Goal: Task Accomplishment & Management: Manage account settings

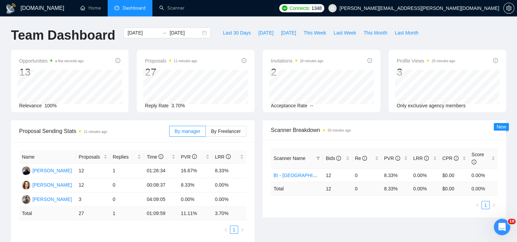
click at [184, 6] on link "Scanner" at bounding box center [171, 8] width 25 height 6
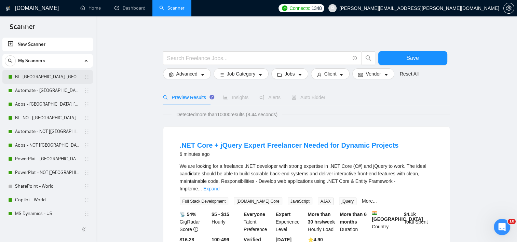
click at [50, 78] on link "BI - [GEOGRAPHIC_DATA], [GEOGRAPHIC_DATA], [GEOGRAPHIC_DATA]" at bounding box center [47, 77] width 65 height 14
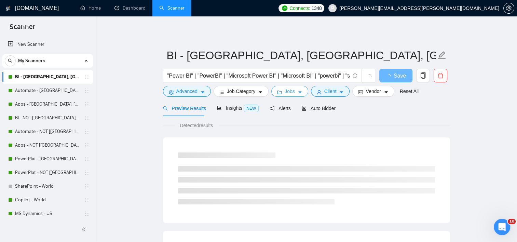
click at [299, 95] on button "Jobs" at bounding box center [289, 91] width 37 height 11
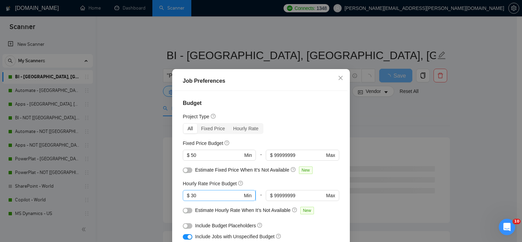
click at [206, 197] on input "30" at bounding box center [217, 196] width 52 height 8
click at [338, 77] on icon "close" at bounding box center [340, 77] width 5 height 5
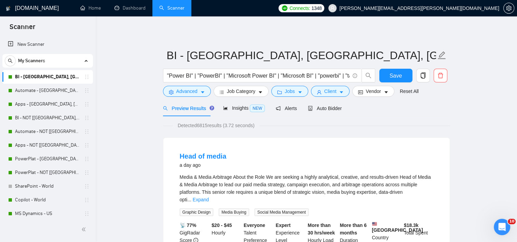
click at [209, 197] on link "Expand" at bounding box center [201, 199] width 16 height 5
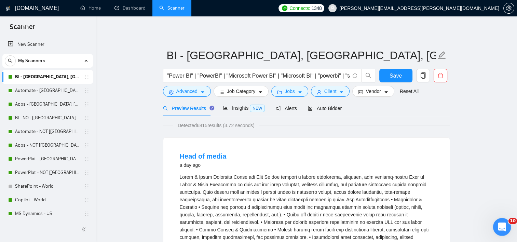
click at [505, 229] on div "Open Intercom Messenger" at bounding box center [501, 226] width 23 height 23
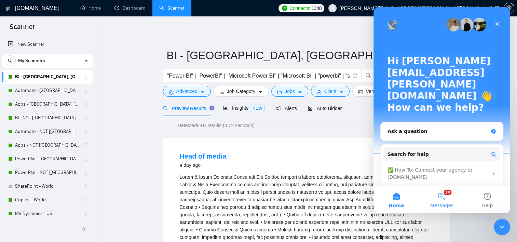
click at [440, 198] on button "10 Messages" at bounding box center [441, 199] width 45 height 27
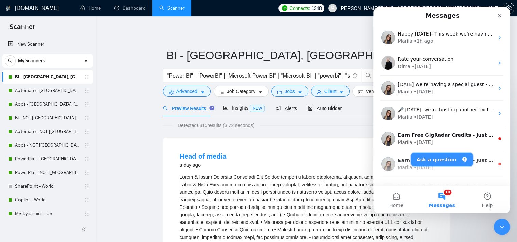
click at [453, 159] on button "Ask a question" at bounding box center [442, 160] width 62 height 14
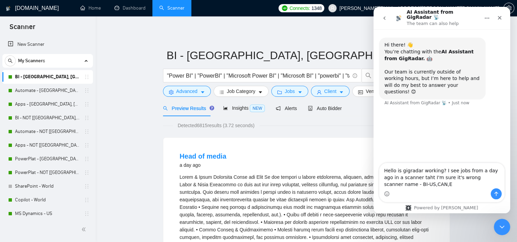
type textarea "Hello is gigradar working? I see jobs from a day ago in a scanner taht I'm sure…"
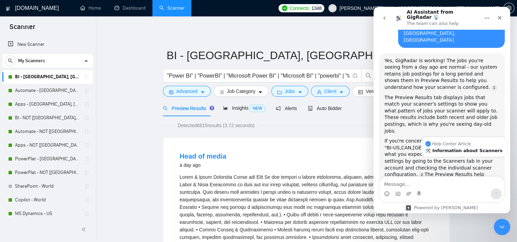
scroll to position [109, 0]
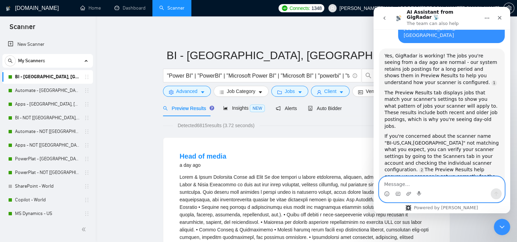
click at [450, 182] on textarea "Message…" at bounding box center [441, 183] width 125 height 12
type textarea "no - talk to a person"
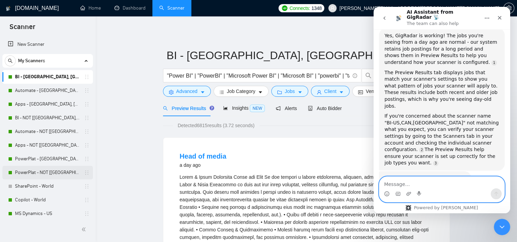
scroll to position [152, 0]
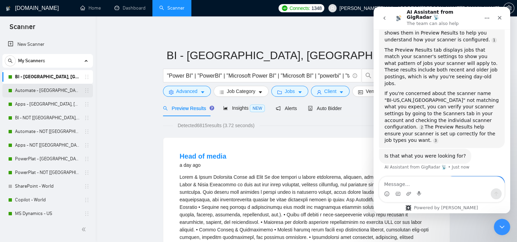
click at [37, 90] on link "Automate - [GEOGRAPHIC_DATA], [GEOGRAPHIC_DATA], [GEOGRAPHIC_DATA]" at bounding box center [47, 91] width 65 height 14
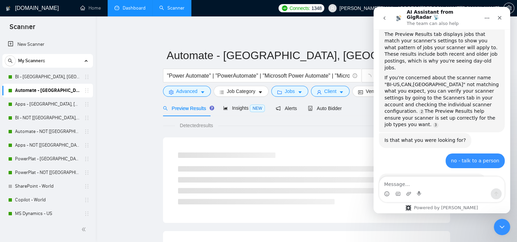
scroll to position [170, 0]
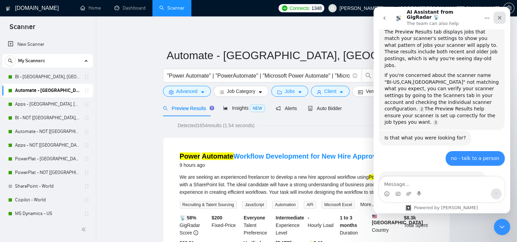
click at [501, 16] on icon "Close" at bounding box center [499, 17] width 5 height 5
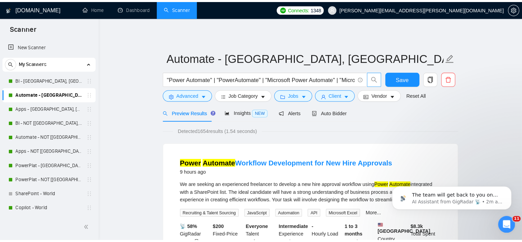
scroll to position [212, 0]
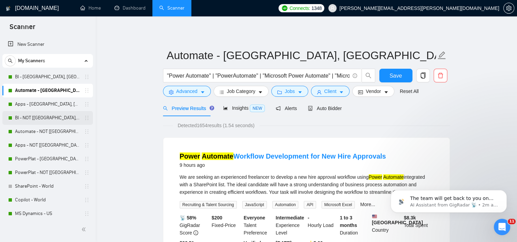
click at [37, 119] on link "BI - NOT [[GEOGRAPHIC_DATA], CAN, [GEOGRAPHIC_DATA]]" at bounding box center [47, 118] width 65 height 14
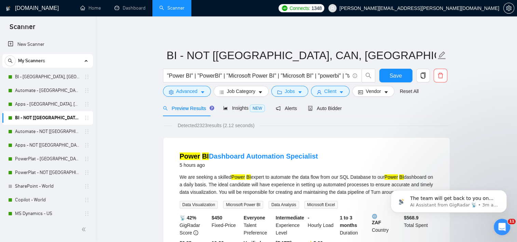
drag, startPoint x: 48, startPoint y: 77, endPoint x: 216, endPoint y: 103, distance: 170.1
click at [48, 77] on link "BI - [GEOGRAPHIC_DATA], [GEOGRAPHIC_DATA], [GEOGRAPHIC_DATA]" at bounding box center [47, 77] width 65 height 14
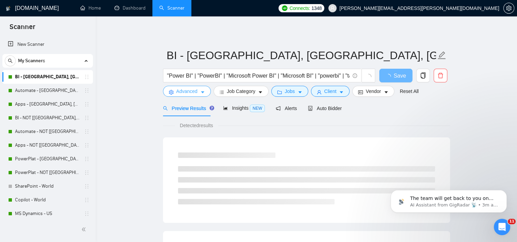
click at [182, 93] on span "Advanced" at bounding box center [186, 91] width 21 height 8
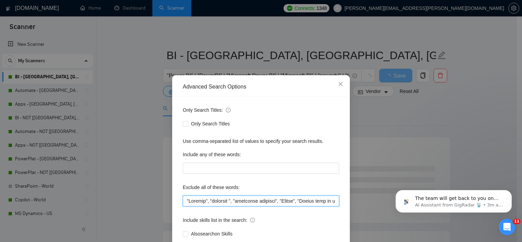
click at [213, 201] on input "text" at bounding box center [261, 200] width 156 height 11
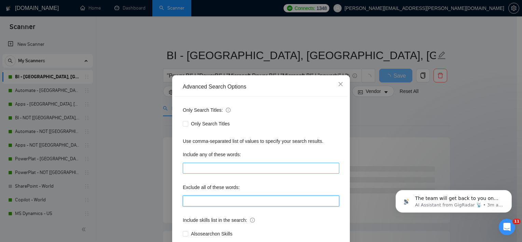
type input ""Student", "urgently ", "residency required", "Crypto", "Please send me an esti…"
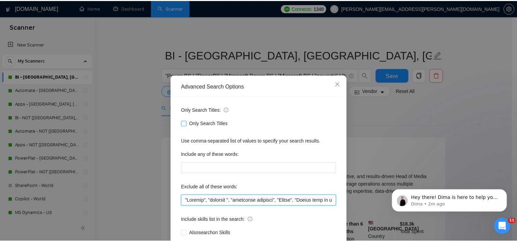
scroll to position [242, 0]
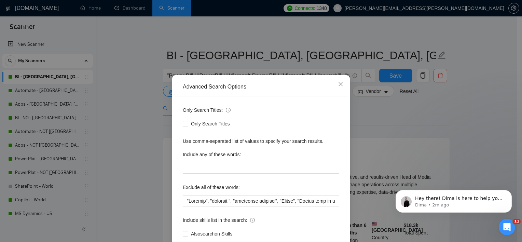
click at [394, 161] on div "Advanced Search Options Only Search Titles: Only Search Titles Use comma-separa…" at bounding box center [261, 121] width 522 height 242
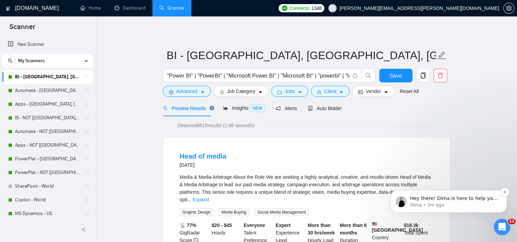
click at [435, 205] on p "Dima • 2m ago" at bounding box center [454, 205] width 88 height 6
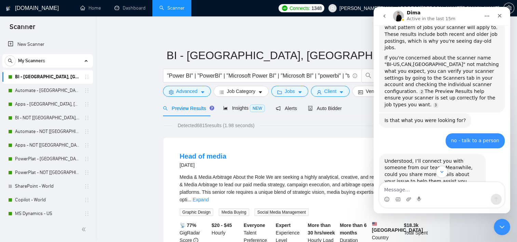
scroll to position [248, 0]
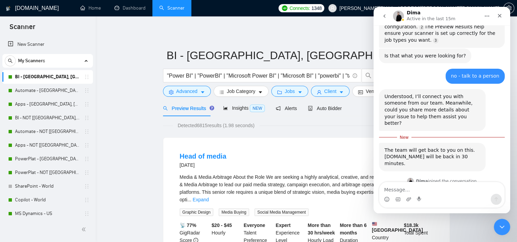
click at [452, 193] on textarea "Message…" at bounding box center [441, 188] width 125 height 12
type textarea "ok"
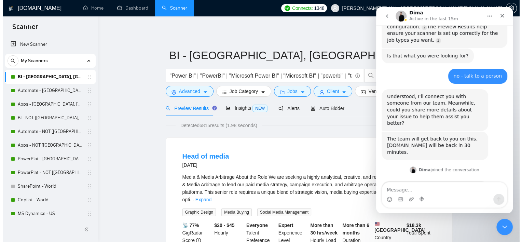
scroll to position [257, 0]
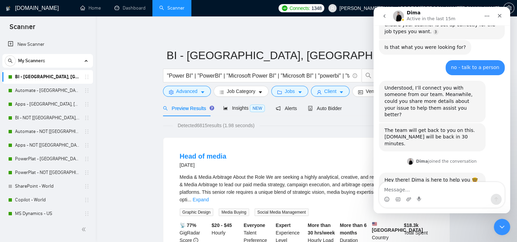
click at [467, 15] on div "Dima Active in the last 15m" at bounding box center [436, 16] width 87 height 12
click at [202, 93] on icon "caret-down" at bounding box center [202, 93] width 3 height 2
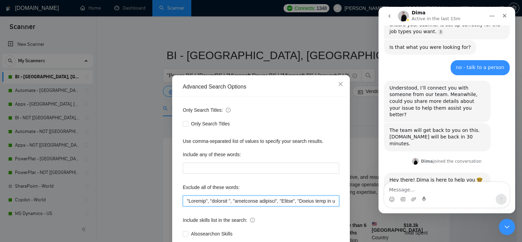
click at [219, 202] on input "text" at bounding box center [261, 200] width 156 height 11
paste input "ONLY INDEPENDANT FREELANCERS CAN APPLY", "No Agencies", "No Agency", "Caller ",…"
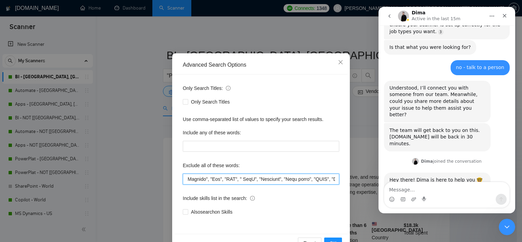
scroll to position [42, 0]
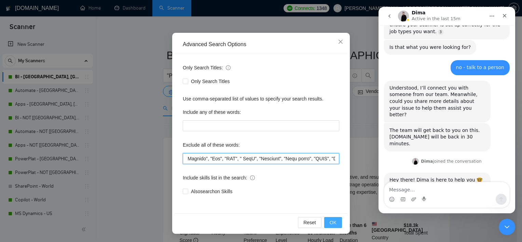
type input ""Student", "urgently ", "residency required", "Crypto", "ONLY INDEPENDANT FREEL…"
click at [335, 220] on button "OK" at bounding box center [333, 222] width 18 height 11
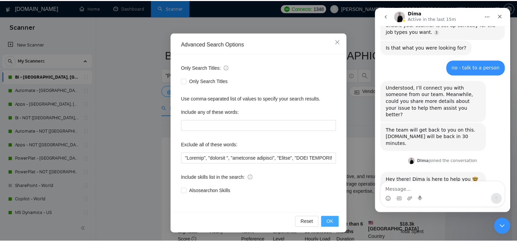
scroll to position [8, 0]
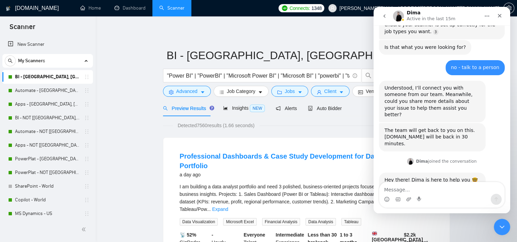
click at [502, 222] on icon "Close Intercom Messenger" at bounding box center [501, 226] width 8 height 8
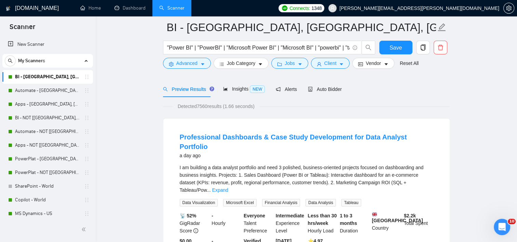
scroll to position [34, 0]
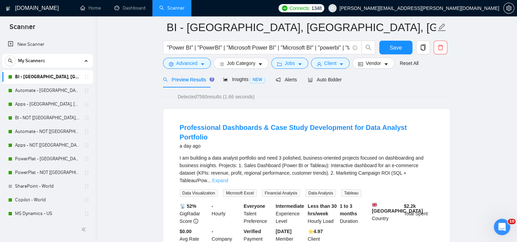
click at [228, 178] on link "Expand" at bounding box center [220, 180] width 16 height 5
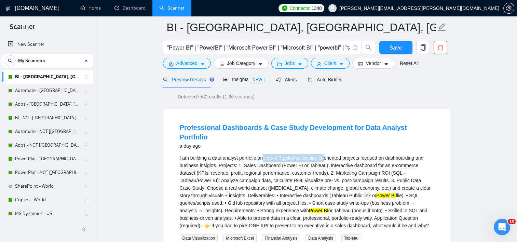
drag, startPoint x: 272, startPoint y: 148, endPoint x: 324, endPoint y: 148, distance: 51.9
click at [324, 154] on div "I am building a data analyst portfolio and need 3 polished, business-oriented p…" at bounding box center [306, 191] width 253 height 75
drag, startPoint x: 324, startPoint y: 148, endPoint x: 326, endPoint y: 157, distance: 9.8
click at [326, 157] on div "I am building a data analyst portfolio and need 3 polished, business-oriented p…" at bounding box center [306, 191] width 253 height 75
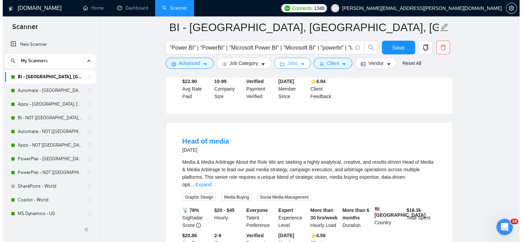
scroll to position [273, 0]
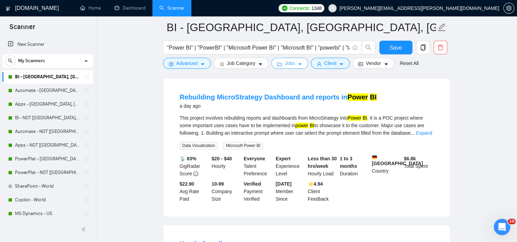
click at [304, 63] on button "Jobs" at bounding box center [289, 63] width 37 height 11
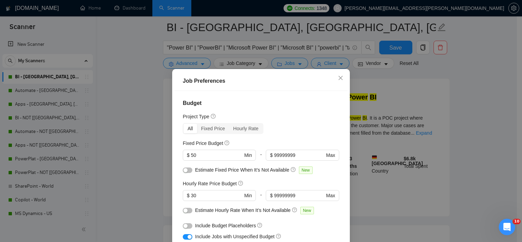
scroll to position [34, 0]
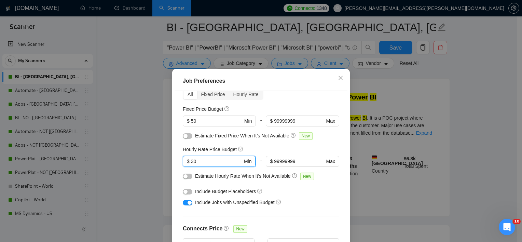
drag, startPoint x: 200, startPoint y: 163, endPoint x: 183, endPoint y: 160, distance: 17.0
click at [183, 164] on span "$ 30 Min" at bounding box center [219, 161] width 73 height 11
type input "0"
drag, startPoint x: 191, startPoint y: 120, endPoint x: 174, endPoint y: 120, distance: 17.1
click at [175, 120] on div "Budget Project Type All Fixed Price Hourly Rate Fixed Price Budget 50 $ 50 Min …" at bounding box center [261, 175] width 173 height 169
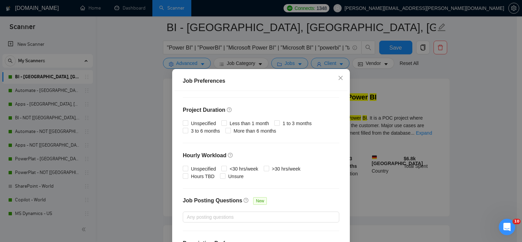
scroll to position [216, 0]
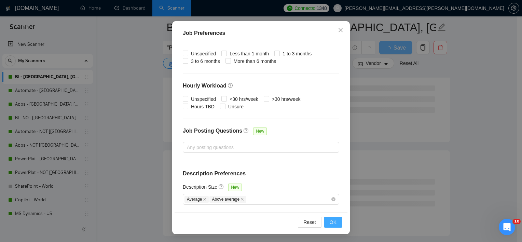
type input "0"
click at [324, 224] on button "OK" at bounding box center [333, 222] width 18 height 11
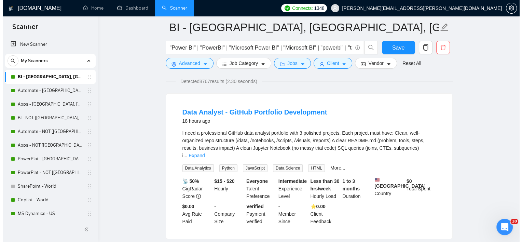
scroll to position [34, 0]
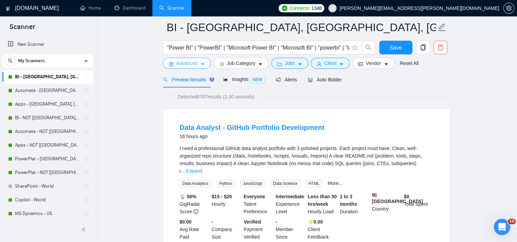
click at [187, 68] on button "Advanced" at bounding box center [187, 63] width 48 height 11
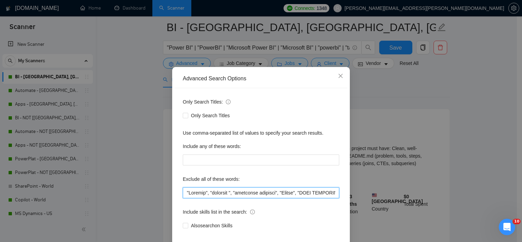
click at [183, 198] on input "text" at bounding box center [261, 192] width 156 height 11
paste input "Case Study Development"
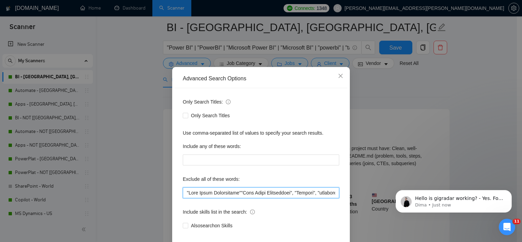
scroll to position [298, 0]
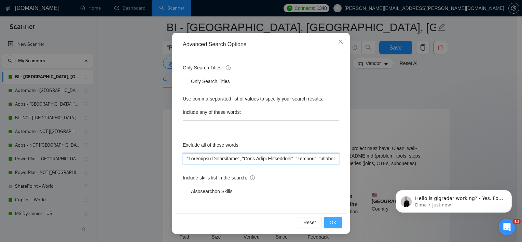
type input ""Portfolio Development", "Case Study Development", "Student", "urgently ", "res…"
click at [336, 218] on button "OK" at bounding box center [333, 222] width 18 height 11
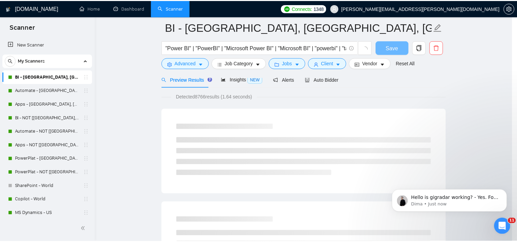
scroll to position [8, 0]
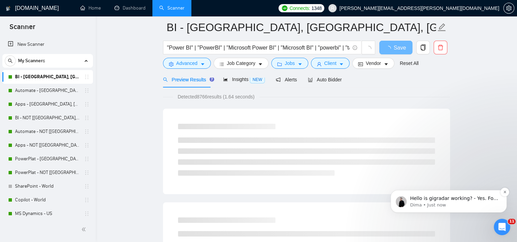
click at [478, 204] on p "Dima • Just now" at bounding box center [454, 205] width 88 height 6
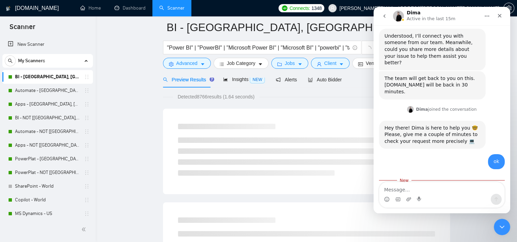
scroll to position [309, 0]
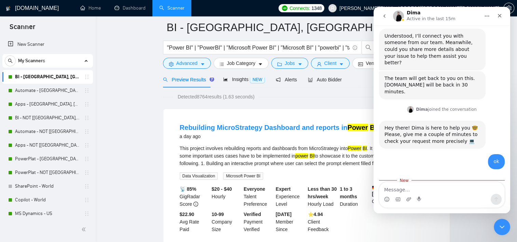
click at [458, 193] on textarea "Message…" at bounding box center [441, 188] width 125 height 12
type textarea "and it's pulling all from Upwork correctly as well, right?"
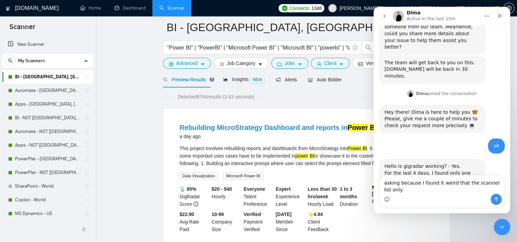
scroll to position [331, 0]
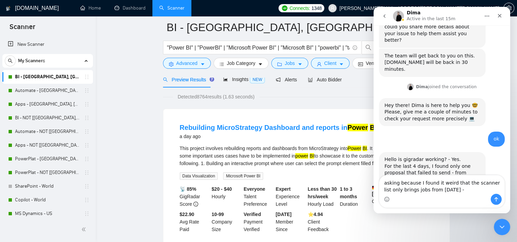
type textarea "asking because I found it weird that the scanner list only brings jobs from [DA…"
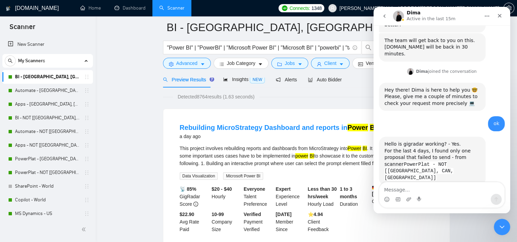
scroll to position [347, 0]
click at [458, 14] on div "Dima Active in the last 15m" at bounding box center [436, 16] width 87 height 12
click at [498, 231] on div "Close Intercom Messenger" at bounding box center [501, 226] width 16 height 16
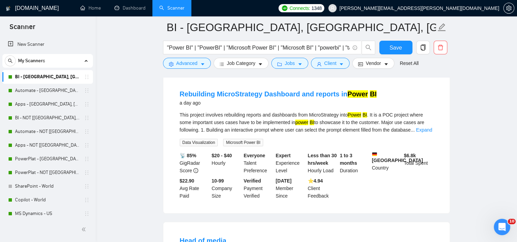
scroll to position [68, 0]
click at [194, 68] on button "Advanced" at bounding box center [187, 63] width 48 height 11
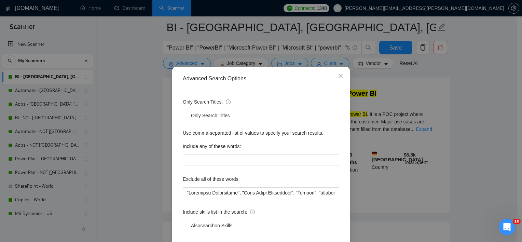
click at [127, 157] on div "Advanced Search Options Only Search Titles: Only Search Titles Use comma-separa…" at bounding box center [261, 121] width 522 height 242
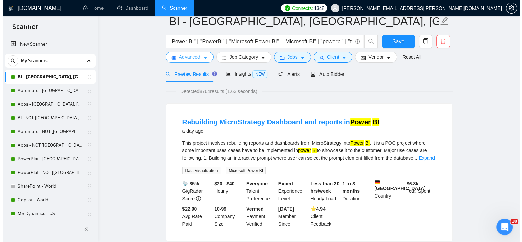
scroll to position [0, 0]
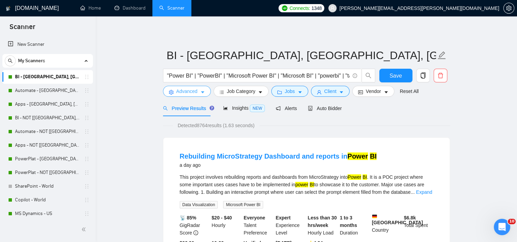
click at [191, 92] on span "Advanced" at bounding box center [186, 91] width 21 height 8
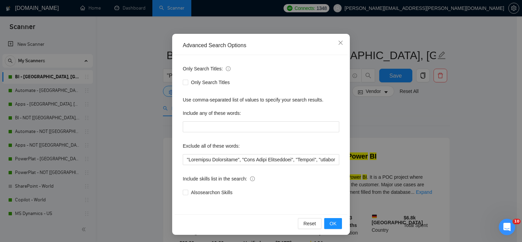
scroll to position [42, 0]
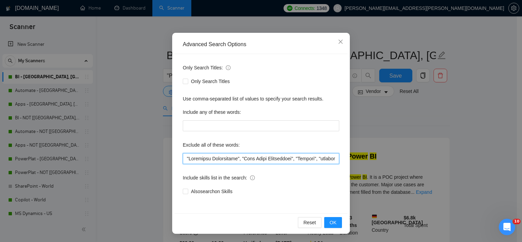
click at [268, 159] on input "text" at bounding box center [261, 158] width 156 height 11
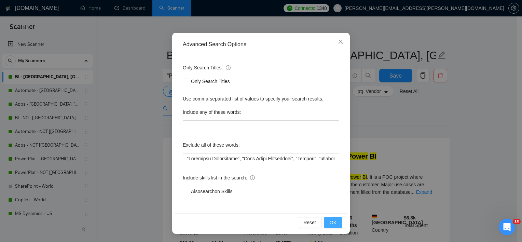
click at [335, 222] on button "OK" at bounding box center [333, 222] width 18 height 11
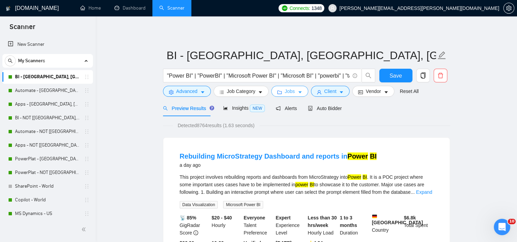
click at [294, 93] on button "Jobs" at bounding box center [289, 91] width 37 height 11
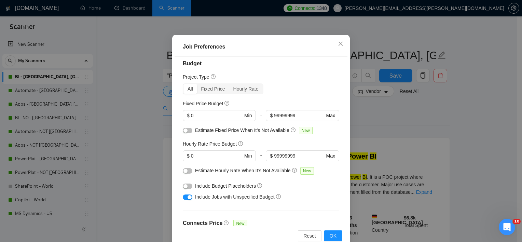
scroll to position [0, 0]
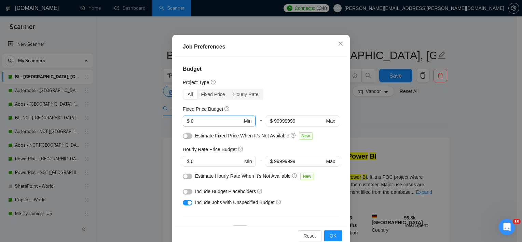
click at [201, 121] on input "0" at bounding box center [217, 121] width 52 height 8
type input "50"
click at [321, 96] on div "All Fixed Price Hourly Rate" at bounding box center [261, 94] width 156 height 11
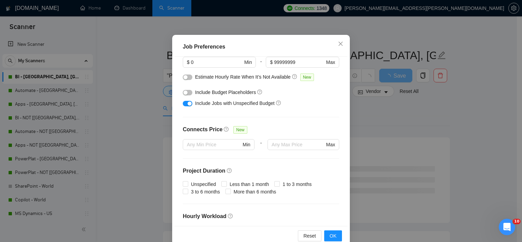
scroll to position [102, 0]
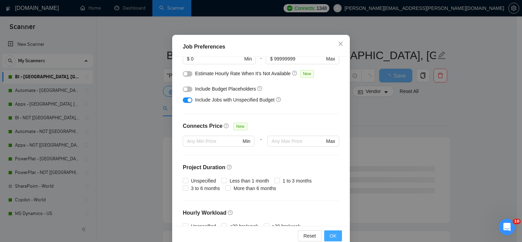
click at [330, 235] on span "OK" at bounding box center [333, 236] width 7 height 8
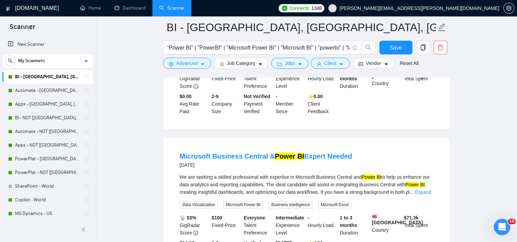
scroll to position [922, 0]
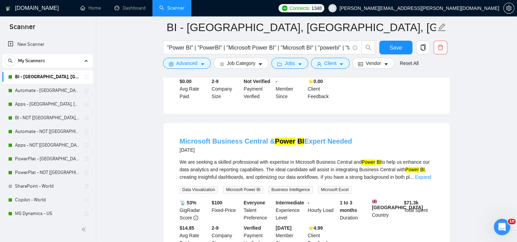
drag, startPoint x: 269, startPoint y: 126, endPoint x: 273, endPoint y: 148, distance: 22.8
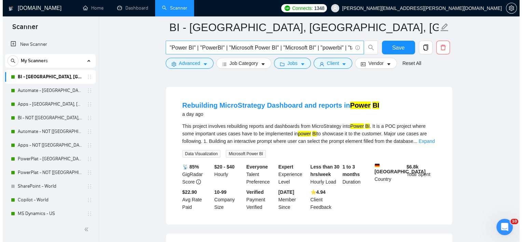
scroll to position [0, 0]
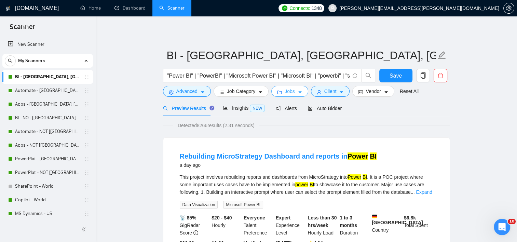
click at [296, 89] on button "Jobs" at bounding box center [289, 91] width 37 height 11
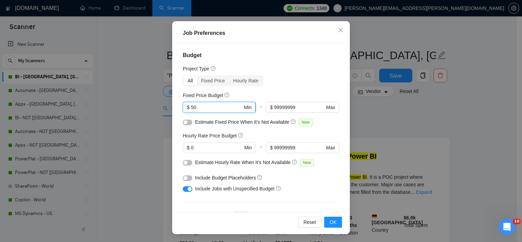
click at [200, 108] on input "50" at bounding box center [217, 108] width 52 height 8
click at [330, 232] on div "Job Preferences Budget Project Type All Fixed Price Hourly Rate Fixed Price Bud…" at bounding box center [261, 127] width 178 height 213
click at [332, 227] on button "OK" at bounding box center [333, 222] width 18 height 11
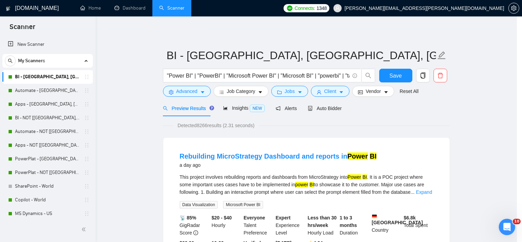
scroll to position [20, 0]
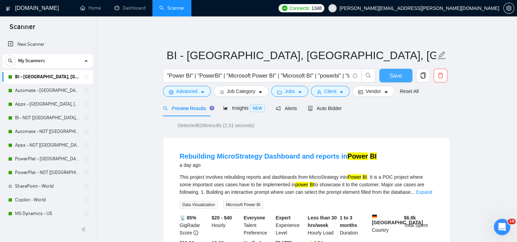
click at [399, 75] on span "Save" at bounding box center [395, 75] width 12 height 9
click at [48, 115] on link "BI - NOT [[GEOGRAPHIC_DATA], CAN, [GEOGRAPHIC_DATA]]" at bounding box center [47, 118] width 65 height 14
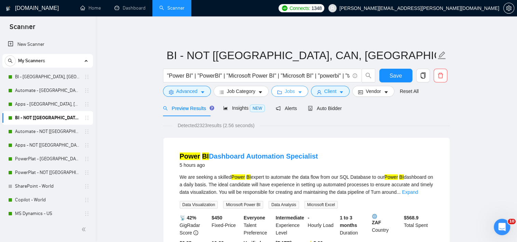
click at [292, 94] on button "Jobs" at bounding box center [289, 91] width 37 height 11
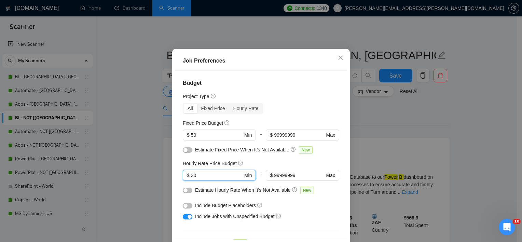
drag, startPoint x: 192, startPoint y: 198, endPoint x: 180, endPoint y: 195, distance: 12.4
click at [191, 179] on input "30" at bounding box center [217, 176] width 52 height 8
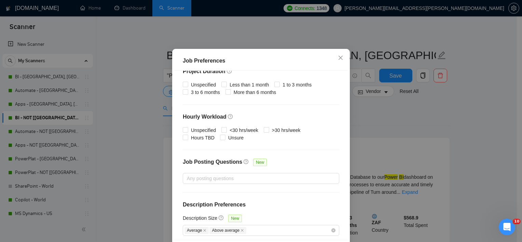
scroll to position [216, 0]
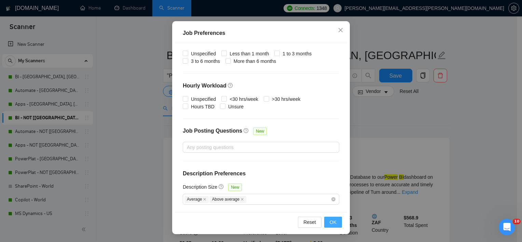
type input "0"
click at [333, 217] on button "OK" at bounding box center [333, 222] width 18 height 11
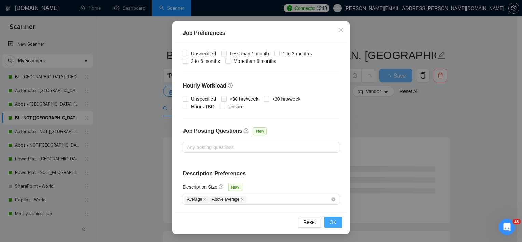
scroll to position [20, 0]
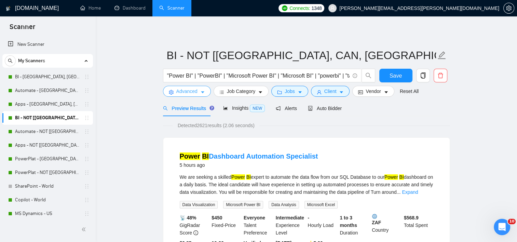
click at [201, 90] on span "caret-down" at bounding box center [202, 92] width 5 height 5
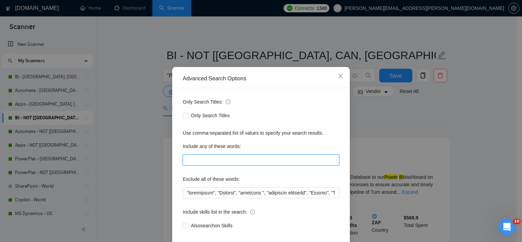
click at [223, 165] on input "text" at bounding box center [261, 159] width 156 height 11
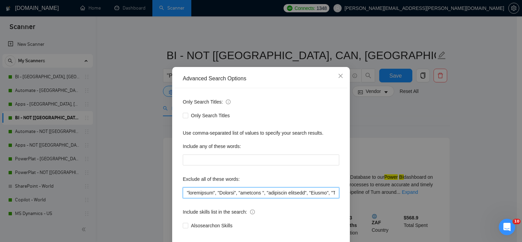
click at [214, 198] on input "text" at bounding box center [261, 192] width 156 height 11
paste input "Portfolio Development", "Case Study Development", "Student", "urgently ", "resi…"
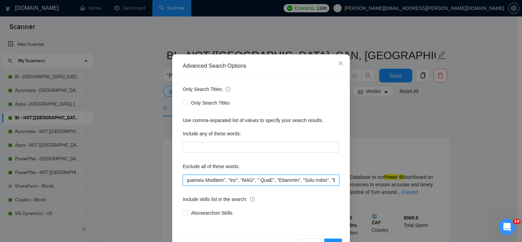
scroll to position [42, 0]
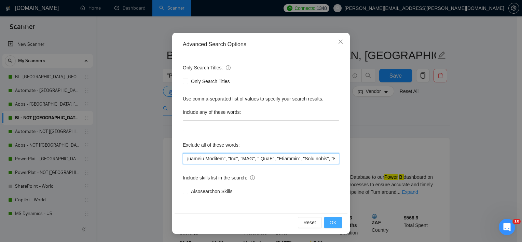
type input ""Portfolio Development", "Case Study Development", "Student", "urgently ", "res…"
click at [332, 219] on span "OK" at bounding box center [333, 223] width 7 height 8
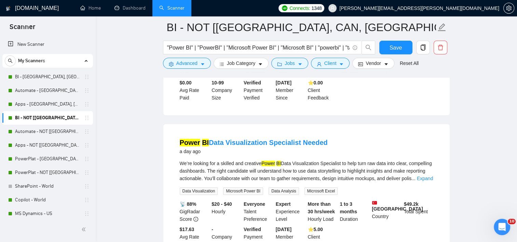
scroll to position [512, 0]
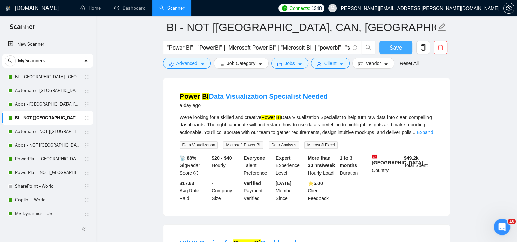
click at [394, 52] on span "Save" at bounding box center [395, 47] width 12 height 9
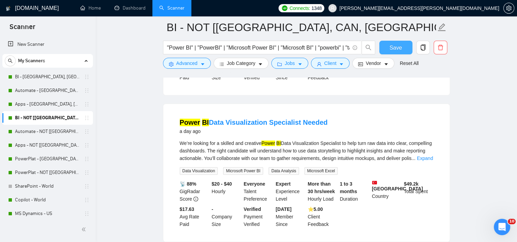
scroll to position [444, 0]
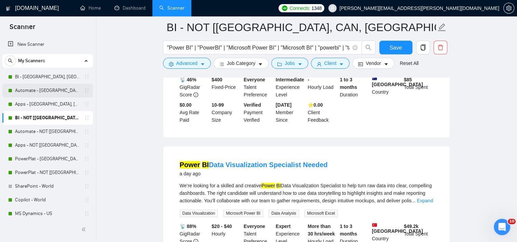
click at [56, 90] on link "Automate - [GEOGRAPHIC_DATA], [GEOGRAPHIC_DATA], [GEOGRAPHIC_DATA]" at bounding box center [47, 91] width 65 height 14
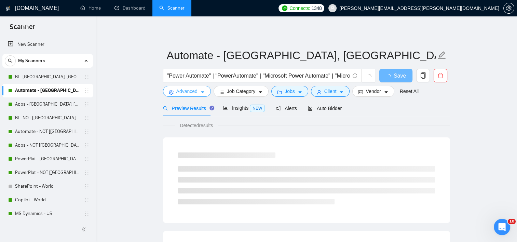
click at [184, 93] on span "Advanced" at bounding box center [186, 91] width 21 height 8
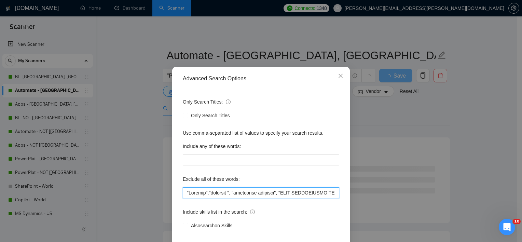
click at [222, 198] on input "text" at bounding box center [261, 192] width 156 height 11
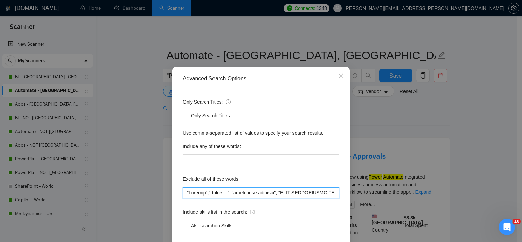
click at [211, 198] on input "text" at bounding box center [261, 192] width 156 height 11
paste input "Portfolio Development", "Case Study Development", "Student", "urgently ", "resi…"
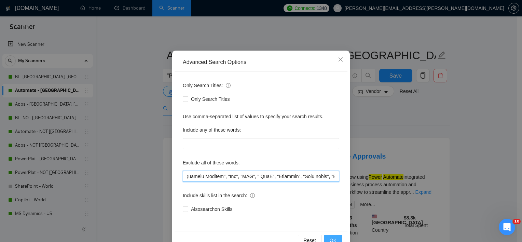
scroll to position [42, 0]
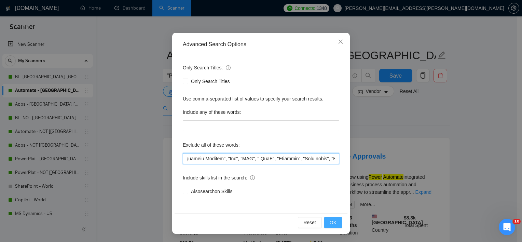
type input ""Portfolio Development", "Case Study Development", "Student", "urgently ", "res…"
click at [333, 222] on span "OK" at bounding box center [333, 223] width 7 height 8
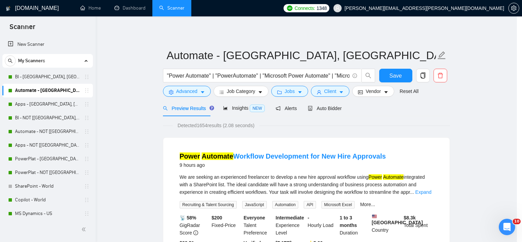
scroll to position [8, 0]
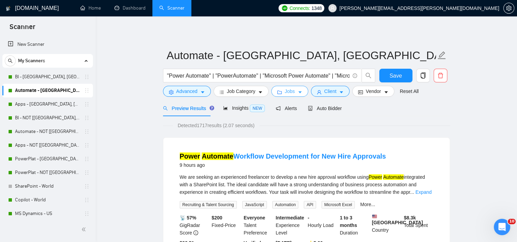
click at [298, 91] on icon "caret-down" at bounding box center [300, 92] width 5 height 5
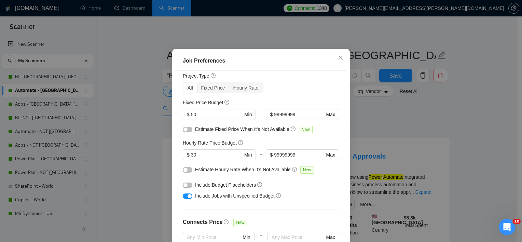
scroll to position [11, 0]
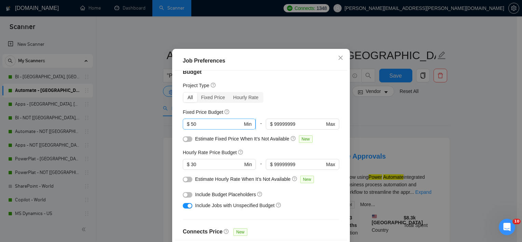
click at [187, 129] on span "$ 50 Min" at bounding box center [219, 124] width 73 height 11
click at [204, 168] on input "30" at bounding box center [217, 165] width 52 height 8
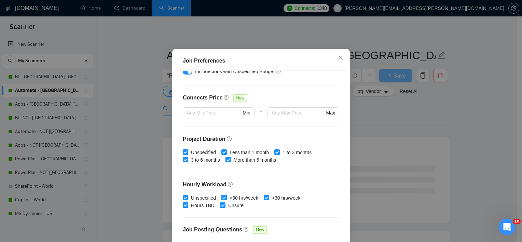
scroll to position [216, 0]
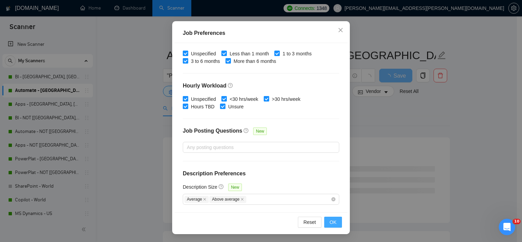
type input "0"
click at [331, 224] on span "OK" at bounding box center [333, 222] width 7 height 8
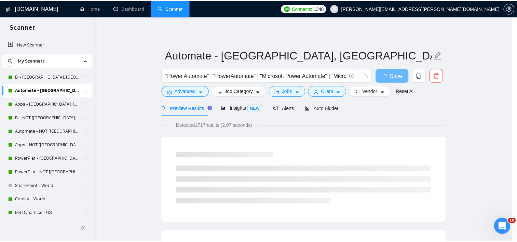
scroll to position [20, 0]
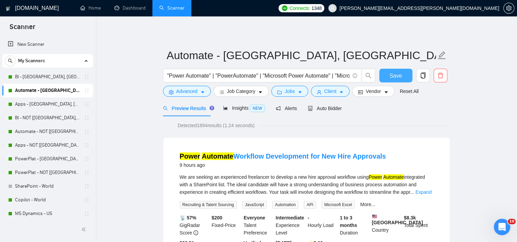
click at [399, 75] on span "Save" at bounding box center [395, 75] width 12 height 9
drag, startPoint x: 15, startPoint y: 109, endPoint x: 327, endPoint y: 28, distance: 322.1
click at [15, 109] on link "Apps - [GEOGRAPHIC_DATA], [GEOGRAPHIC_DATA], [GEOGRAPHIC_DATA]" at bounding box center [47, 104] width 65 height 14
drag, startPoint x: 48, startPoint y: 120, endPoint x: 38, endPoint y: 126, distance: 11.6
click at [48, 120] on link "BI - NOT [[GEOGRAPHIC_DATA], CAN, [GEOGRAPHIC_DATA]]" at bounding box center [47, 118] width 65 height 14
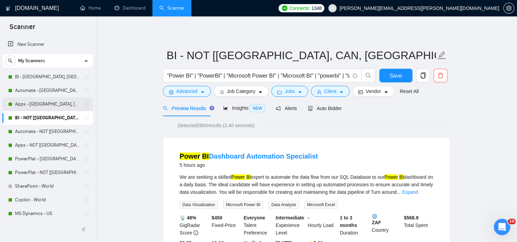
click at [40, 99] on link "Apps - [GEOGRAPHIC_DATA], [GEOGRAPHIC_DATA], [GEOGRAPHIC_DATA]" at bounding box center [47, 104] width 65 height 14
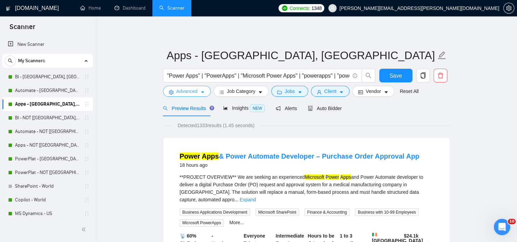
click at [195, 93] on span "Advanced" at bounding box center [186, 91] width 21 height 8
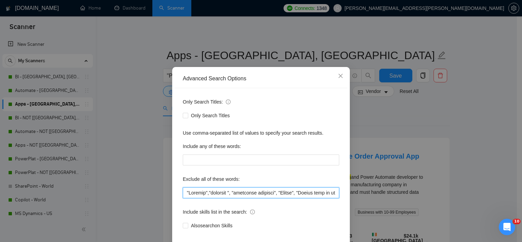
click at [219, 198] on input "text" at bounding box center [261, 192] width 156 height 11
paste input "Portfolio Development", "Case Study Development", "Student", "urgently ", "resi…"
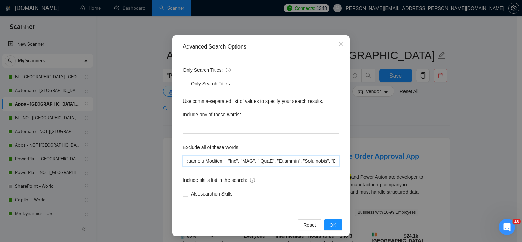
scroll to position [42, 0]
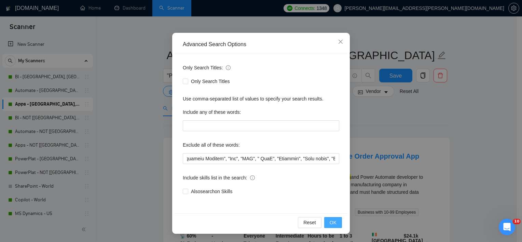
click at [330, 225] on span "OK" at bounding box center [333, 223] width 7 height 8
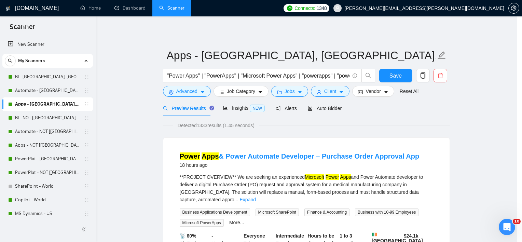
scroll to position [8, 0]
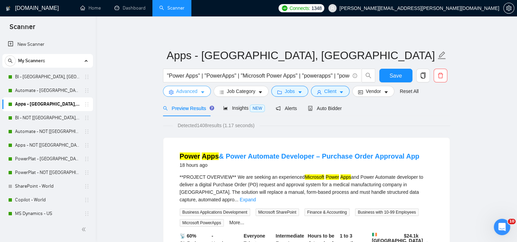
click at [191, 93] on span "Advanced" at bounding box center [186, 91] width 21 height 8
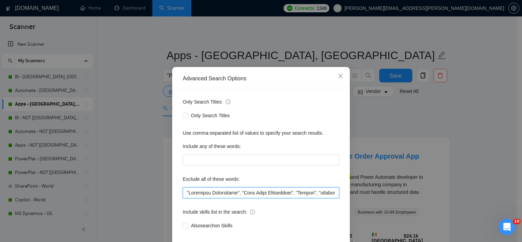
click at [234, 198] on input "text" at bounding box center [261, 192] width 156 height 11
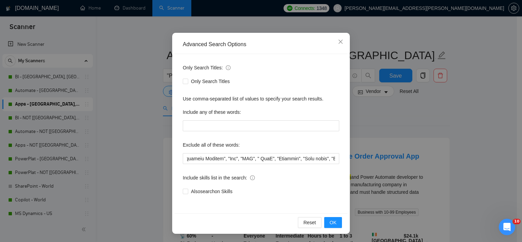
scroll to position [0, 0]
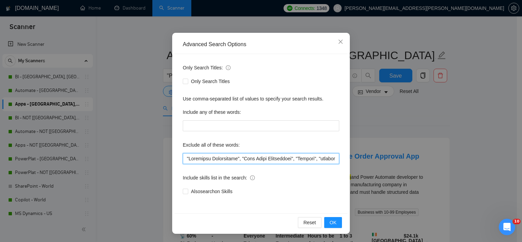
click at [265, 156] on input "text" at bounding box center [261, 158] width 156 height 11
paste input "text"
type input ""Portfolio Development", "Case Study Development", "Student", "urgently ", "res…"
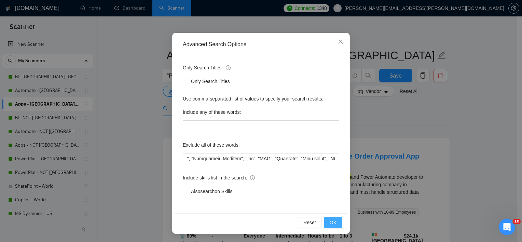
click at [335, 222] on button "OK" at bounding box center [333, 222] width 18 height 11
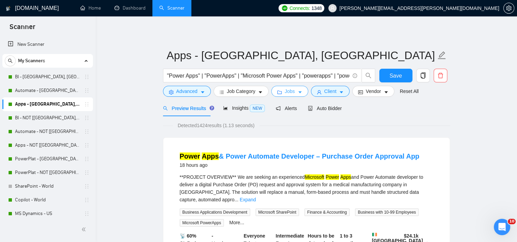
click at [295, 96] on button "Jobs" at bounding box center [289, 91] width 37 height 11
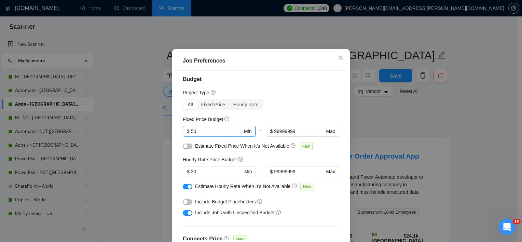
scroll to position [0, 0]
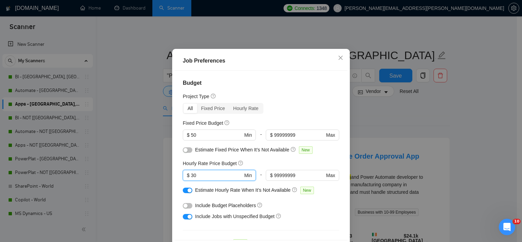
drag, startPoint x: 198, startPoint y: 193, endPoint x: 177, endPoint y: 194, distance: 21.2
click at [177, 194] on div "Budget Project Type All Fixed Price Hourly Rate Fixed Price Budget $ 50 Min - $…" at bounding box center [261, 155] width 173 height 169
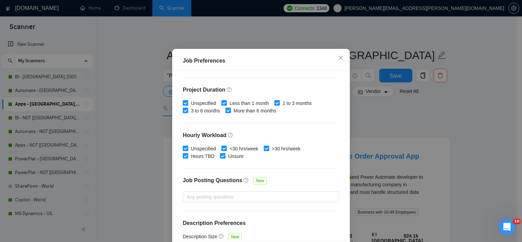
scroll to position [216, 0]
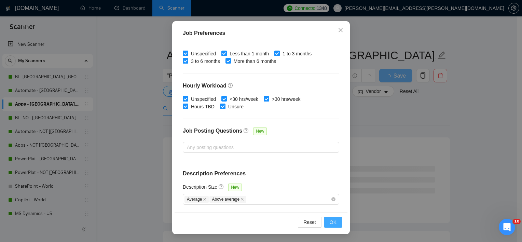
type input "0"
click at [336, 223] on button "OK" at bounding box center [333, 222] width 18 height 11
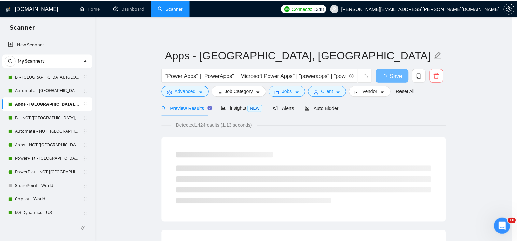
scroll to position [20, 0]
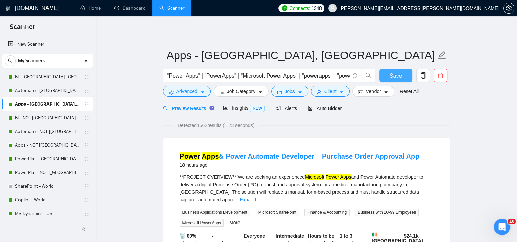
click at [399, 79] on span "Save" at bounding box center [395, 75] width 12 height 9
click at [44, 90] on link "Automate - [GEOGRAPHIC_DATA], [GEOGRAPHIC_DATA], [GEOGRAPHIC_DATA]" at bounding box center [47, 91] width 65 height 14
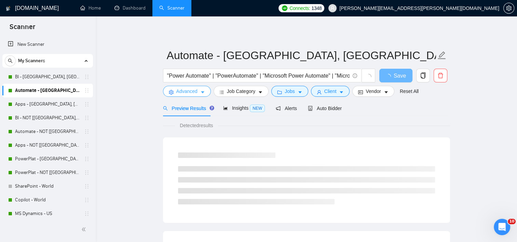
click at [187, 94] on span "Advanced" at bounding box center [186, 91] width 21 height 8
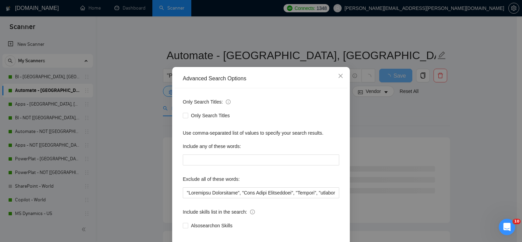
click at [67, 111] on div "Advanced Search Options Only Search Titles: Only Search Titles Use comma-separa…" at bounding box center [261, 121] width 522 height 242
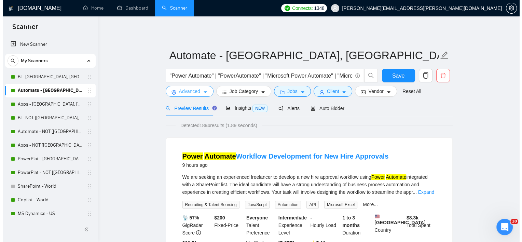
scroll to position [373, 0]
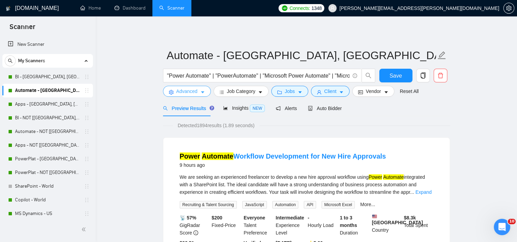
click at [195, 93] on span "Advanced" at bounding box center [186, 91] width 21 height 8
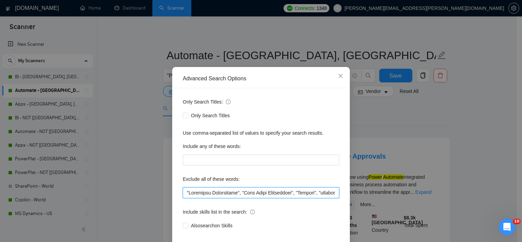
click at [239, 198] on input "text" at bounding box center [261, 192] width 156 height 11
paste input "text"
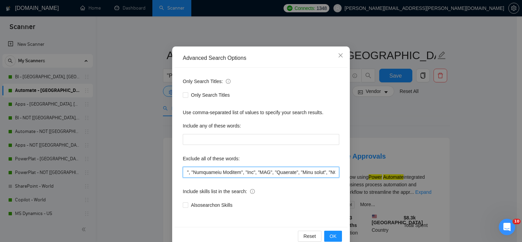
scroll to position [42, 0]
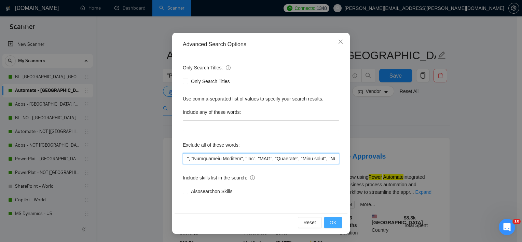
type input ""Portfolio Development", "Case Study Development", "Student", "urgently ", "res…"
click at [333, 224] on span "OK" at bounding box center [333, 223] width 7 height 8
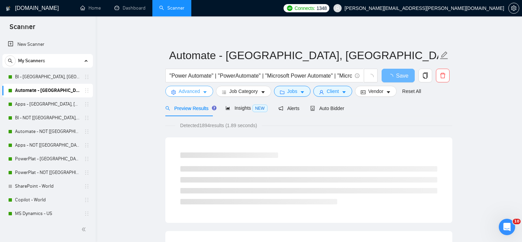
scroll to position [0, 0]
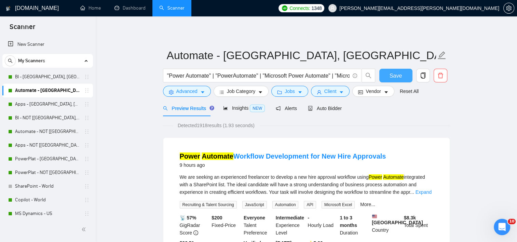
click at [401, 76] on button "Save" at bounding box center [395, 76] width 33 height 14
click at [52, 78] on link "BI - [GEOGRAPHIC_DATA], [GEOGRAPHIC_DATA], [GEOGRAPHIC_DATA]" at bounding box center [47, 77] width 65 height 14
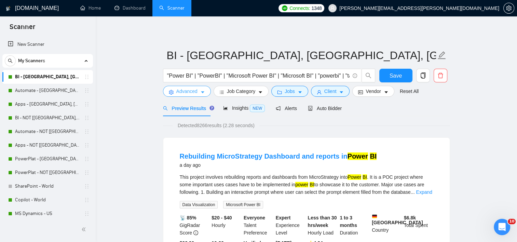
click at [199, 92] on button "Advanced" at bounding box center [187, 91] width 48 height 11
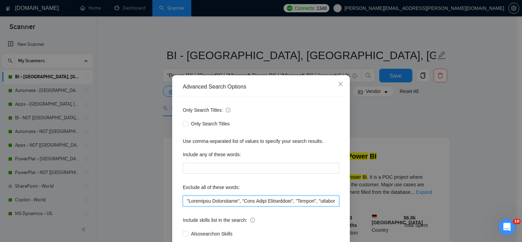
click at [239, 197] on input "text" at bounding box center [261, 200] width 156 height 11
paste input "text"
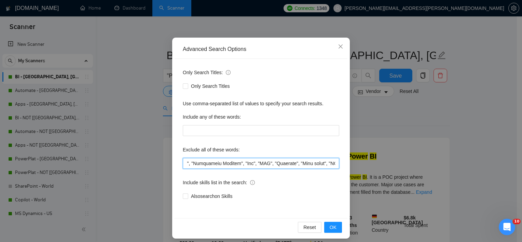
scroll to position [42, 0]
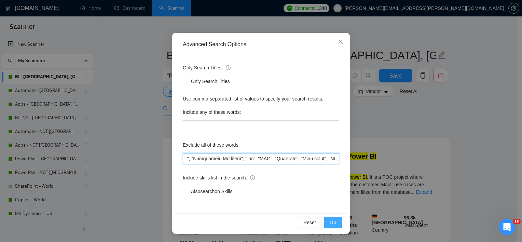
type input ""Portfolio Development", "Case Study Development", "Student", "urgently ", "res…"
click at [331, 228] on button "OK" at bounding box center [333, 222] width 18 height 11
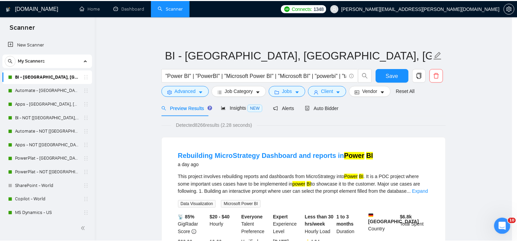
scroll to position [8, 0]
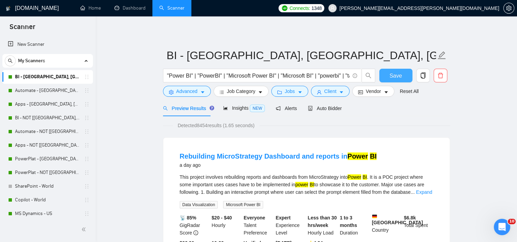
click at [402, 75] on button "Save" at bounding box center [395, 76] width 33 height 14
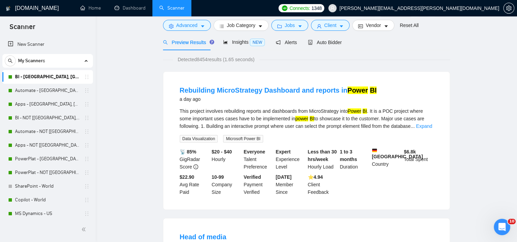
scroll to position [0, 0]
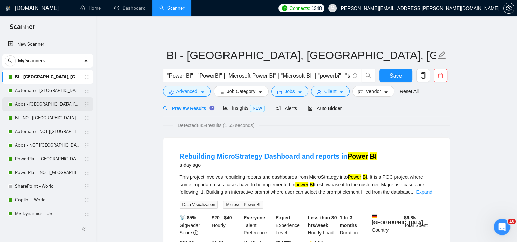
click at [31, 101] on link "Apps - [GEOGRAPHIC_DATA], [GEOGRAPHIC_DATA], [GEOGRAPHIC_DATA]" at bounding box center [47, 104] width 65 height 14
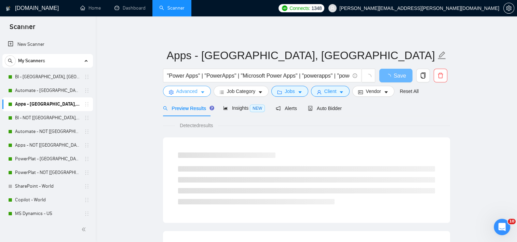
click at [182, 93] on span "Advanced" at bounding box center [186, 91] width 21 height 8
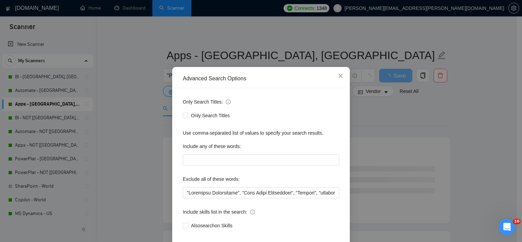
click at [144, 156] on div "Advanced Search Options Only Search Titles: Only Search Titles Use comma-separa…" at bounding box center [261, 121] width 522 height 242
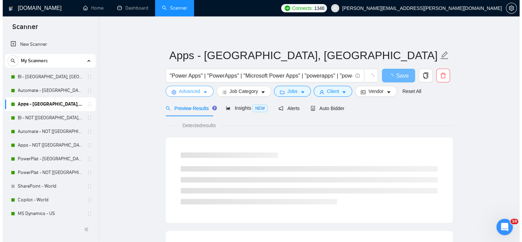
scroll to position [347, 0]
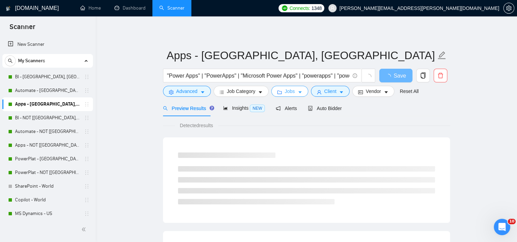
click at [293, 91] on button "Jobs" at bounding box center [289, 91] width 37 height 11
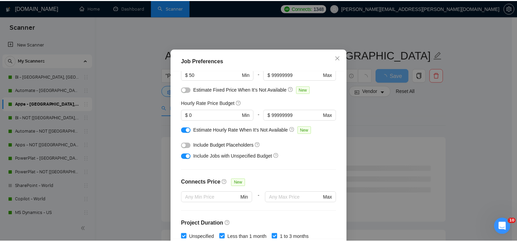
scroll to position [45, 0]
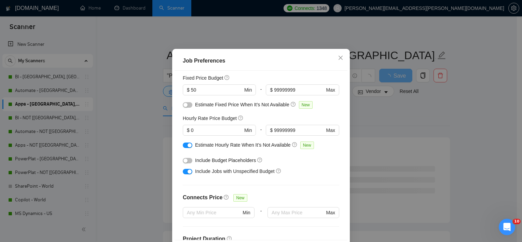
click at [448, 119] on div "Job Preferences Budget Project Type All Fixed Price Hourly Rate Fixed Price Bud…" at bounding box center [261, 121] width 522 height 242
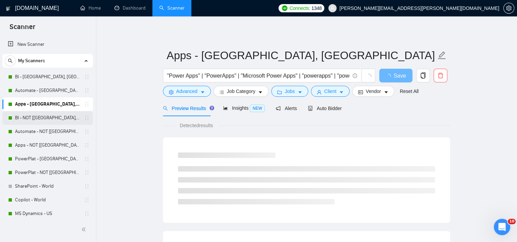
click at [30, 117] on link "BI - NOT [[GEOGRAPHIC_DATA], CAN, [GEOGRAPHIC_DATA]]" at bounding box center [47, 118] width 65 height 14
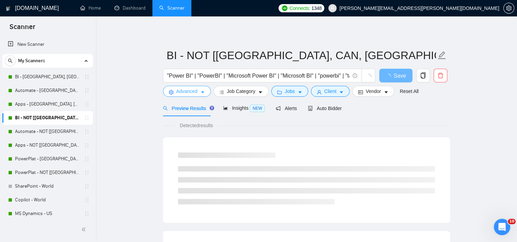
click at [192, 91] on span "Advanced" at bounding box center [186, 91] width 21 height 8
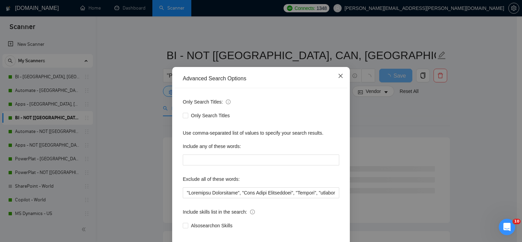
click at [338, 85] on span "Close" at bounding box center [340, 76] width 18 height 18
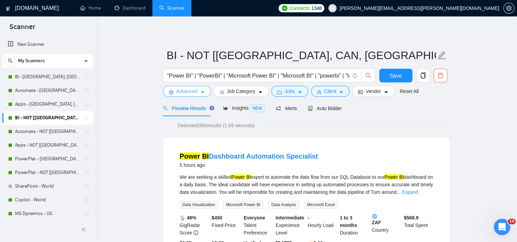
click at [191, 90] on span "Advanced" at bounding box center [186, 91] width 21 height 8
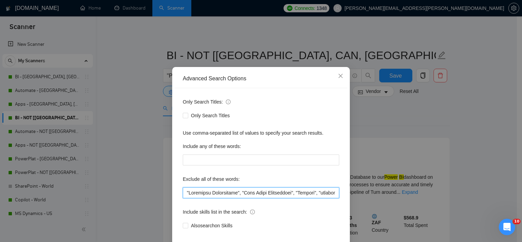
click at [242, 198] on input "text" at bounding box center [261, 192] width 156 height 11
paste input "text"
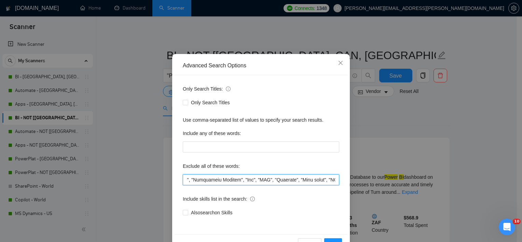
scroll to position [42, 0]
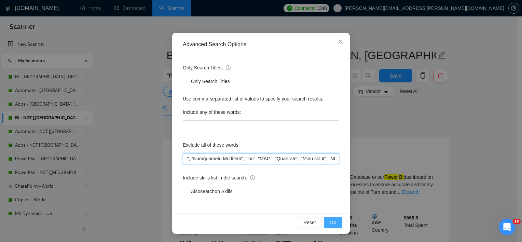
type input ""Portfolio Development", "Case Study Development", "Student", "urgently ", "res…"
click at [331, 225] on span "OK" at bounding box center [333, 223] width 7 height 8
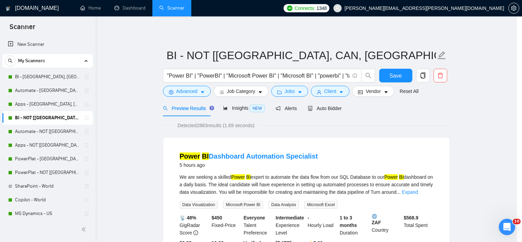
scroll to position [8, 0]
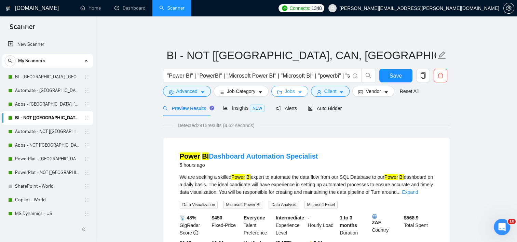
click at [293, 91] on button "Jobs" at bounding box center [289, 91] width 37 height 11
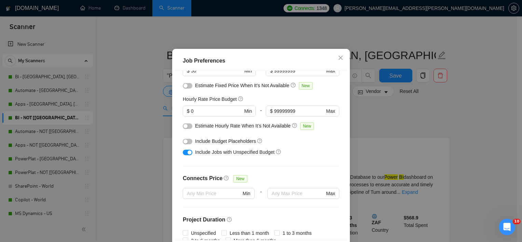
scroll to position [216, 0]
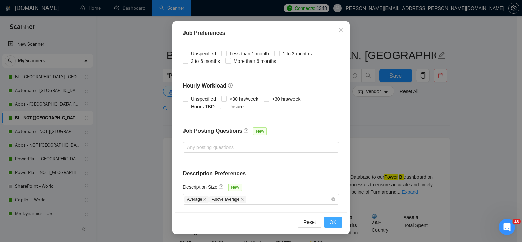
click at [334, 221] on button "OK" at bounding box center [333, 222] width 18 height 11
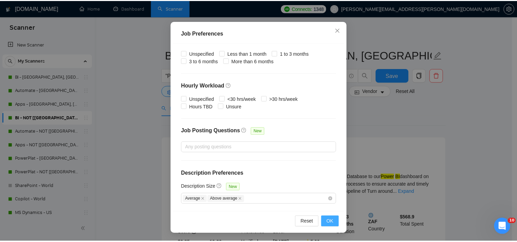
scroll to position [20, 0]
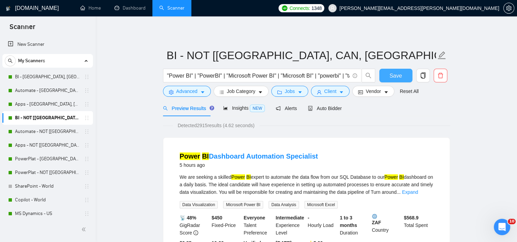
click at [408, 73] on button "Save" at bounding box center [395, 76] width 33 height 14
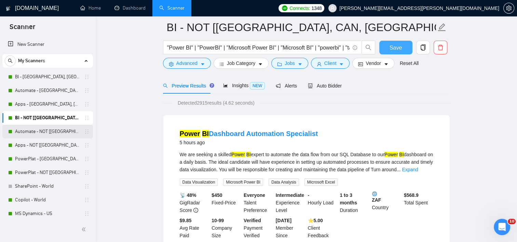
scroll to position [34, 0]
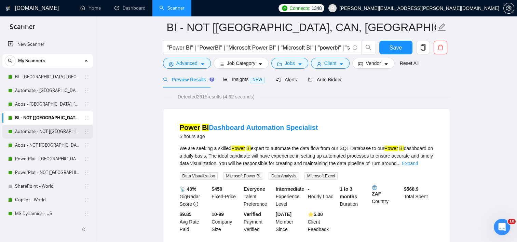
click at [42, 130] on link "Automate - NOT [[GEOGRAPHIC_DATA], [GEOGRAPHIC_DATA], [GEOGRAPHIC_DATA]]" at bounding box center [47, 132] width 65 height 14
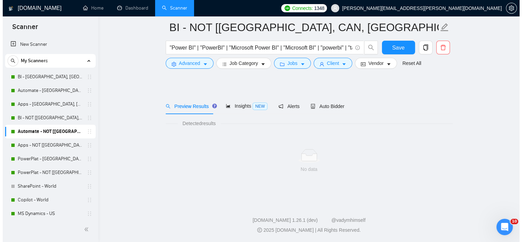
scroll to position [8, 0]
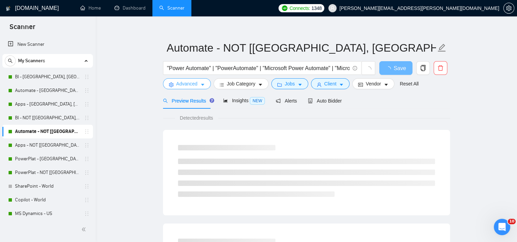
click at [189, 85] on span "Advanced" at bounding box center [186, 84] width 21 height 8
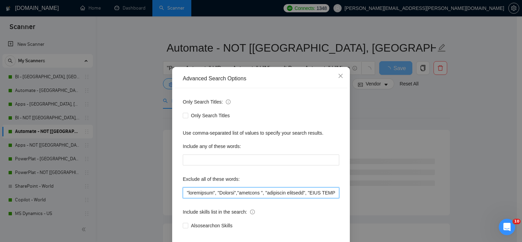
click at [230, 197] on input "text" at bounding box center [261, 192] width 156 height 11
paste input "Portfolio Development", "Case Study Development", "Student", "urgently ", "resi…"
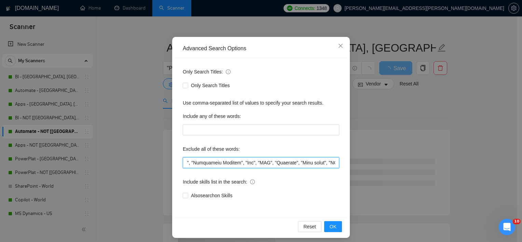
scroll to position [42, 0]
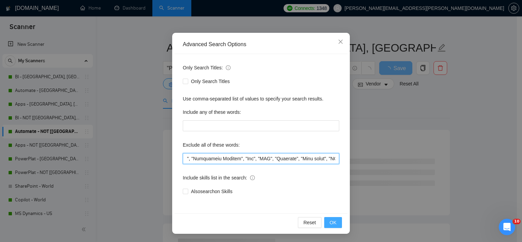
type input ""Portfolio Development", "Case Study Development", "Student", "urgently ", "res…"
click at [331, 222] on span "OK" at bounding box center [333, 223] width 7 height 8
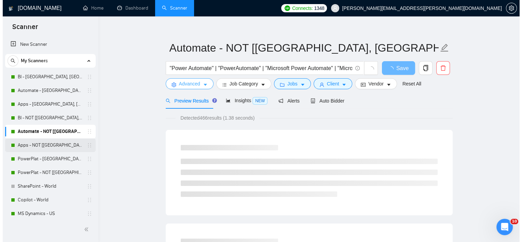
scroll to position [34, 0]
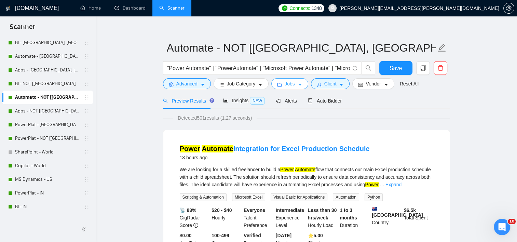
click at [281, 83] on button "Jobs" at bounding box center [289, 83] width 37 height 11
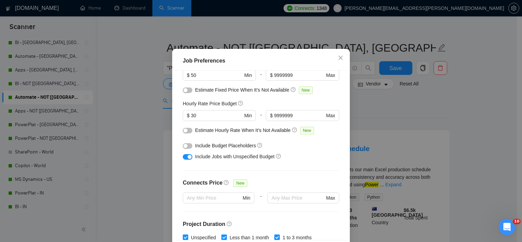
scroll to position [45, 0]
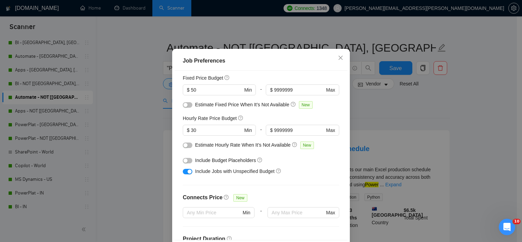
click at [159, 145] on div "Job Preferences Budget Project Type All Fixed Price Hourly Rate Fixed Price Bud…" at bounding box center [261, 121] width 522 height 242
type input "0"
click at [308, 175] on div "Include Jobs with Unspecified Budget" at bounding box center [263, 171] width 137 height 8
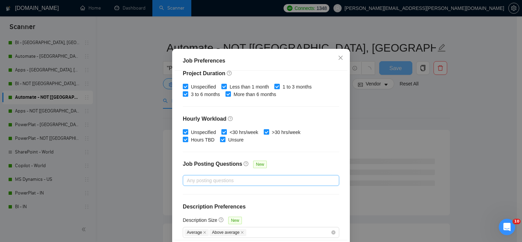
scroll to position [216, 0]
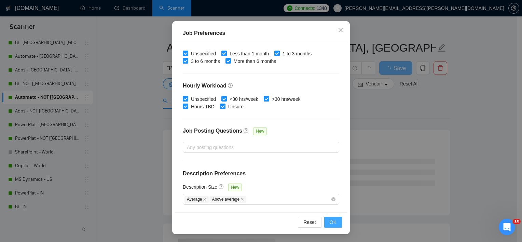
click at [326, 221] on button "OK" at bounding box center [333, 222] width 18 height 11
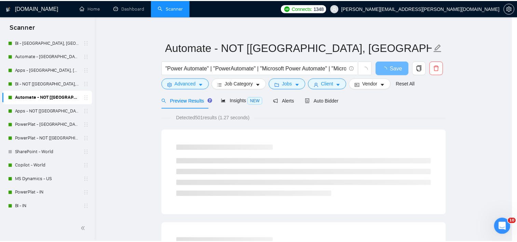
scroll to position [20, 0]
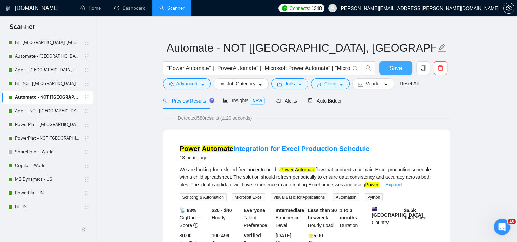
click at [407, 69] on button "Save" at bounding box center [395, 68] width 33 height 14
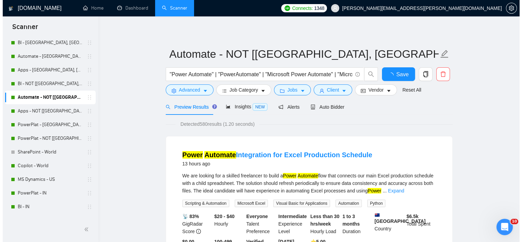
scroll to position [0, 0]
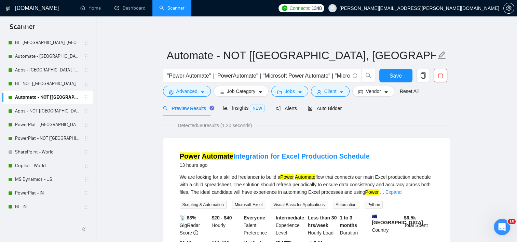
drag, startPoint x: 56, startPoint y: 107, endPoint x: 156, endPoint y: 120, distance: 100.9
click at [56, 107] on link "Apps - NOT [[GEOGRAPHIC_DATA], CAN, [GEOGRAPHIC_DATA]]" at bounding box center [47, 111] width 65 height 14
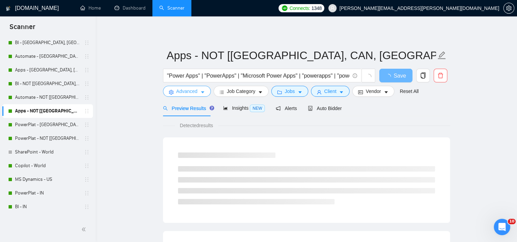
click at [202, 88] on button "Advanced" at bounding box center [187, 91] width 48 height 11
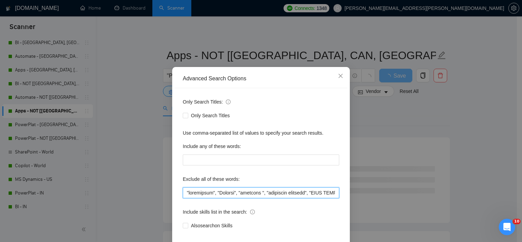
click at [230, 198] on input "text" at bounding box center [261, 192] width 156 height 11
paste input "Portfolio Development", "Case Study Development", "Student", "urgently ", "resi…"
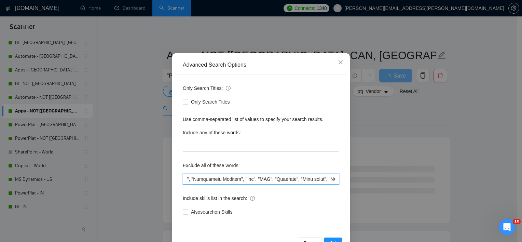
scroll to position [42, 0]
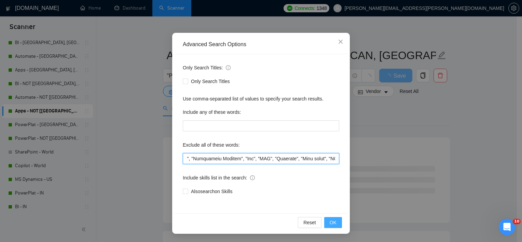
type input ""Portfolio Development", "Case Study Development", "Student", "urgently ", "res…"
click at [331, 225] on span "OK" at bounding box center [333, 223] width 7 height 8
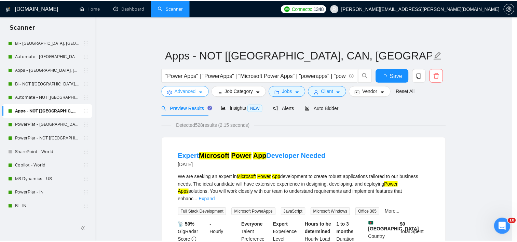
scroll to position [0, 0]
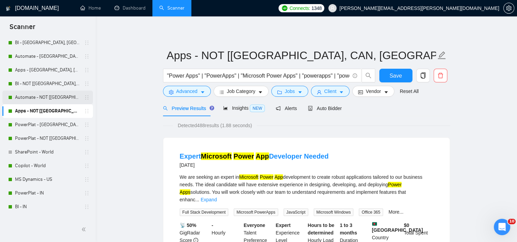
click at [27, 96] on link "Automate - NOT [[GEOGRAPHIC_DATA], [GEOGRAPHIC_DATA], [GEOGRAPHIC_DATA]]" at bounding box center [47, 98] width 65 height 14
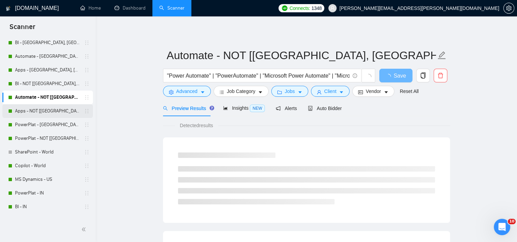
click at [41, 112] on link "Apps - NOT [[GEOGRAPHIC_DATA], CAN, [GEOGRAPHIC_DATA]]" at bounding box center [47, 111] width 65 height 14
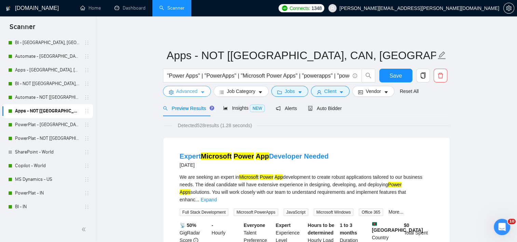
scroll to position [373, 0]
click at [190, 89] on span "Advanced" at bounding box center [186, 91] width 21 height 8
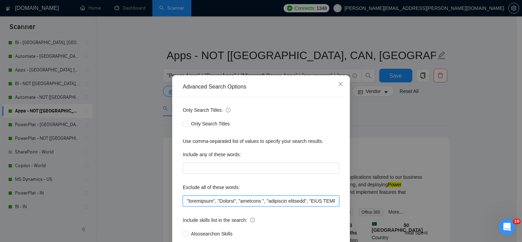
click at [244, 198] on input "text" at bounding box center [261, 200] width 156 height 11
click at [343, 85] on span "Close" at bounding box center [340, 84] width 18 height 18
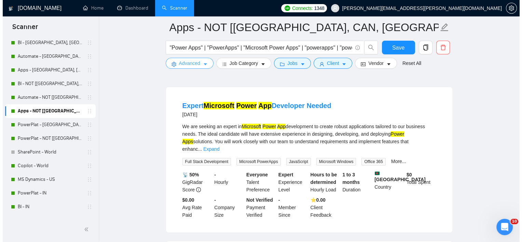
scroll to position [0, 0]
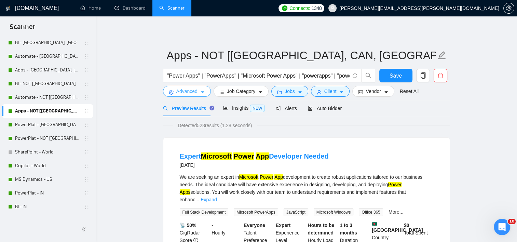
click at [191, 92] on span "Advanced" at bounding box center [186, 91] width 21 height 8
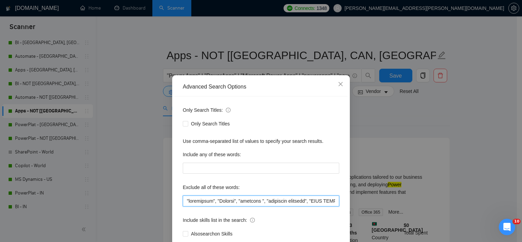
click at [218, 202] on input "text" at bounding box center [261, 200] width 156 height 11
paste input "Portfolio Development", "Case Study Development", "Student", "urgently ", "resi…"
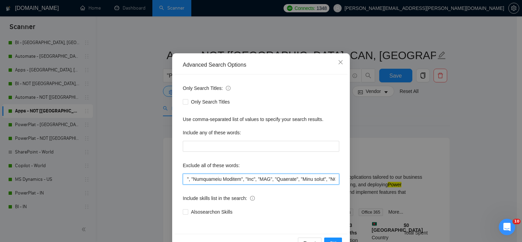
scroll to position [42, 0]
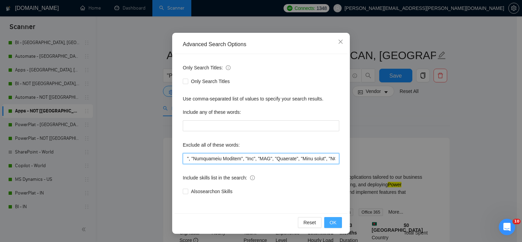
type input ""Portfolio Development", "Case Study Development", "Student", "urgently ", "res…"
click at [335, 223] on button "OK" at bounding box center [333, 222] width 18 height 11
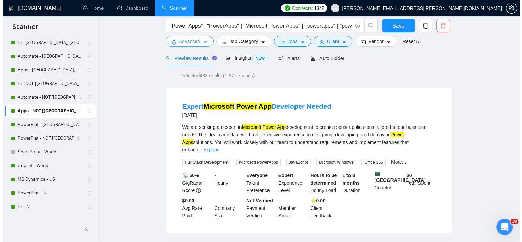
scroll to position [0, 0]
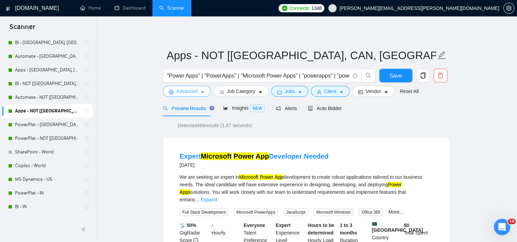
click at [197, 94] on span "Advanced" at bounding box center [186, 91] width 21 height 8
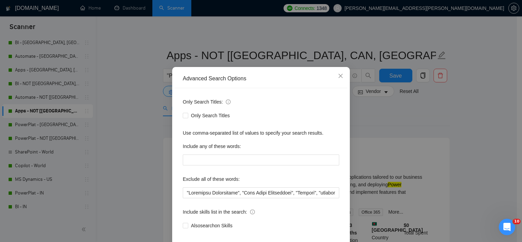
click at [229, 184] on label "Exclude all of these words:" at bounding box center [211, 179] width 57 height 11
drag, startPoint x: 229, startPoint y: 200, endPoint x: 183, endPoint y: 195, distance: 45.6
click at [228, 198] on input "text" at bounding box center [261, 192] width 156 height 11
paste input "text"
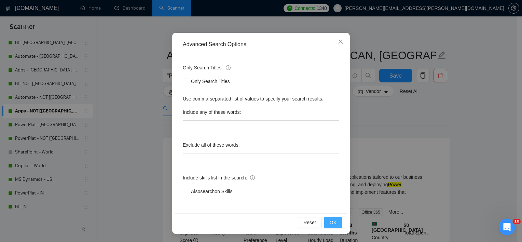
click at [330, 223] on span "OK" at bounding box center [333, 223] width 7 height 8
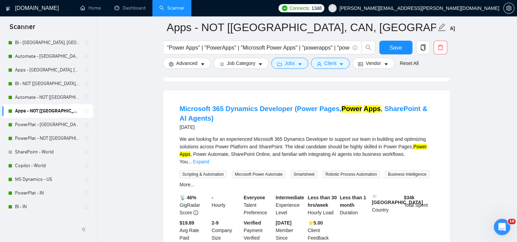
scroll to position [120, 0]
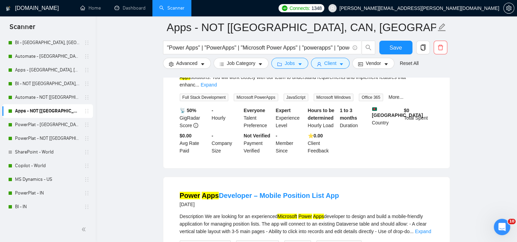
drag, startPoint x: 477, startPoint y: 172, endPoint x: 463, endPoint y: 65, distance: 107.5
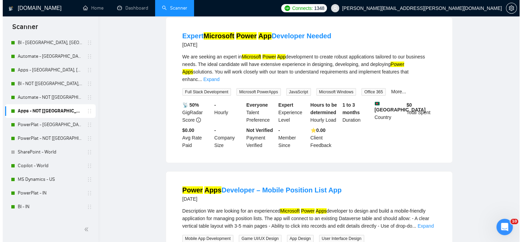
scroll to position [0, 0]
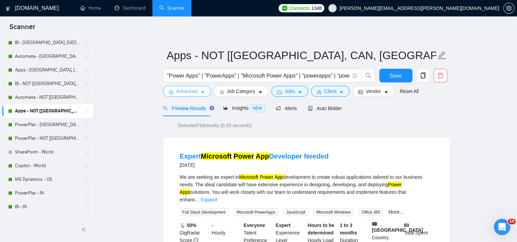
click at [205, 94] on button "Advanced" at bounding box center [187, 91] width 48 height 11
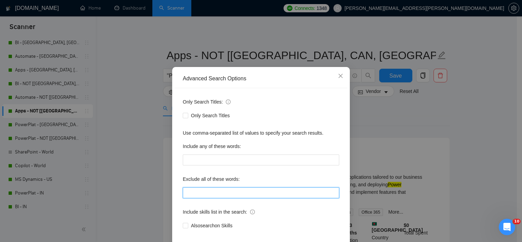
drag, startPoint x: 232, startPoint y: 197, endPoint x: 232, endPoint y: 202, distance: 4.8
click at [232, 198] on input "text" at bounding box center [261, 192] width 156 height 11
paste input ""Portfolio Development", "Case Study Development", "Student", "urgently ", "res…"
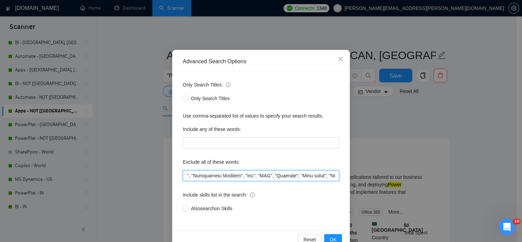
scroll to position [42, 0]
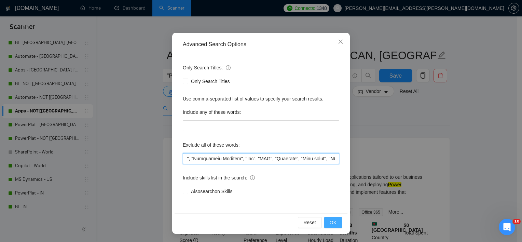
type input ""Portfolio Development", "Case Study Development", "Student", "urgently ", "res…"
click at [327, 227] on button "OK" at bounding box center [333, 222] width 18 height 11
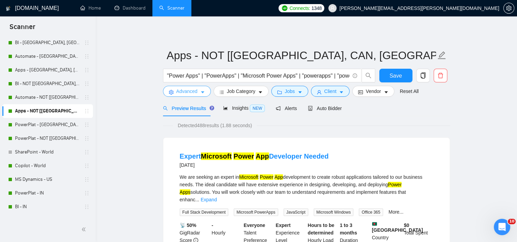
scroll to position [347, 0]
click at [40, 124] on link "PowerPlat - [GEOGRAPHIC_DATA], [GEOGRAPHIC_DATA], [GEOGRAPHIC_DATA]" at bounding box center [47, 125] width 65 height 14
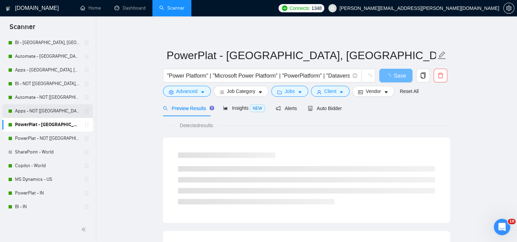
click at [44, 113] on link "Apps - NOT [[GEOGRAPHIC_DATA], CAN, [GEOGRAPHIC_DATA]]" at bounding box center [47, 111] width 65 height 14
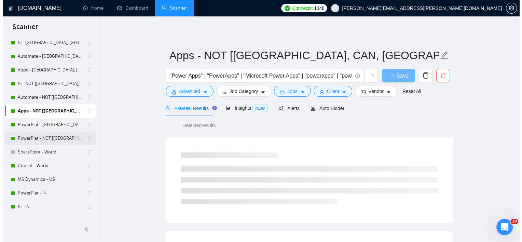
scroll to position [373, 0]
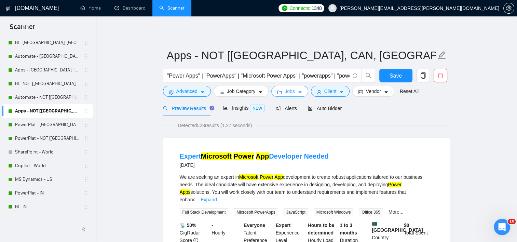
click at [282, 93] on button "Jobs" at bounding box center [289, 91] width 37 height 11
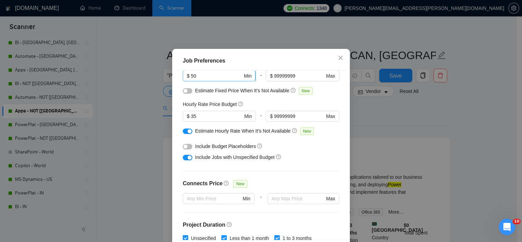
scroll to position [11, 0]
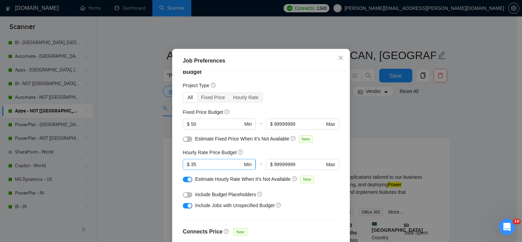
click at [198, 170] on span "$ 35 Min" at bounding box center [219, 164] width 73 height 11
click at [199, 168] on input "35" at bounding box center [217, 165] width 52 height 8
type input "0"
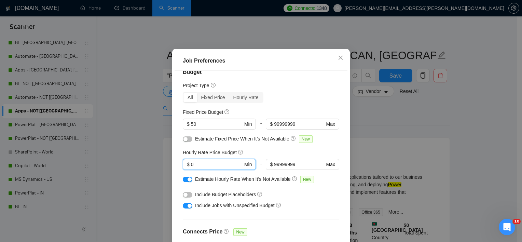
click at [332, 103] on div "All Fixed Price Hourly Rate" at bounding box center [261, 97] width 156 height 11
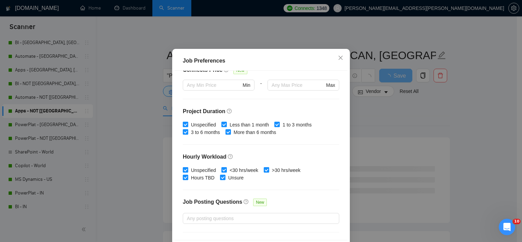
scroll to position [216, 0]
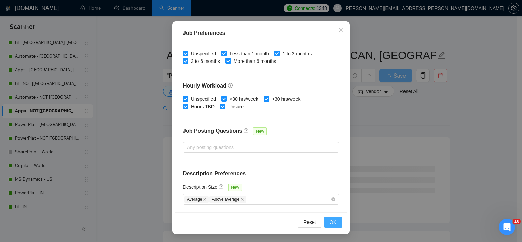
drag, startPoint x: 334, startPoint y: 222, endPoint x: 342, endPoint y: 214, distance: 11.6
click at [335, 221] on button "OK" at bounding box center [333, 222] width 18 height 11
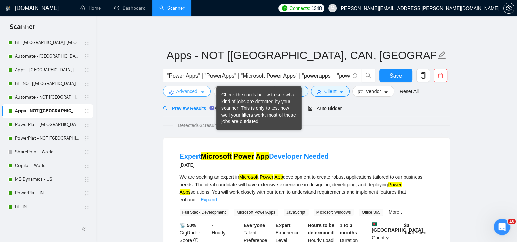
click at [191, 91] on span "Advanced" at bounding box center [186, 91] width 21 height 8
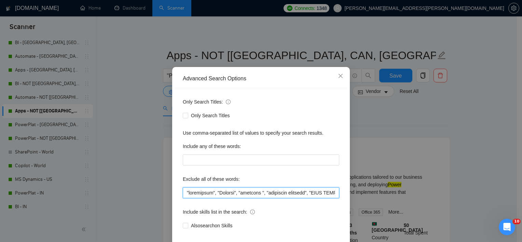
click at [214, 198] on input "text" at bounding box center [261, 192] width 156 height 11
paste input "Portfolio Development", "Case Study Development", "Student", "urgently ", "resi…"
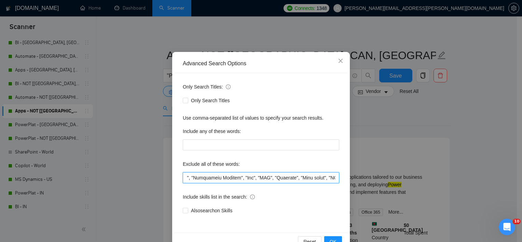
scroll to position [42, 0]
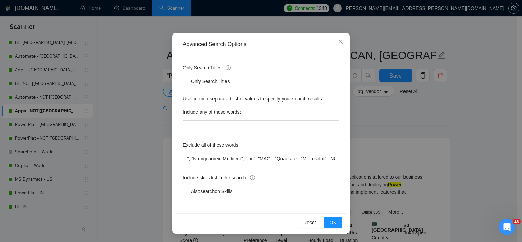
click at [327, 228] on div "Reset OK" at bounding box center [261, 222] width 173 height 18
click at [330, 223] on span "OK" at bounding box center [333, 223] width 7 height 8
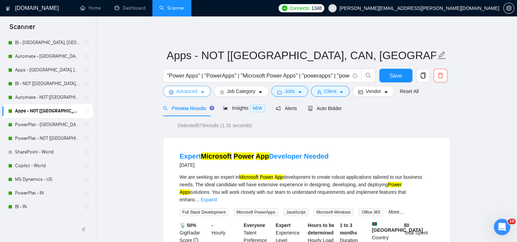
click at [180, 95] on button "Advanced" at bounding box center [187, 91] width 48 height 11
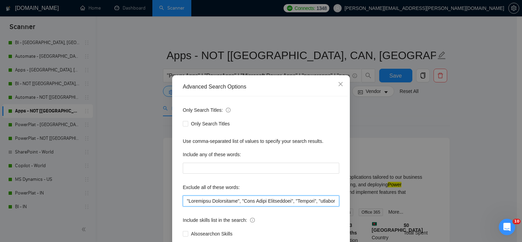
click at [245, 202] on input "text" at bounding box center [261, 200] width 156 height 11
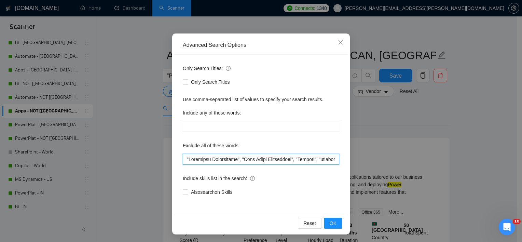
scroll to position [42, 0]
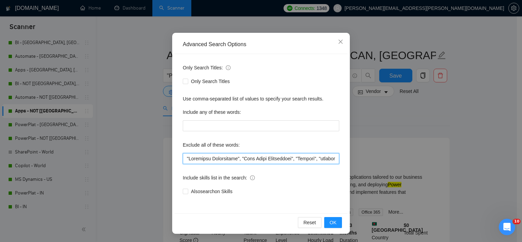
drag, startPoint x: 295, startPoint y: 159, endPoint x: -28, endPoint y: 159, distance: 322.8
click at [0, 159] on html "Scanner New Scanner My Scanners BI - [GEOGRAPHIC_DATA], CAN, EU Automate - [GEO…" at bounding box center [261, 121] width 522 height 242
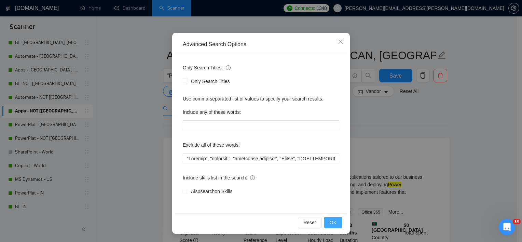
click at [335, 222] on button "OK" at bounding box center [333, 222] width 18 height 11
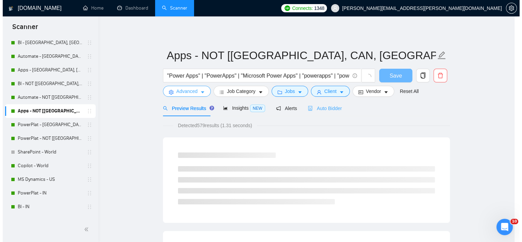
scroll to position [0, 0]
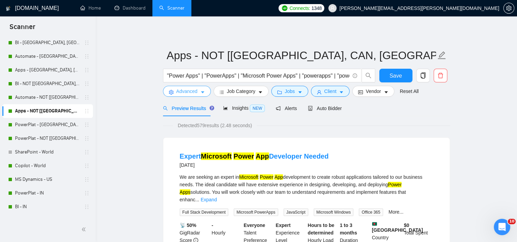
click at [195, 91] on span "Advanced" at bounding box center [186, 91] width 21 height 8
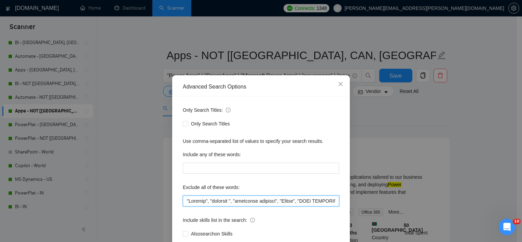
click at [223, 205] on input "text" at bounding box center [261, 200] width 156 height 11
paste input "copywriter", "Student", "urgently ", "residency required", "ONLY INDEPENDANT FR…"
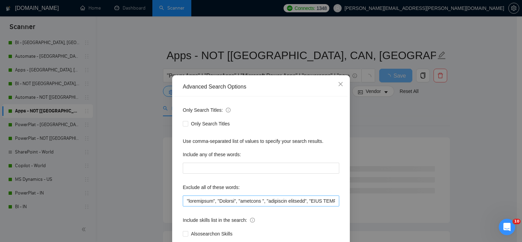
click at [275, 195] on div at bounding box center [261, 200] width 156 height 11
click at [275, 197] on input "text" at bounding box center [261, 200] width 156 height 11
paste input "Portfolio Development", "Case Study Development", "Student", "urgently ", "resi…"
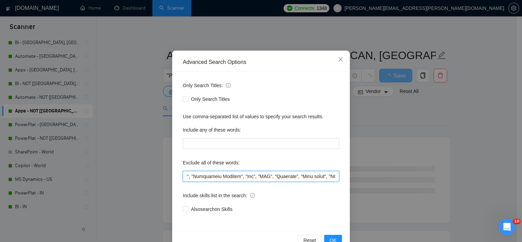
scroll to position [42, 0]
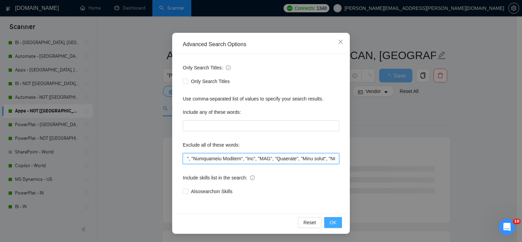
type input ""Portfolio Development", "Case Study Development", "Student", "urgently ", "res…"
click at [330, 223] on span "OK" at bounding box center [333, 223] width 7 height 8
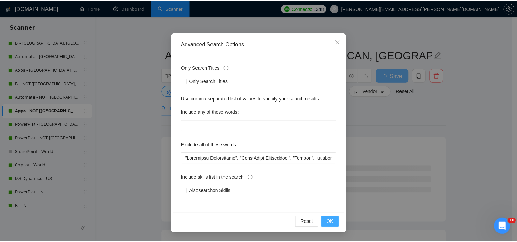
scroll to position [8, 0]
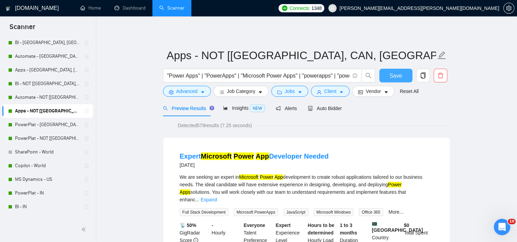
click at [396, 76] on span "Save" at bounding box center [395, 75] width 12 height 9
click at [45, 123] on link "PowerPlat - [GEOGRAPHIC_DATA], [GEOGRAPHIC_DATA], [GEOGRAPHIC_DATA]" at bounding box center [47, 125] width 65 height 14
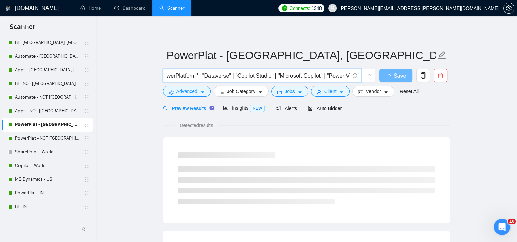
scroll to position [0, 196]
drag, startPoint x: 282, startPoint y: 76, endPoint x: 436, endPoint y: 69, distance: 154.2
click at [436, 69] on div ""Power Platform" | "Microsoft Power Platform" | "PowerPlatform" | "Dataverse" |…" at bounding box center [305, 77] width 287 height 17
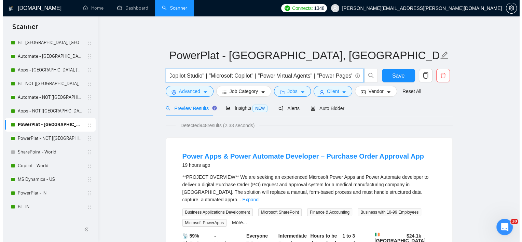
scroll to position [0, 0]
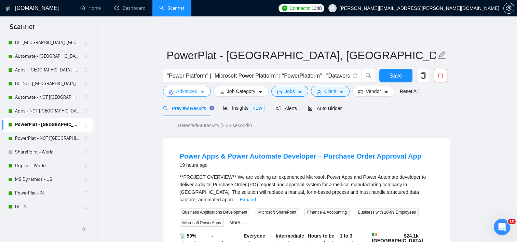
click at [189, 94] on span "Advanced" at bounding box center [186, 91] width 21 height 8
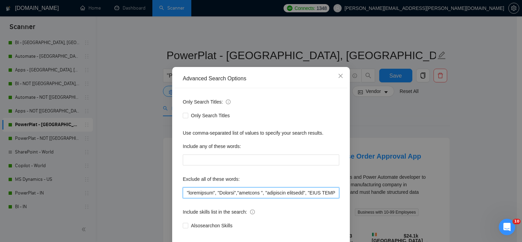
click at [208, 198] on input "text" at bounding box center [261, 192] width 156 height 11
paste input "Portfolio Development", "Case Study Development", "Student", "urgently ", "resi…"
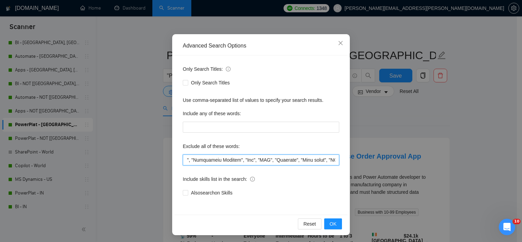
scroll to position [42, 0]
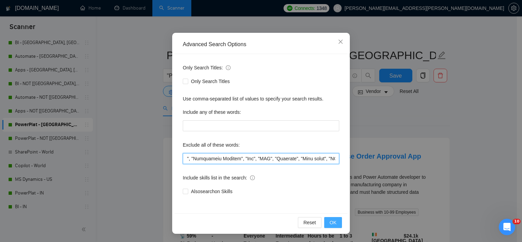
type input ""Portfolio Development", "Case Study Development", "Student", "urgently ", "res…"
click at [332, 225] on span "OK" at bounding box center [333, 223] width 7 height 8
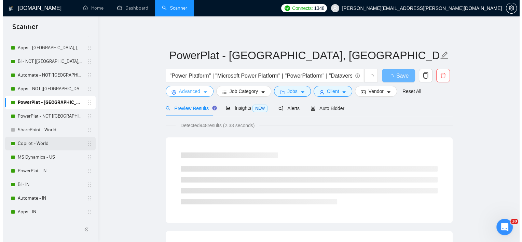
scroll to position [68, 0]
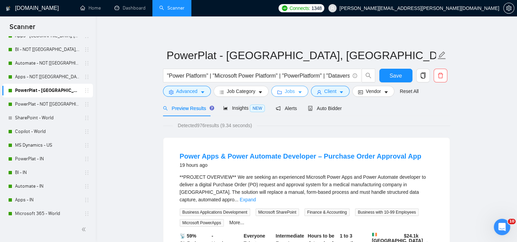
click at [289, 93] on span "Jobs" at bounding box center [290, 91] width 10 height 8
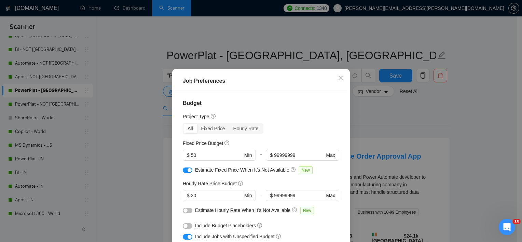
scroll to position [0, 0]
click at [197, 193] on input "30" at bounding box center [217, 196] width 52 height 8
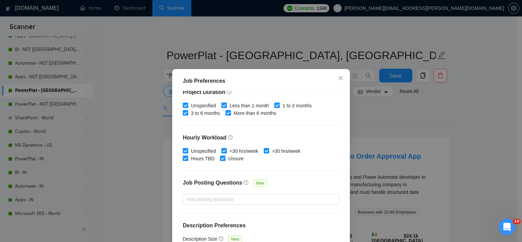
scroll to position [216, 0]
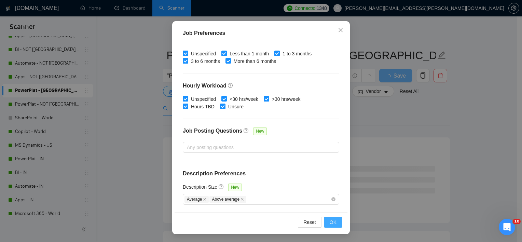
type input "0"
click at [333, 219] on span "OK" at bounding box center [333, 222] width 7 height 8
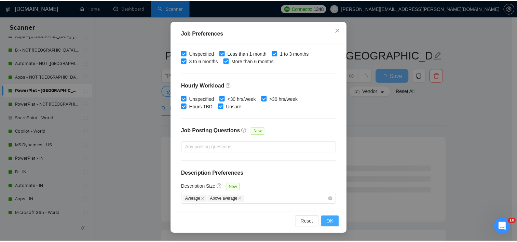
scroll to position [20, 0]
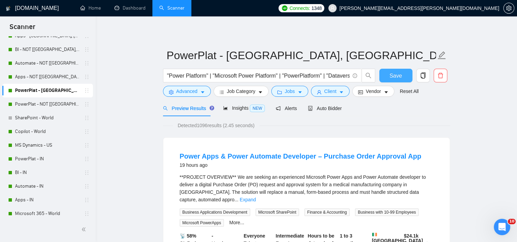
click at [396, 69] on button "Save" at bounding box center [395, 76] width 33 height 14
drag, startPoint x: 36, startPoint y: 104, endPoint x: 39, endPoint y: 106, distance: 4.0
click at [36, 104] on link "PowerPlat - NOT [[GEOGRAPHIC_DATA], CAN, [GEOGRAPHIC_DATA]]" at bounding box center [47, 104] width 65 height 14
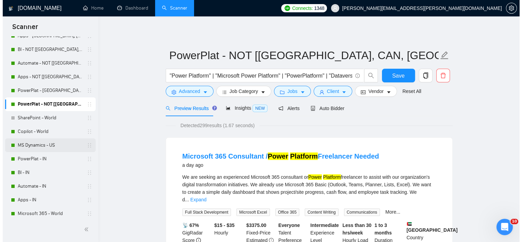
scroll to position [347, 0]
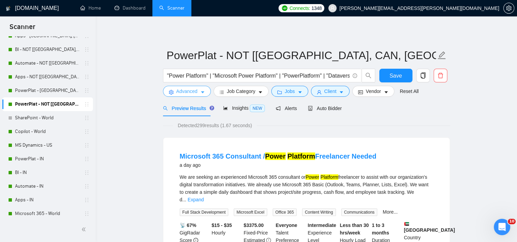
click at [201, 87] on button "Advanced" at bounding box center [187, 91] width 48 height 11
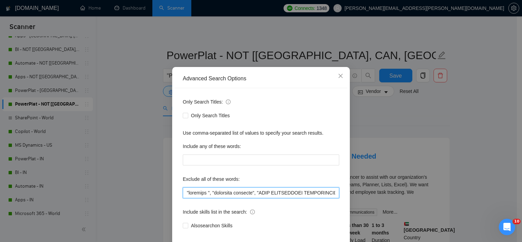
click at [264, 198] on input "text" at bounding box center [261, 192] width 156 height 11
paste input "Portfolio Development", "Case Study Development", "Student", "urgently ", "resi…"
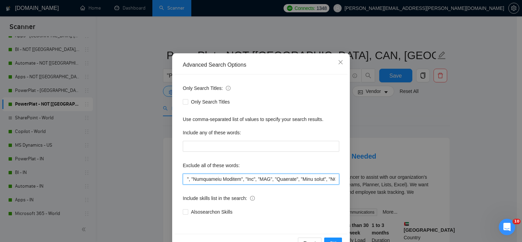
scroll to position [42, 0]
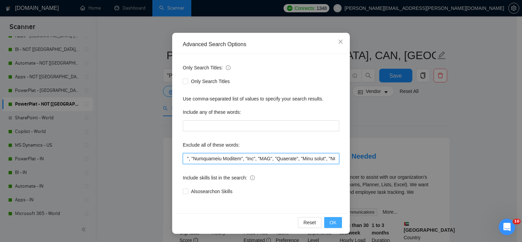
type input ""Portfolio Development", "Case Study Development", "Student", "urgently ", "res…"
click at [324, 222] on button "OK" at bounding box center [333, 222] width 18 height 11
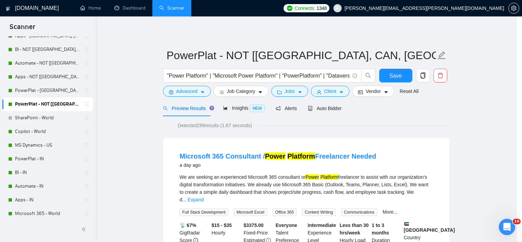
scroll to position [8, 0]
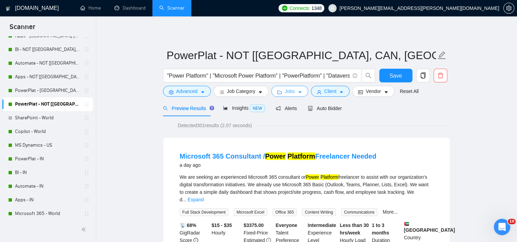
click at [299, 93] on icon "caret-down" at bounding box center [300, 92] width 5 height 5
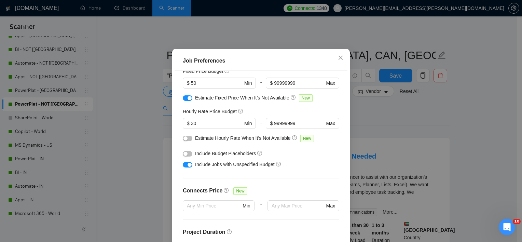
scroll to position [45, 0]
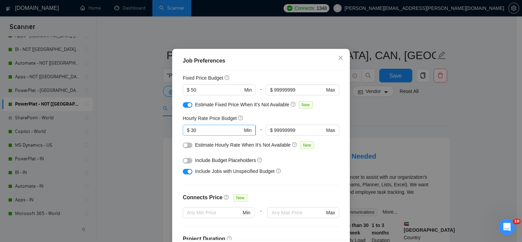
click at [196, 134] on input "30" at bounding box center [217, 130] width 52 height 8
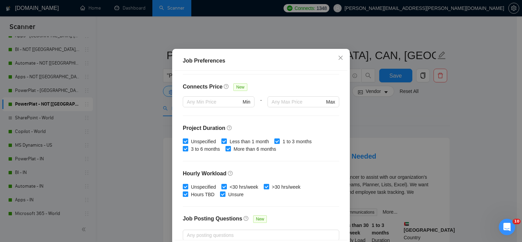
scroll to position [216, 0]
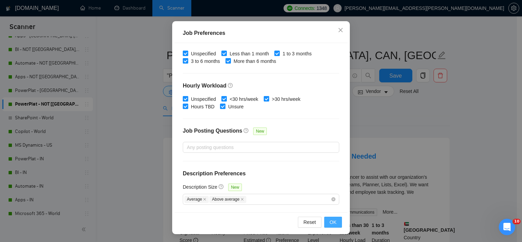
type input "0"
click at [327, 224] on button "OK" at bounding box center [333, 222] width 18 height 11
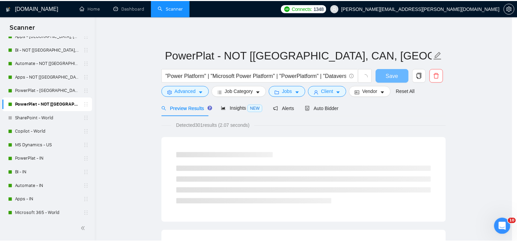
scroll to position [20, 0]
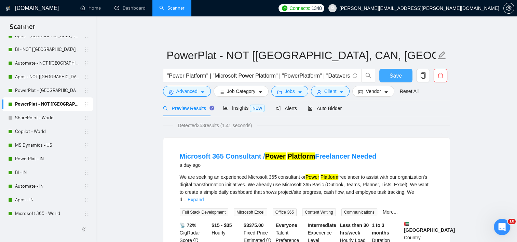
click at [395, 74] on span "Save" at bounding box center [395, 75] width 12 height 9
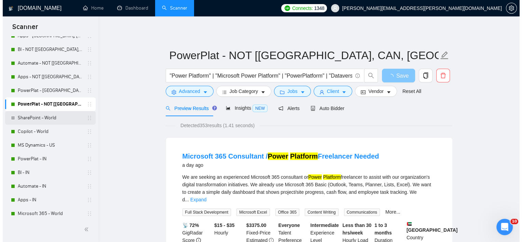
scroll to position [347, 0]
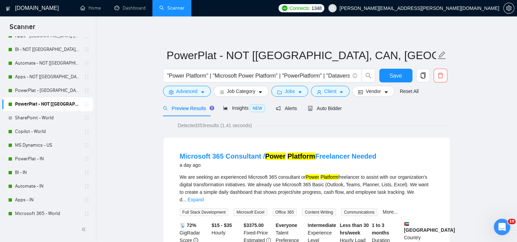
drag, startPoint x: 39, startPoint y: 119, endPoint x: 123, endPoint y: 135, distance: 85.6
click at [39, 119] on link "SharePoint - World" at bounding box center [47, 118] width 65 height 14
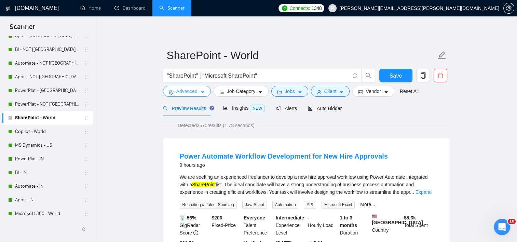
click at [184, 96] on button "Advanced" at bounding box center [187, 91] width 48 height 11
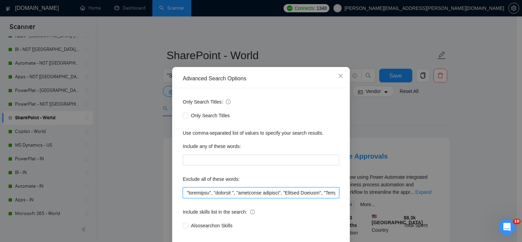
click at [209, 198] on input "text" at bounding box center [261, 192] width 156 height 11
paste input "Portfolio Development", "Case Study Development", "Student", "urgently ", "resi…"
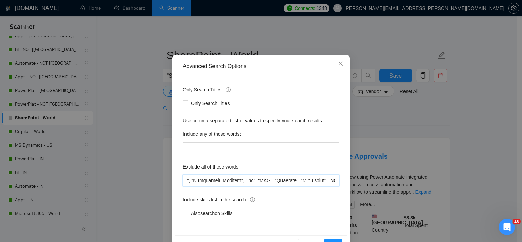
scroll to position [42, 0]
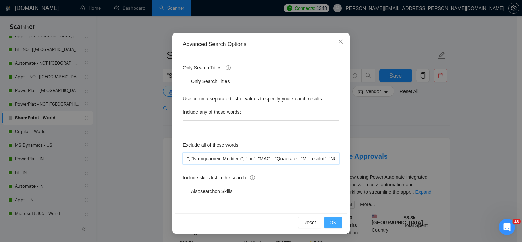
type input ""Portfolio Development", "Case Study Development", "Student", "urgently ", "res…"
click at [336, 224] on button "OK" at bounding box center [333, 222] width 18 height 11
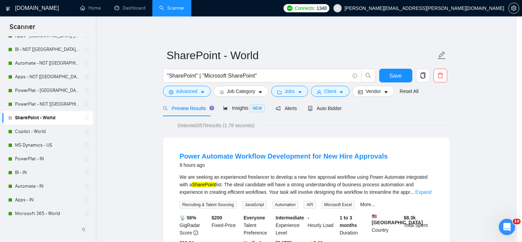
scroll to position [8, 0]
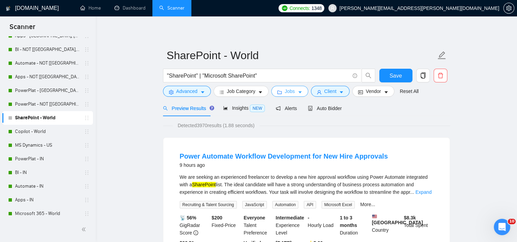
click at [285, 91] on span "Jobs" at bounding box center [290, 91] width 10 height 8
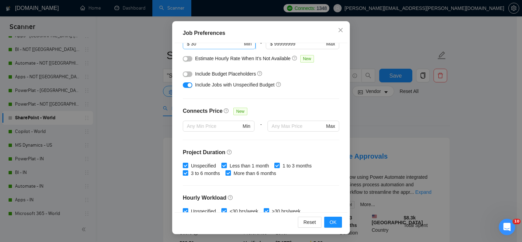
scroll to position [0, 0]
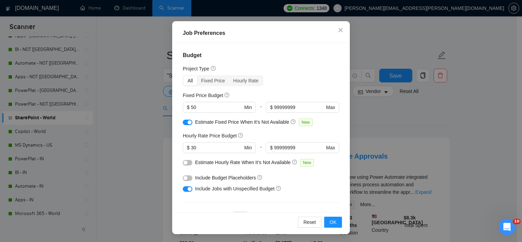
drag, startPoint x: 202, startPoint y: 148, endPoint x: 179, endPoint y: 147, distance: 22.9
click at [179, 147] on div "Budget Project Type All Fixed Price Hourly Rate Fixed Price Budget $ 50 Min - $…" at bounding box center [261, 127] width 173 height 169
drag, startPoint x: 179, startPoint y: 147, endPoint x: 194, endPoint y: 149, distance: 15.1
click at [194, 149] on input "30" at bounding box center [217, 148] width 52 height 8
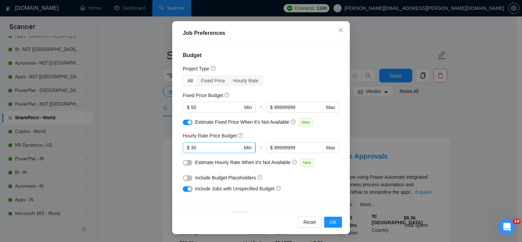
click at [194, 149] on input "30" at bounding box center [217, 148] width 52 height 8
click at [194, 148] on input "30" at bounding box center [217, 148] width 52 height 8
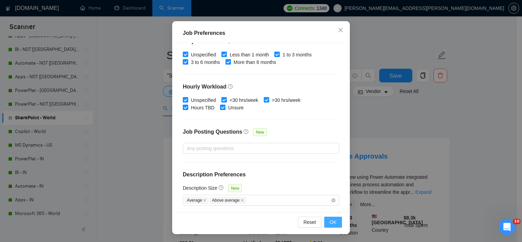
scroll to position [216, 0]
type input "0"
click at [328, 217] on button "OK" at bounding box center [333, 222] width 18 height 11
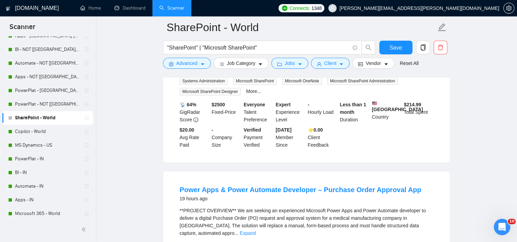
scroll to position [342, 0]
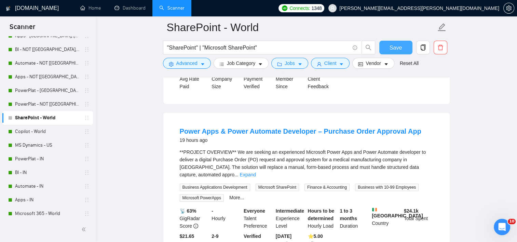
click at [388, 42] on button "Save" at bounding box center [395, 48] width 33 height 14
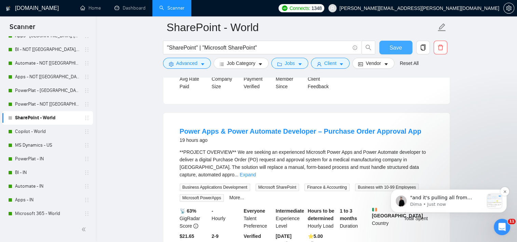
scroll to position [649, 0]
click at [456, 206] on p "Dima • Just now" at bounding box center [447, 204] width 74 height 6
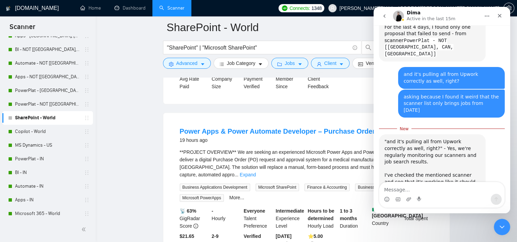
scroll to position [498, 0]
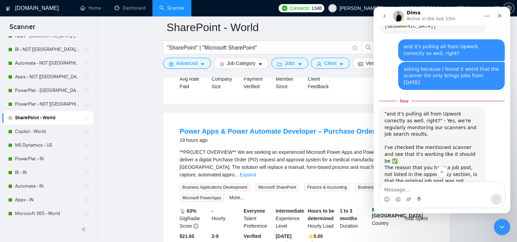
click at [449, 192] on textarea "Message…" at bounding box center [441, 188] width 125 height 12
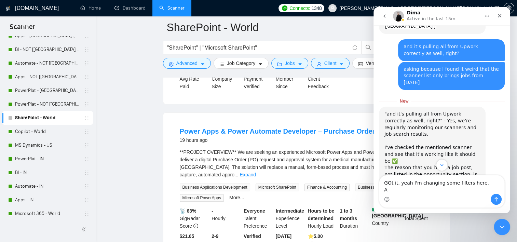
scroll to position [496, 0]
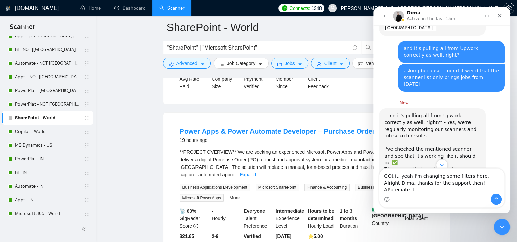
type textarea "GOt it, yeah I'm changing some filters here. Alright DIma, thanks for the suppo…"
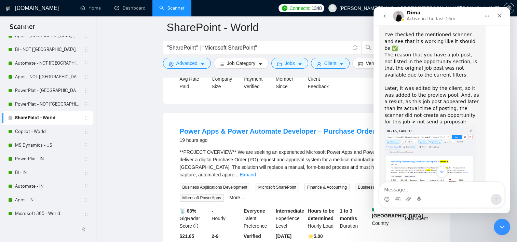
scroll to position [615, 0]
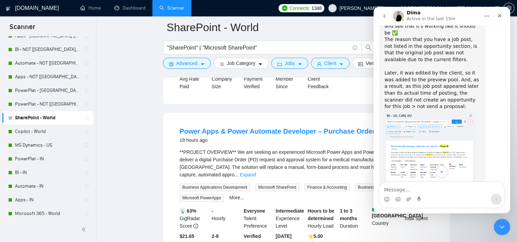
click at [431, 110] on img "Dima says…" at bounding box center [430, 146] width 92 height 73
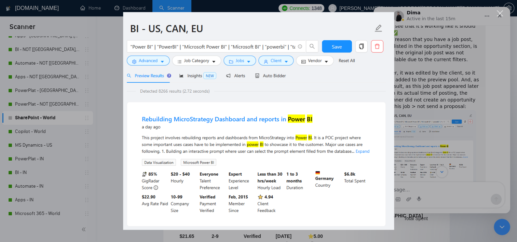
scroll to position [0, 0]
click at [447, 82] on div "Intercom messenger" at bounding box center [258, 121] width 517 height 242
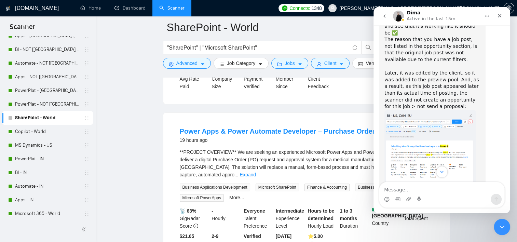
scroll to position [612, 0]
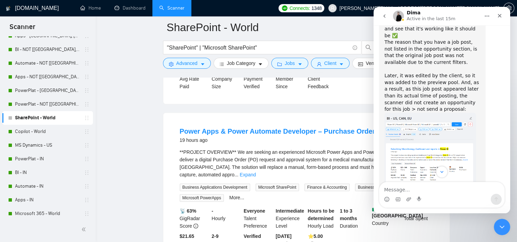
click at [436, 203] on img "Dima says…" at bounding box center [430, 227] width 92 height 48
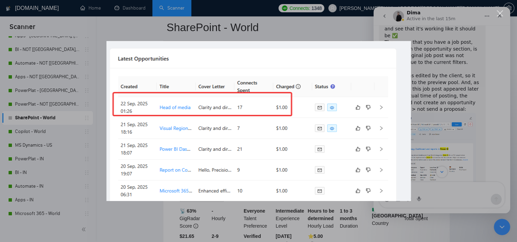
click at [455, 88] on div "Intercom messenger" at bounding box center [258, 121] width 517 height 242
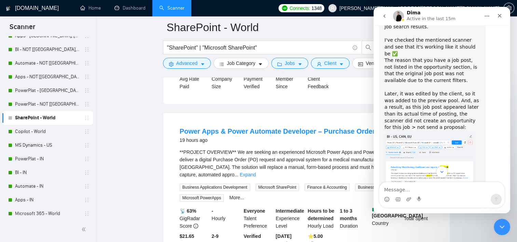
scroll to position [544, 0]
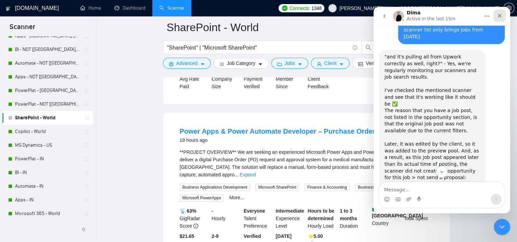
click at [502, 15] on icon "Close" at bounding box center [499, 15] width 5 height 5
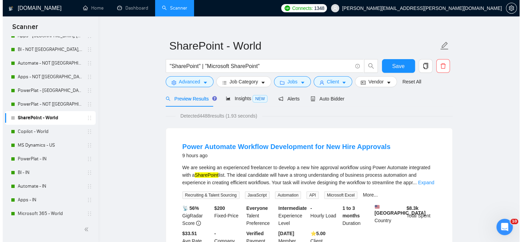
scroll to position [0, 0]
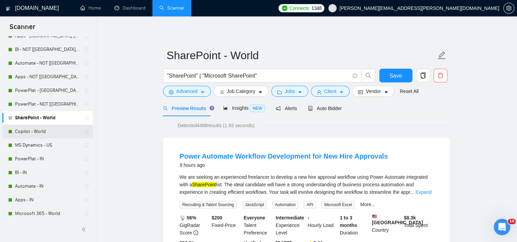
click at [46, 132] on link "Copilot - World" at bounding box center [47, 132] width 65 height 14
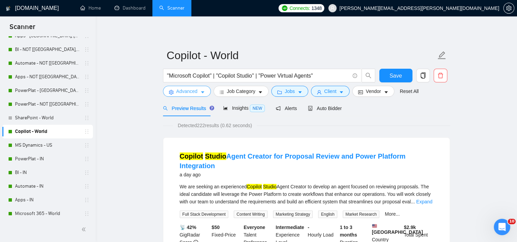
click at [193, 92] on span "Advanced" at bounding box center [186, 91] width 21 height 8
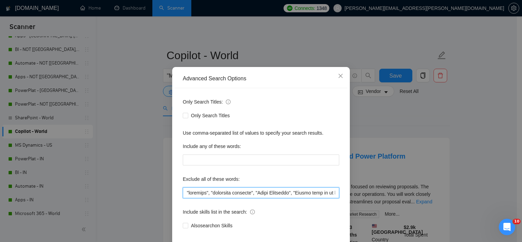
drag, startPoint x: 212, startPoint y: 199, endPoint x: 229, endPoint y: 197, distance: 16.8
click at [212, 198] on input "text" at bounding box center [261, 192] width 156 height 11
paste input "Portfolio Development", "Case Study Development", "Student", "urgently ", "resi…"
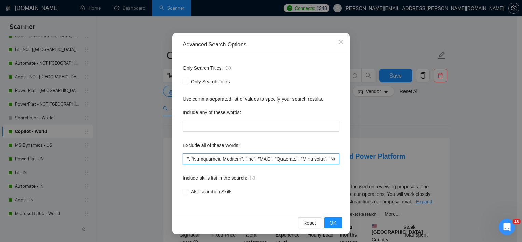
scroll to position [42, 0]
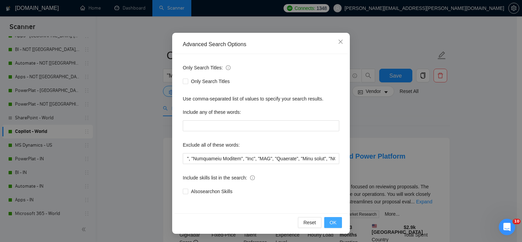
click at [337, 218] on button "OK" at bounding box center [333, 222] width 18 height 11
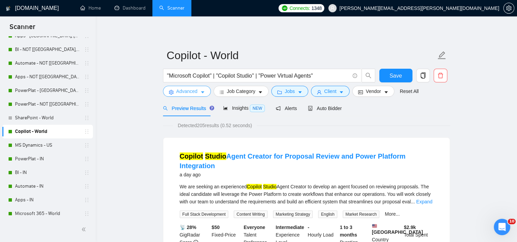
click at [181, 90] on span "Advanced" at bounding box center [186, 91] width 21 height 8
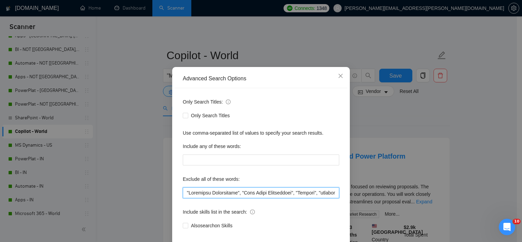
click at [281, 198] on input "text" at bounding box center [261, 192] width 156 height 11
paste input "text"
type input ""Portfolio Development", "Case Study Development", "Student", "urgently ", "res…"
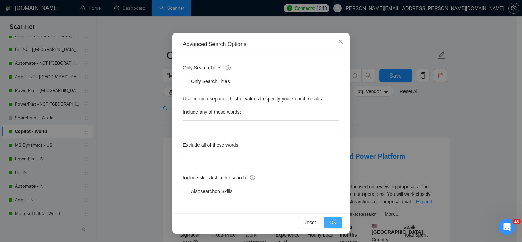
click at [339, 223] on button "OK" at bounding box center [333, 222] width 18 height 11
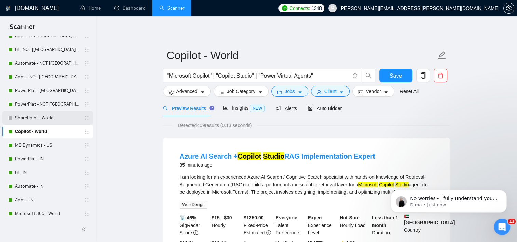
click at [50, 122] on link "SharePoint - World" at bounding box center [47, 118] width 65 height 14
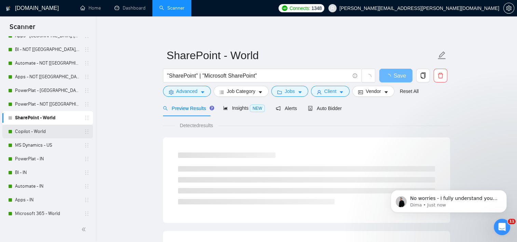
click at [40, 129] on link "Copilot - World" at bounding box center [47, 132] width 65 height 14
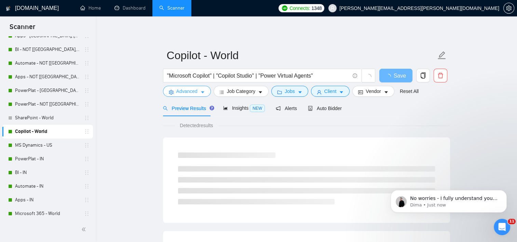
click at [188, 92] on span "Advanced" at bounding box center [186, 91] width 21 height 8
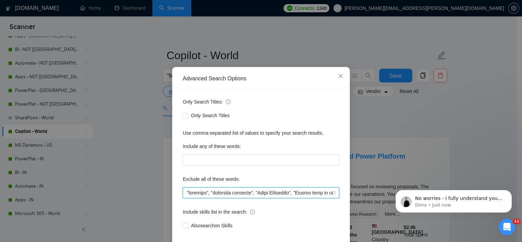
click at [286, 198] on input "text" at bounding box center [261, 192] width 156 height 11
click at [220, 198] on input "text" at bounding box center [261, 192] width 156 height 11
paste input "Student", "urgently ", "residency required", "Crypto", "ONLY INDEPENDANT FREELA…"
click at [232, 198] on input "text" at bounding box center [261, 192] width 156 height 11
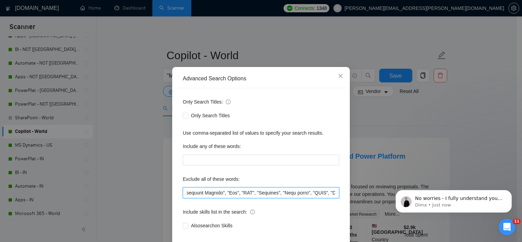
click at [232, 198] on input "text" at bounding box center [261, 192] width 156 height 11
paste input "text"
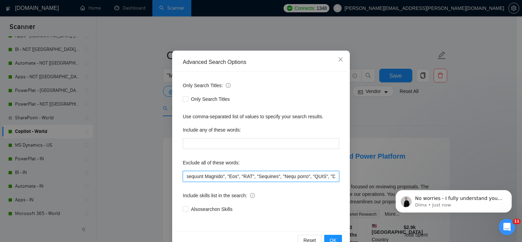
scroll to position [42, 0]
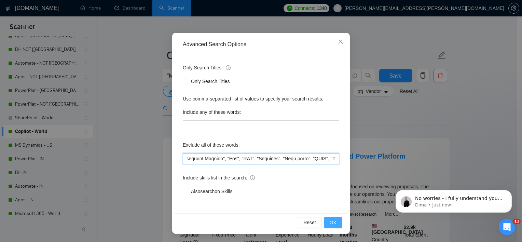
type input ""Student", "urgently ", "residency required", "Crypto", "ONLY INDEPENDANT FREEL…"
click at [333, 225] on span "OK" at bounding box center [333, 223] width 7 height 8
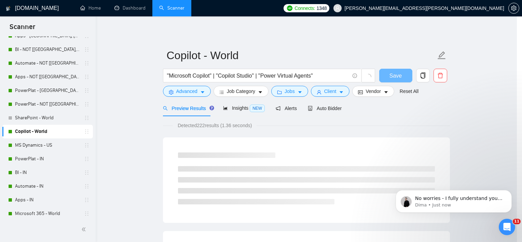
scroll to position [8, 0]
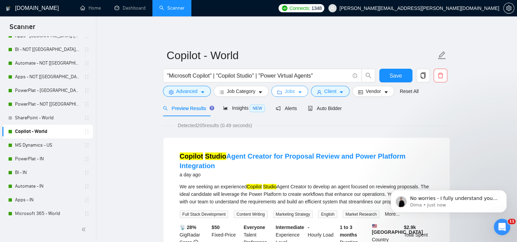
click at [290, 91] on span "Jobs" at bounding box center [290, 91] width 10 height 8
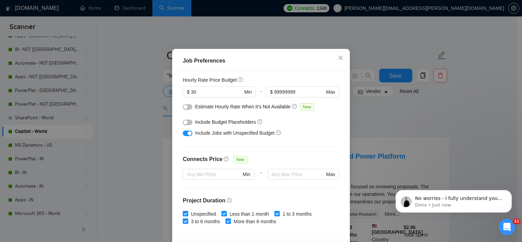
scroll to position [11, 0]
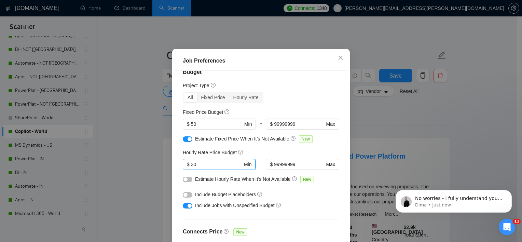
click at [202, 168] on input "30" at bounding box center [217, 165] width 52 height 8
type input "0"
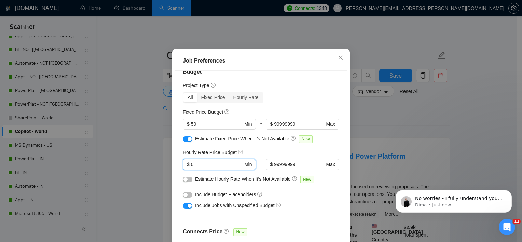
click at [307, 103] on div "All Fixed Price Hourly Rate" at bounding box center [261, 97] width 156 height 11
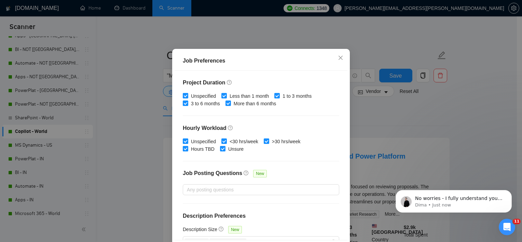
scroll to position [216, 0]
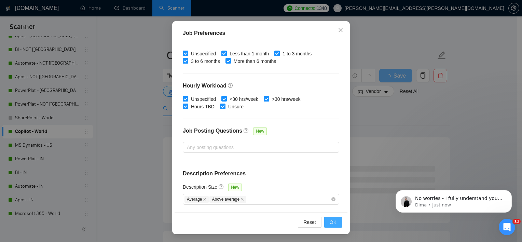
click at [334, 218] on button "OK" at bounding box center [333, 222] width 18 height 11
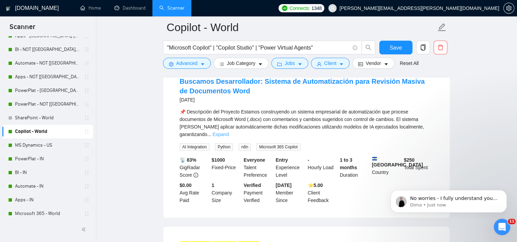
scroll to position [376, 0]
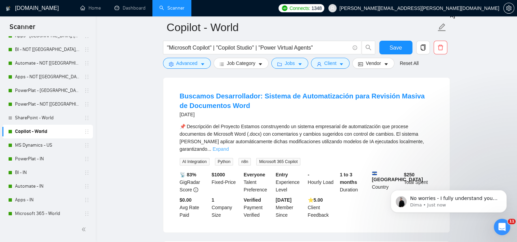
click at [229, 146] on link "Expand" at bounding box center [220, 148] width 16 height 5
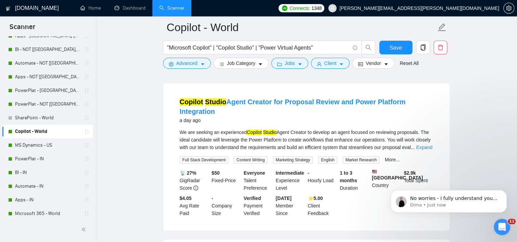
scroll to position [0, 0]
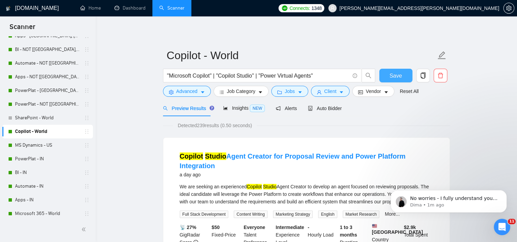
drag, startPoint x: 394, startPoint y: 83, endPoint x: 395, endPoint y: 79, distance: 4.3
click at [394, 83] on div "Save" at bounding box center [396, 77] width 36 height 17
click at [395, 79] on span "Save" at bounding box center [395, 75] width 12 height 9
click at [182, 90] on span "Advanced" at bounding box center [186, 91] width 21 height 8
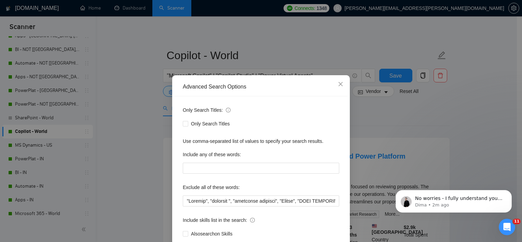
click at [144, 152] on div "Advanced Search Options Only Search Titles: Only Search Titles Use comma-separa…" at bounding box center [261, 121] width 522 height 242
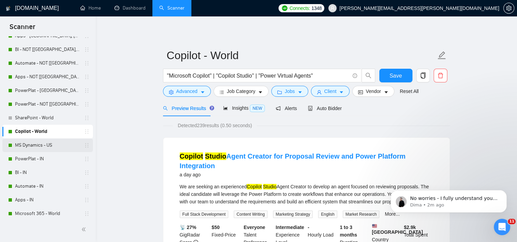
click at [37, 151] on link "MS Dynamics - US" at bounding box center [47, 145] width 65 height 14
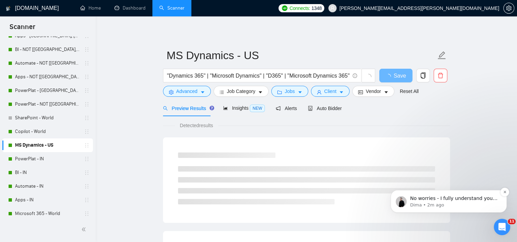
click at [478, 207] on p "Dima • 2m ago" at bounding box center [454, 205] width 88 height 6
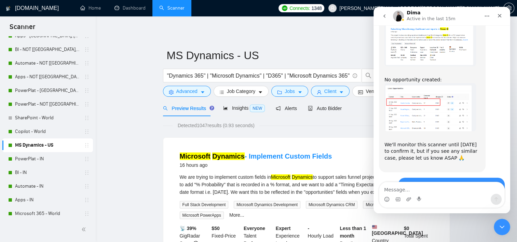
scroll to position [735, 0]
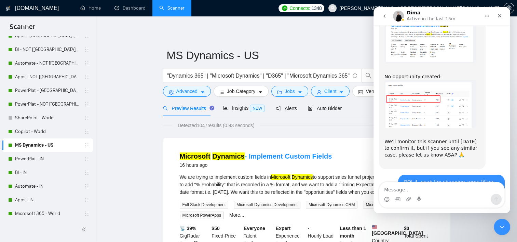
click at [454, 189] on textarea "Message…" at bounding box center [441, 188] width 125 height 12
type textarea "alright, tks!"
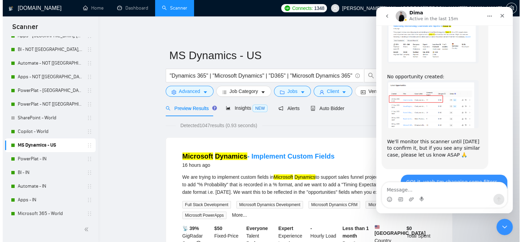
scroll to position [744, 0]
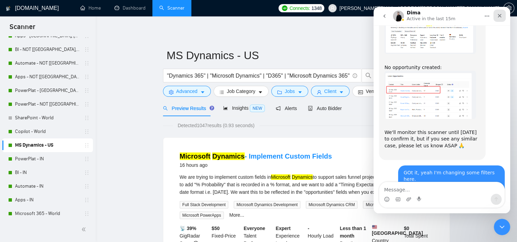
click at [496, 18] on div "Close" at bounding box center [499, 16] width 12 height 12
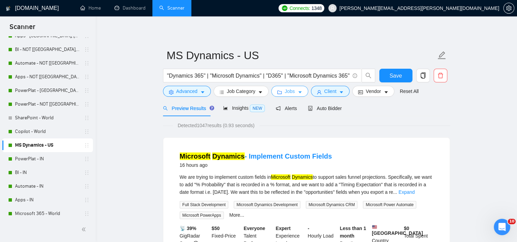
click at [300, 94] on button "Jobs" at bounding box center [289, 91] width 37 height 11
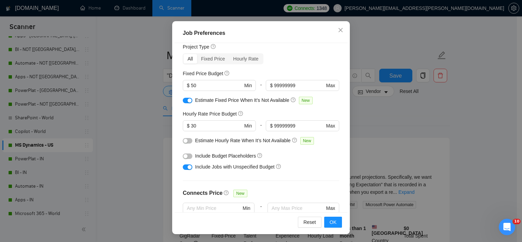
scroll to position [0, 0]
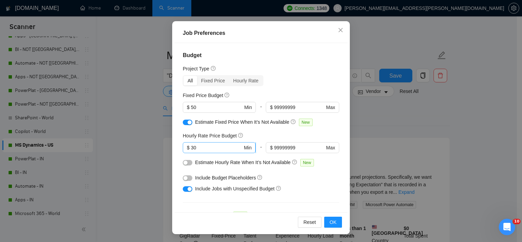
click at [204, 151] on span "$ 30 Min" at bounding box center [219, 147] width 73 height 11
click at [204, 149] on input "30" at bounding box center [217, 148] width 52 height 8
type input "0"
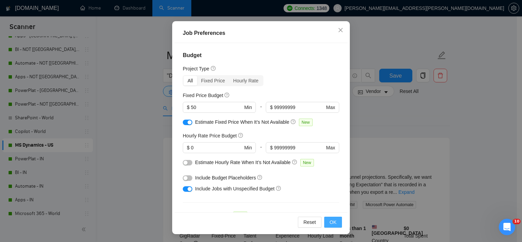
click at [330, 223] on span "OK" at bounding box center [333, 222] width 7 height 8
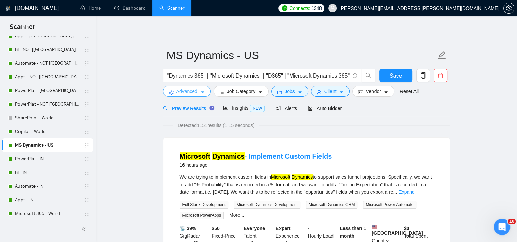
click at [185, 91] on span "Advanced" at bounding box center [186, 91] width 21 height 8
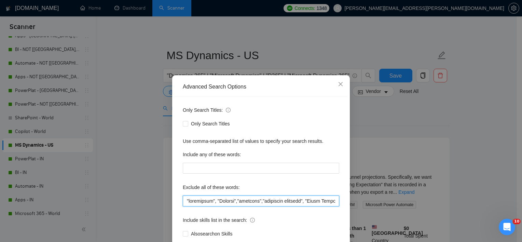
click at [214, 200] on input "text" at bounding box center [261, 200] width 156 height 11
paste input "Student", "urgently ", "residency required", "Crypto", "ONLY INDEPENDANT FREELA…"
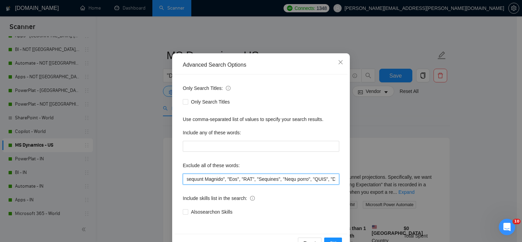
scroll to position [34, 0]
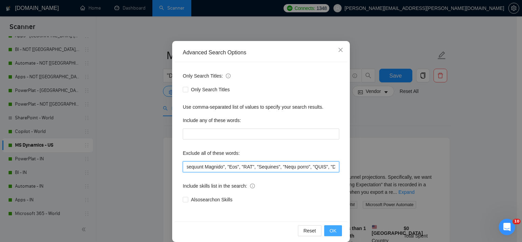
type input ""Student", "urgently ", "residency required", "Crypto", "ONLY INDEPENDANT FREEL…"
click at [330, 228] on span "OK" at bounding box center [333, 231] width 7 height 8
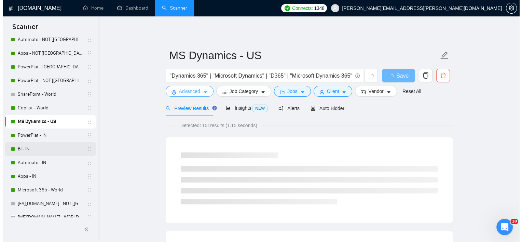
scroll to position [102, 0]
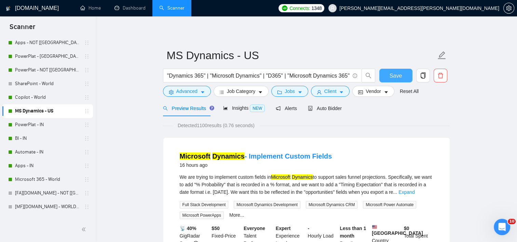
click at [387, 76] on button "Save" at bounding box center [395, 76] width 33 height 14
click at [46, 125] on link "PowerPlat - IN" at bounding box center [47, 125] width 65 height 14
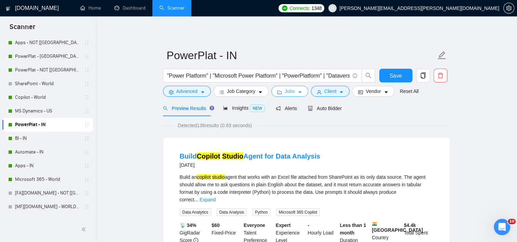
click at [298, 92] on icon "caret-down" at bounding box center [300, 92] width 5 height 5
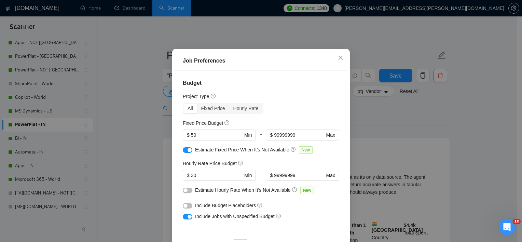
scroll to position [68, 0]
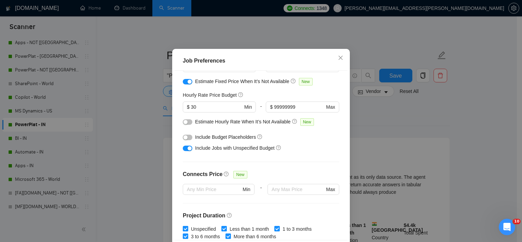
click at [206, 118] on div "Hourly Rate Price Budget $ 30 Min - $ 99999999 Max" at bounding box center [261, 104] width 156 height 27
click at [204, 118] on div "Hourly Rate Price Budget $ 30 Min - $ 99999999 Max" at bounding box center [261, 104] width 156 height 27
click at [204, 111] on input "30" at bounding box center [217, 107] width 52 height 8
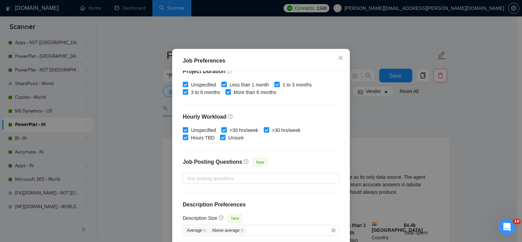
scroll to position [216, 0]
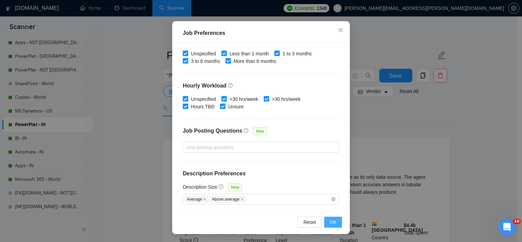
type input "0"
click at [327, 220] on button "OK" at bounding box center [333, 222] width 18 height 11
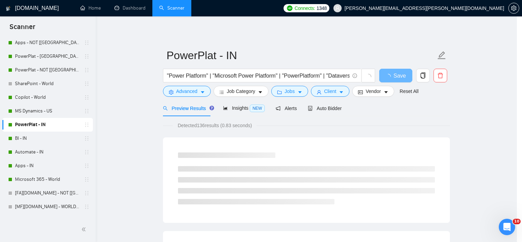
scroll to position [20, 0]
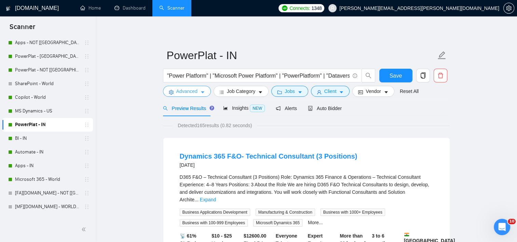
click at [195, 90] on span "Advanced" at bounding box center [186, 91] width 21 height 8
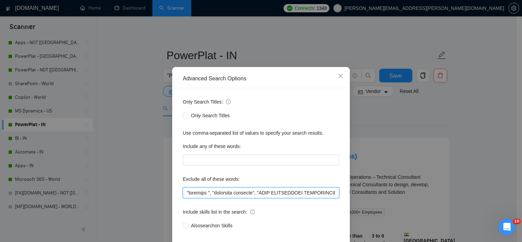
click at [208, 198] on input "text" at bounding box center [261, 192] width 156 height 11
paste input "Student", "urgently ", "residency required", "Crypto", "ONLY INDEPENDANT FREELA…"
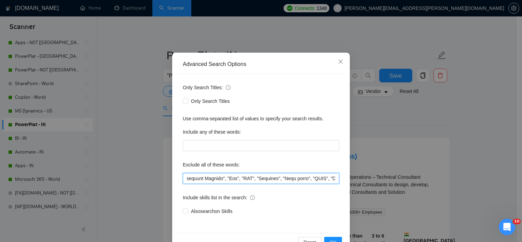
scroll to position [42, 0]
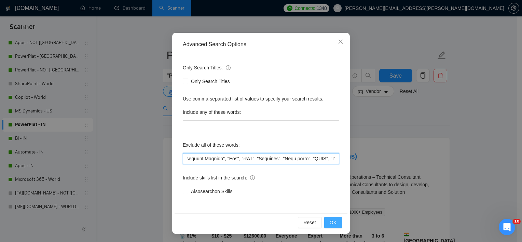
type input ""Student", "urgently ", "residency required", "Crypto", "ONLY INDEPENDANT FREEL…"
click at [335, 219] on button "OK" at bounding box center [333, 222] width 18 height 11
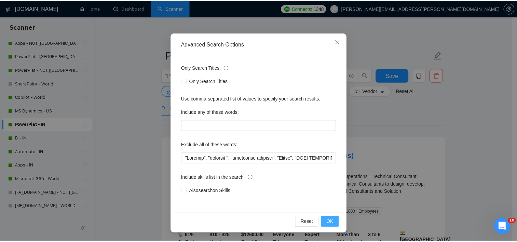
scroll to position [8, 0]
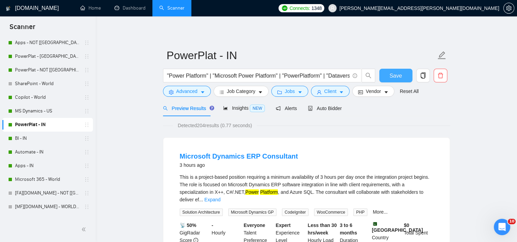
click at [398, 78] on span "Save" at bounding box center [395, 75] width 12 height 9
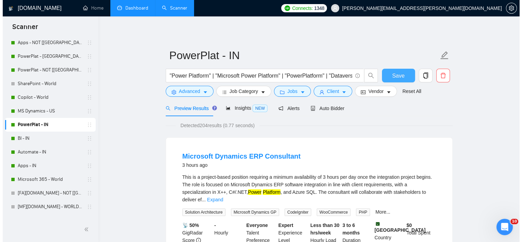
scroll to position [771, 0]
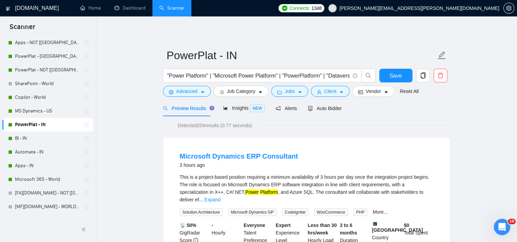
click at [24, 137] on link "BI - IN" at bounding box center [47, 139] width 65 height 14
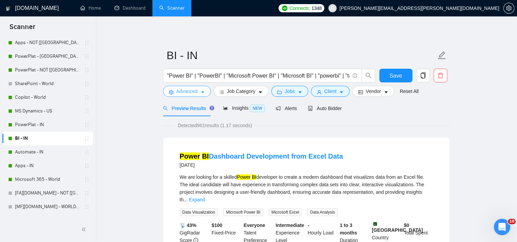
click at [204, 92] on button "Advanced" at bounding box center [187, 91] width 48 height 11
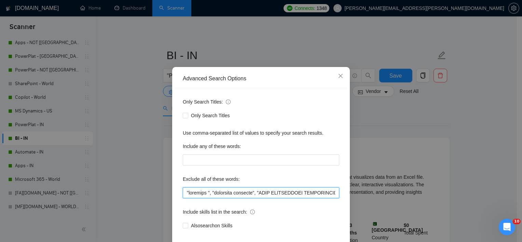
click at [196, 198] on input "text" at bounding box center [261, 192] width 156 height 11
paste input "Student", "urgently ", "residency required", "Crypto", "ONLY INDEPENDANT FREELA…"
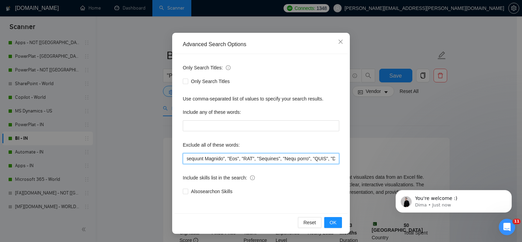
scroll to position [765, 0]
type input ""Student", "urgently ", "residency required", "Crypto", "ONLY INDEPENDANT FREEL…"
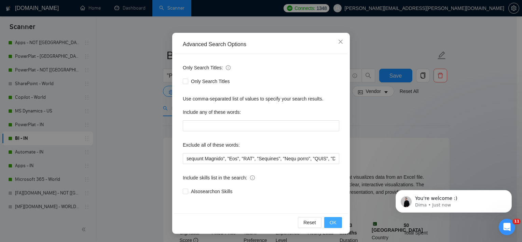
click at [331, 221] on span "OK" at bounding box center [333, 223] width 7 height 8
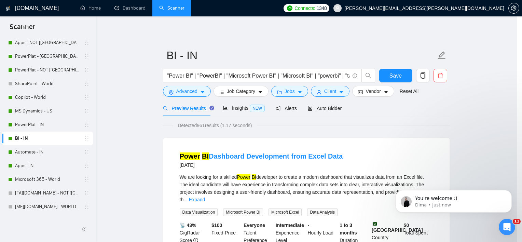
scroll to position [8, 0]
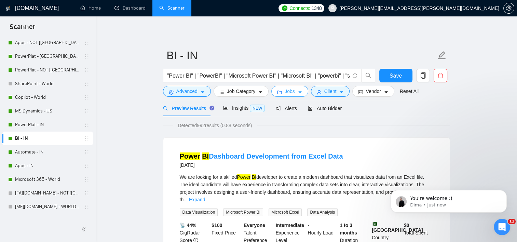
click at [298, 95] on icon "caret-down" at bounding box center [300, 92] width 5 height 5
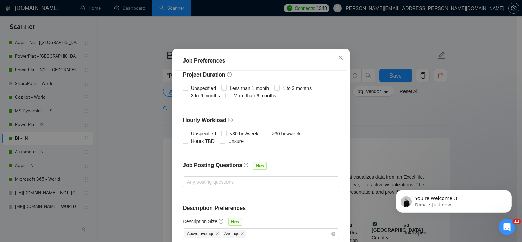
scroll to position [216, 0]
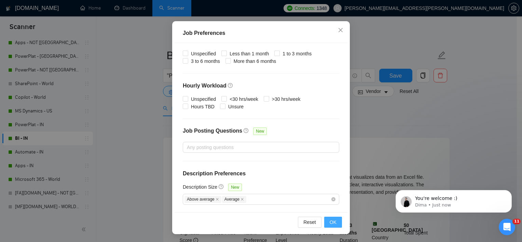
click at [328, 226] on button "OK" at bounding box center [333, 222] width 18 height 11
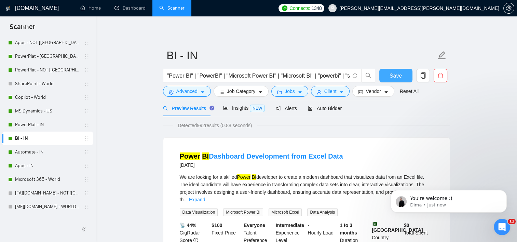
click at [400, 76] on span "Save" at bounding box center [395, 75] width 12 height 9
click at [35, 126] on link "PowerPlat - IN" at bounding box center [47, 125] width 65 height 14
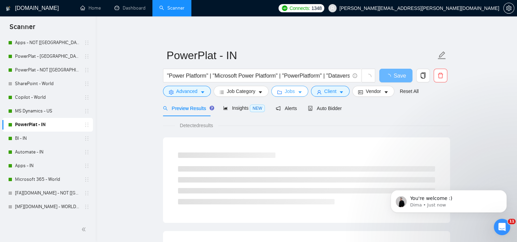
click at [305, 88] on button "Jobs" at bounding box center [289, 91] width 37 height 11
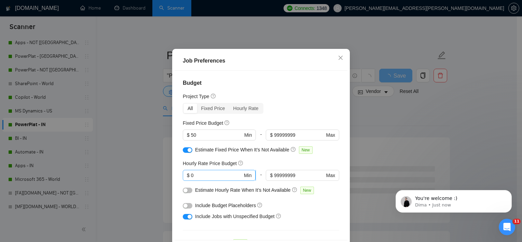
click at [200, 181] on span "$ 0 Min" at bounding box center [219, 175] width 73 height 11
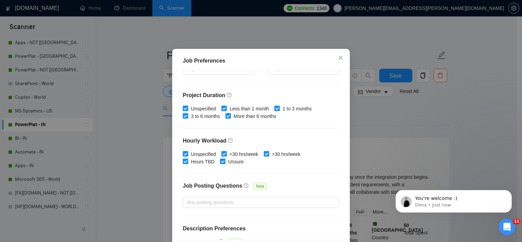
scroll to position [216, 0]
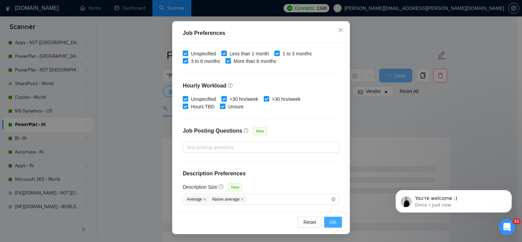
type input "30"
click at [330, 220] on span "OK" at bounding box center [333, 222] width 7 height 8
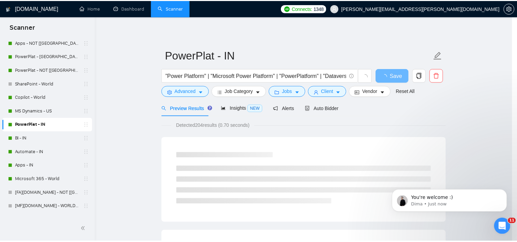
scroll to position [20, 0]
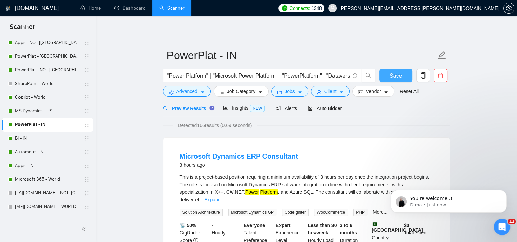
click at [398, 76] on span "Save" at bounding box center [395, 75] width 12 height 9
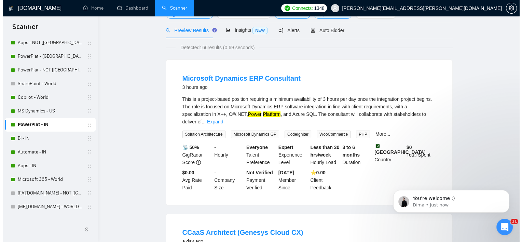
scroll to position [0, 0]
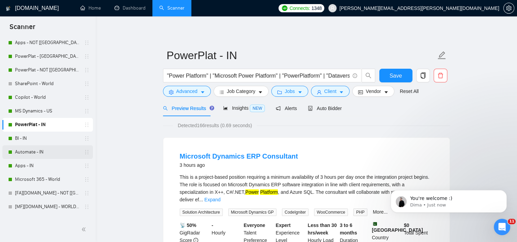
click at [30, 149] on link "Automate - IN" at bounding box center [47, 152] width 65 height 14
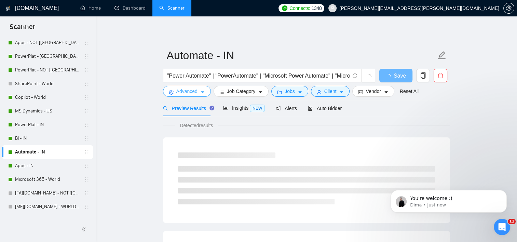
click at [200, 94] on icon "caret-down" at bounding box center [202, 92] width 5 height 5
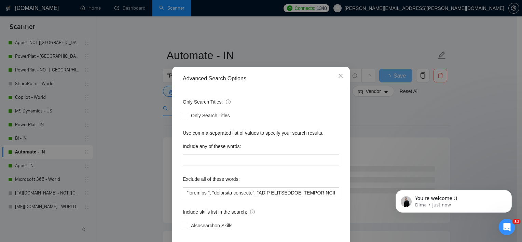
click at [130, 88] on div "Advanced Search Options Only Search Titles: Only Search Titles Use comma-separa…" at bounding box center [261, 121] width 522 height 242
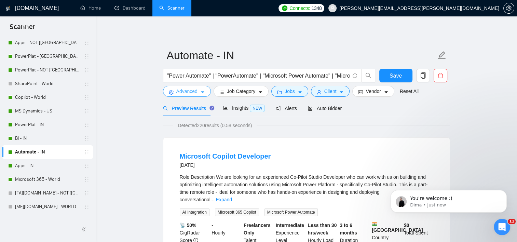
click at [184, 90] on span "Advanced" at bounding box center [186, 91] width 21 height 8
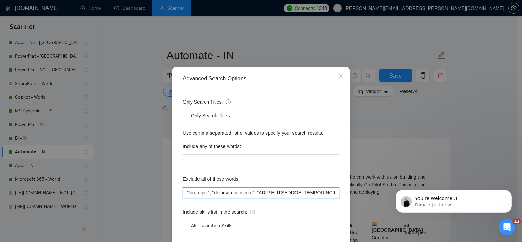
click at [233, 198] on input "text" at bounding box center [261, 192] width 156 height 11
paste input "Student", "urgently ", "residency required", "Crypto", "ONLY INDEPENDANT FREELA…"
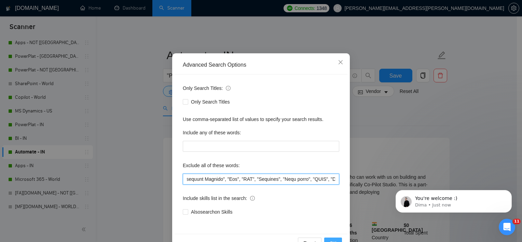
scroll to position [42, 0]
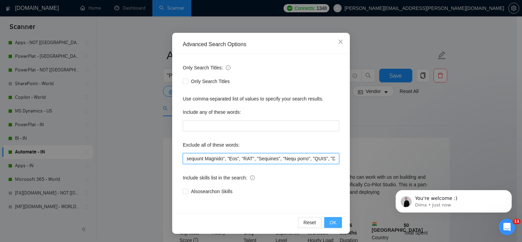
type input ""Student", "urgently ", "residency required", "Crypto", "ONLY INDEPENDANT FREEL…"
click at [332, 223] on span "OK" at bounding box center [333, 223] width 7 height 8
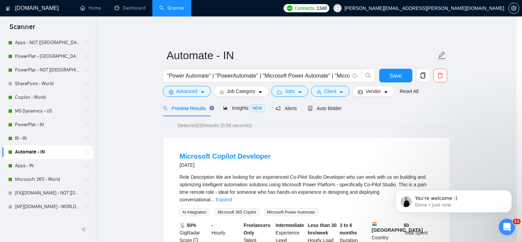
scroll to position [8, 0]
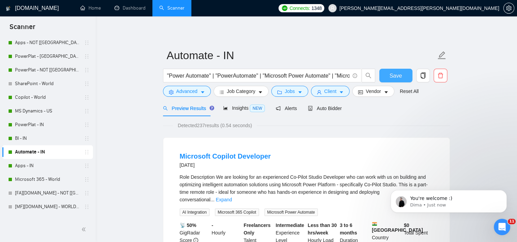
click at [389, 78] on button "Save" at bounding box center [395, 76] width 33 height 14
click at [504, 194] on button "Dismiss notification" at bounding box center [504, 192] width 9 height 9
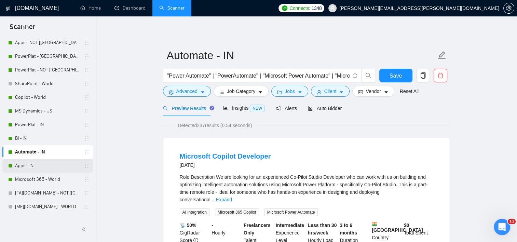
click at [34, 169] on link "Apps - IN" at bounding box center [47, 166] width 65 height 14
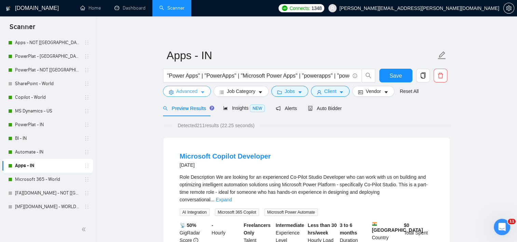
click at [194, 92] on span "Advanced" at bounding box center [186, 91] width 21 height 8
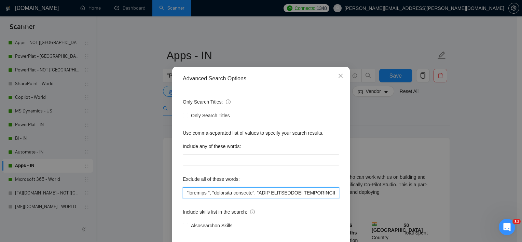
click at [241, 198] on input "text" at bounding box center [261, 192] width 156 height 11
paste input "Student", "urgently ", "residency required", "Crypto", "ONLY INDEPENDANT FREELA…"
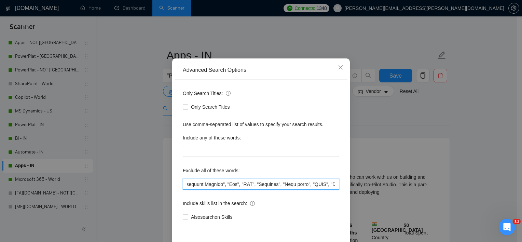
scroll to position [42, 0]
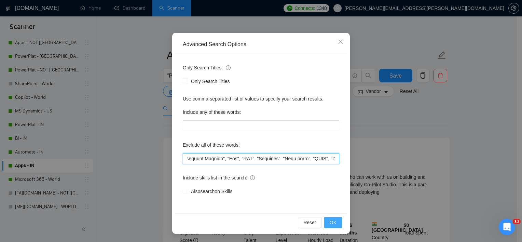
type input ""Student", "urgently ", "residency required", "Crypto", "ONLY INDEPENDANT FREEL…"
click at [334, 220] on button "OK" at bounding box center [333, 222] width 18 height 11
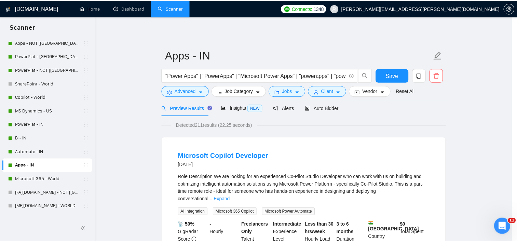
scroll to position [8, 0]
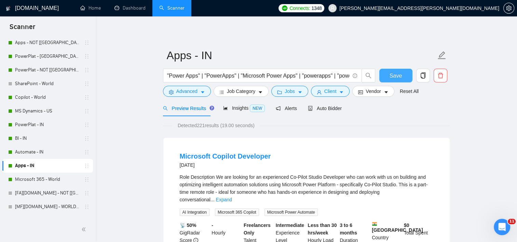
click at [395, 74] on span "Save" at bounding box center [395, 75] width 12 height 9
click at [44, 112] on link "MS Dynamics - US" at bounding box center [47, 111] width 65 height 14
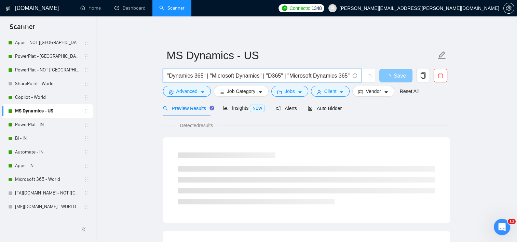
scroll to position [0, 44]
drag, startPoint x: 294, startPoint y: 78, endPoint x: 398, endPoint y: 76, distance: 104.6
click at [398, 76] on div ""Dynamics 365" | "Microsoft Dynamics" | "D365" | "Microsoft Dynamics 365" | "Dy…" at bounding box center [305, 77] width 287 height 17
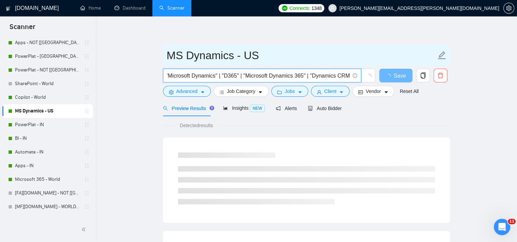
drag, startPoint x: 324, startPoint y: 74, endPoint x: 332, endPoint y: 61, distance: 14.8
click at [324, 74] on input ""Dynamics 365" | "Microsoft Dynamics" | "D365" | "Microsoft Dynamics 365" | "Dy…" at bounding box center [258, 75] width 182 height 9
click at [338, 50] on input "MS Dynamics - US" at bounding box center [301, 55] width 269 height 17
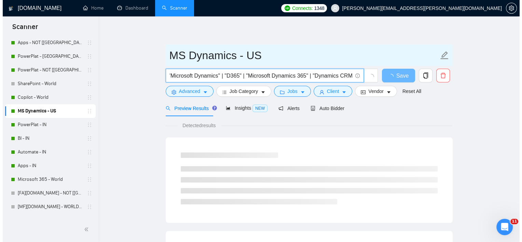
scroll to position [0, 0]
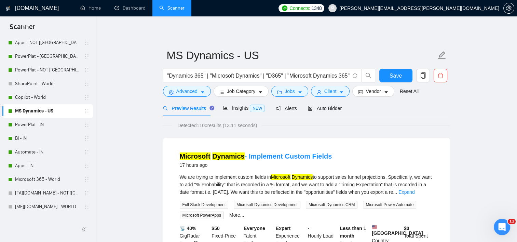
click at [339, 93] on icon "caret-down" at bounding box center [341, 92] width 5 height 5
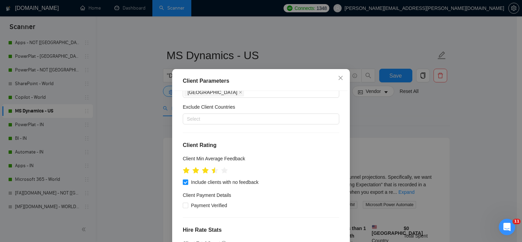
scroll to position [34, 0]
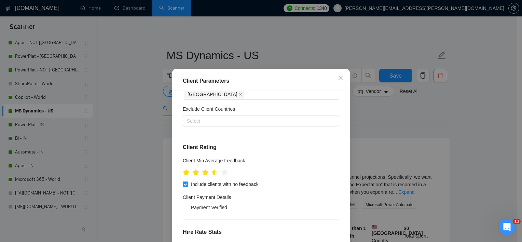
click at [239, 93] on icon "close" at bounding box center [240, 94] width 3 height 3
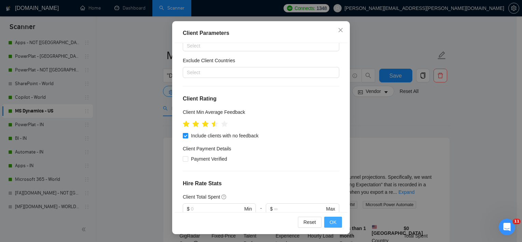
click at [324, 222] on button "OK" at bounding box center [333, 222] width 18 height 11
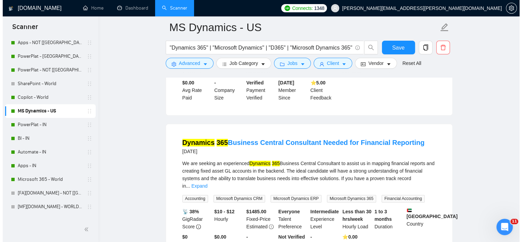
scroll to position [752, 0]
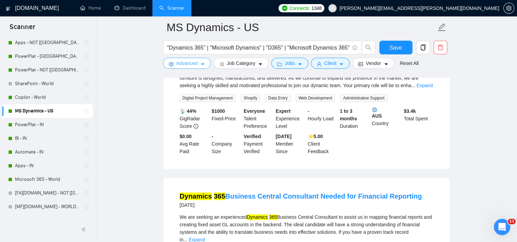
click at [195, 66] on span "Advanced" at bounding box center [186, 63] width 21 height 8
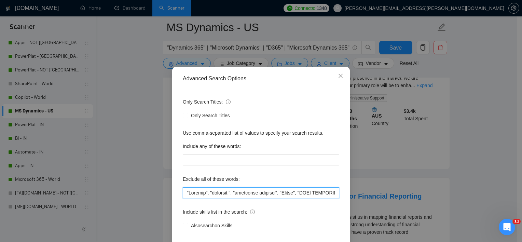
click at [251, 198] on input "text" at bounding box center [261, 192] width 156 height 11
paste input ""Portfolio Development", "Case Study Development","
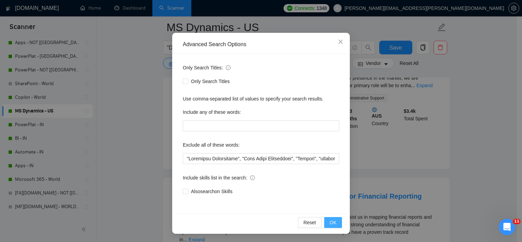
click at [338, 217] on button "OK" at bounding box center [333, 222] width 18 height 11
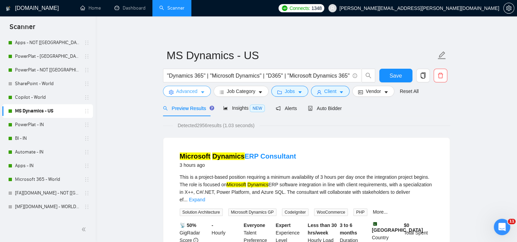
click at [183, 91] on span "Advanced" at bounding box center [186, 91] width 21 height 8
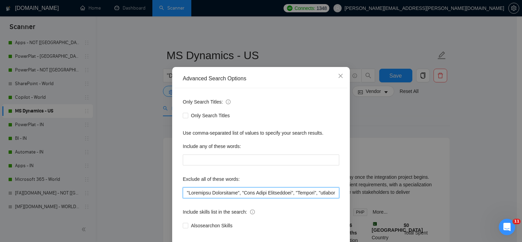
click at [186, 196] on input "text" at bounding box center [261, 192] width 156 height 11
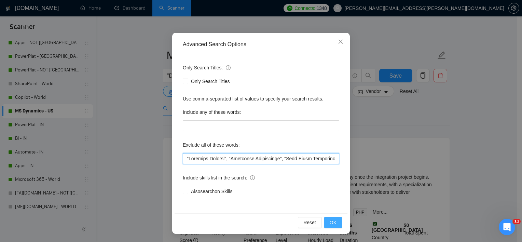
type input ""Business Central", "Portfolio Development", "Case Study Development", "Student…"
click at [331, 223] on span "OK" at bounding box center [333, 223] width 7 height 8
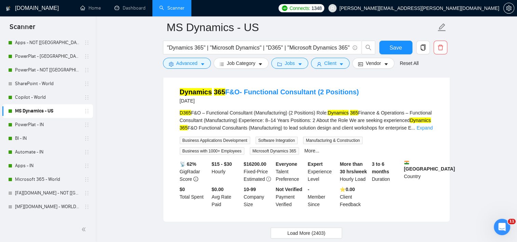
scroll to position [1494, 0]
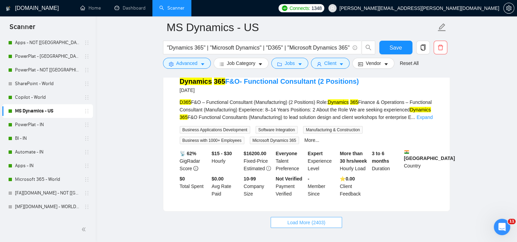
click at [309, 219] on span "Load More (2403)" at bounding box center [306, 223] width 38 height 8
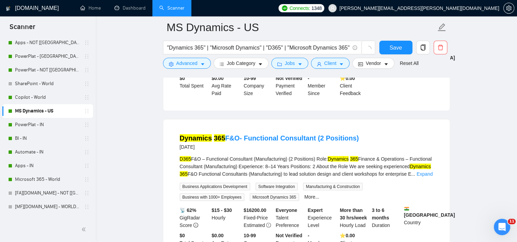
scroll to position [1426, 0]
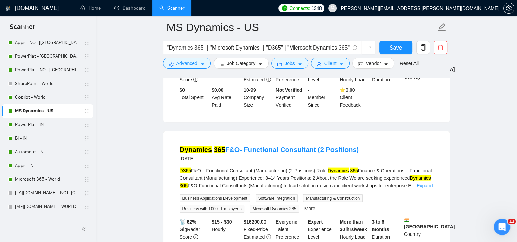
drag, startPoint x: 237, startPoint y: 111, endPoint x: 218, endPoint y: 122, distance: 22.5
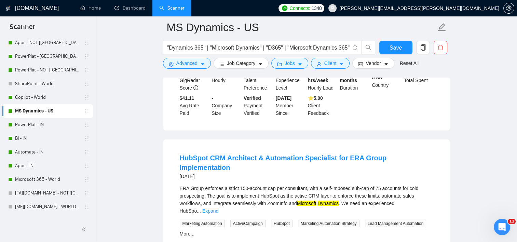
scroll to position [2041, 0]
click at [218, 207] on link "Expand" at bounding box center [210, 209] width 16 height 5
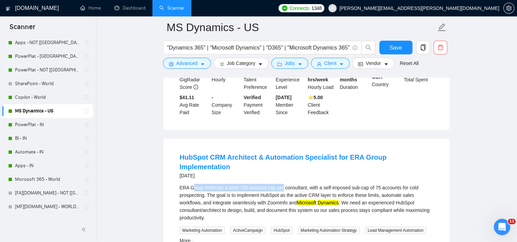
drag, startPoint x: 193, startPoint y: 125, endPoint x: 282, endPoint y: 124, distance: 88.1
click at [282, 184] on div "ERA Group enforces a strict 150-account cap per consultant, with a self-imposed…" at bounding box center [306, 203] width 253 height 38
drag, startPoint x: 282, startPoint y: 124, endPoint x: 267, endPoint y: 141, distance: 22.0
click at [267, 184] on div "ERA Group enforces a strict 150-account cap per consultant, with a self-imposed…" at bounding box center [306, 203] width 253 height 38
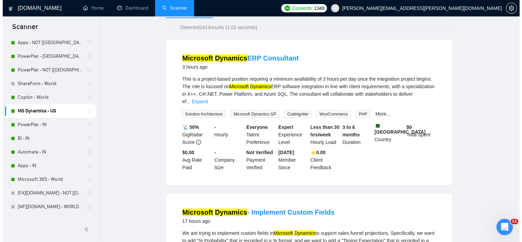
scroll to position [0, 0]
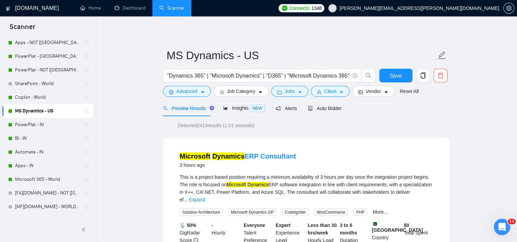
drag, startPoint x: 162, startPoint y: 211, endPoint x: 177, endPoint y: 93, distance: 119.2
click at [333, 91] on span "Client" at bounding box center [330, 91] width 12 height 8
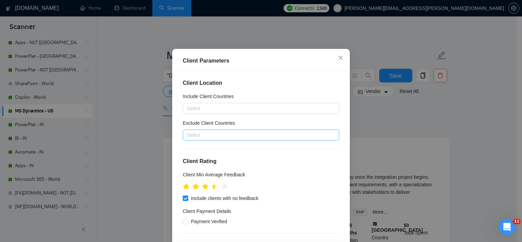
click at [218, 139] on div at bounding box center [257, 135] width 146 height 8
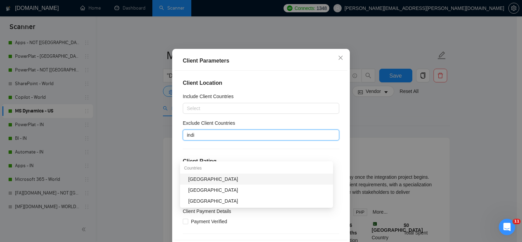
type input "india"
click at [218, 179] on div "[GEOGRAPHIC_DATA]" at bounding box center [258, 179] width 141 height 8
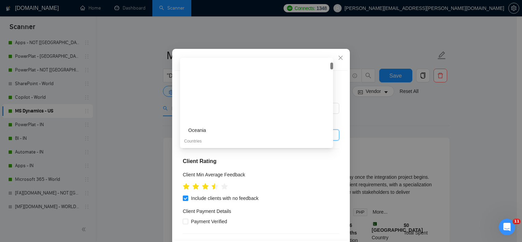
scroll to position [68, 0]
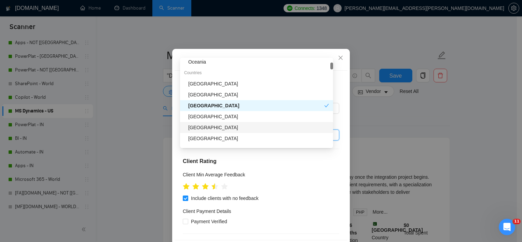
click at [328, 186] on div "Client Location Include Client Countries Select Exclude Client Countries [GEOGR…" at bounding box center [261, 155] width 173 height 169
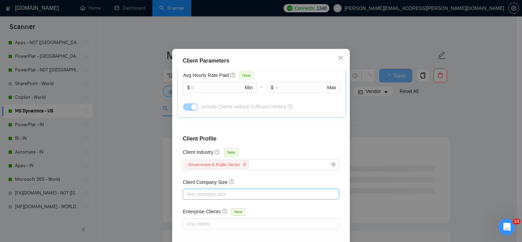
scroll to position [257, 0]
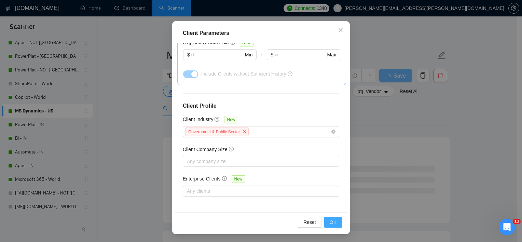
click at [328, 227] on button "OK" at bounding box center [333, 222] width 18 height 11
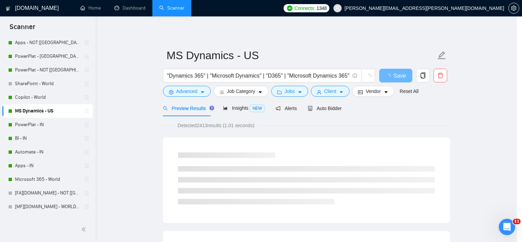
scroll to position [20, 0]
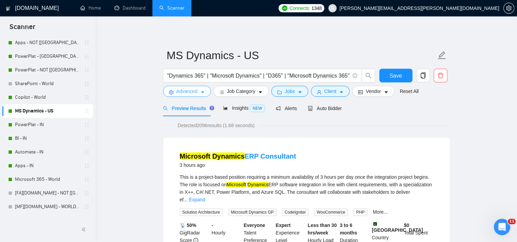
click at [195, 91] on span "Advanced" at bounding box center [186, 91] width 21 height 8
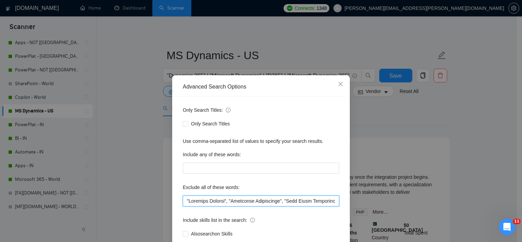
drag, startPoint x: 224, startPoint y: 201, endPoint x: 96, endPoint y: 191, distance: 127.8
click at [119, 197] on div "Advanced Search Options Only Search Titles: Only Search Titles Use comma-separa…" at bounding box center [261, 121] width 522 height 242
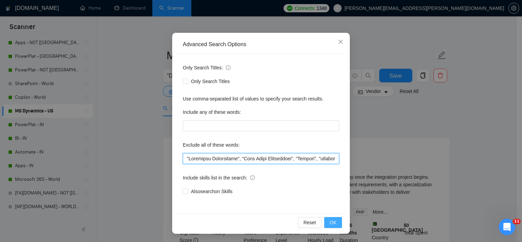
type input ""Portfolio Development", "Case Study Development", "Student", "urgently ", "res…"
click at [332, 225] on span "OK" at bounding box center [333, 223] width 7 height 8
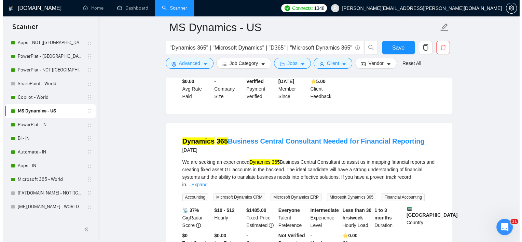
scroll to position [512, 0]
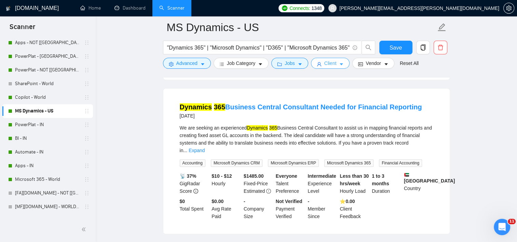
click at [325, 62] on span "Client" at bounding box center [330, 63] width 12 height 8
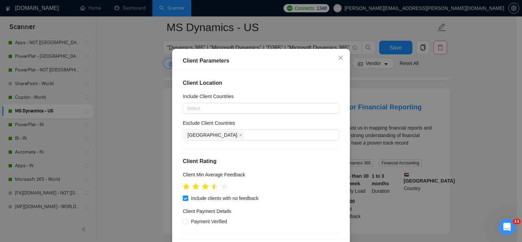
scroll to position [102, 0]
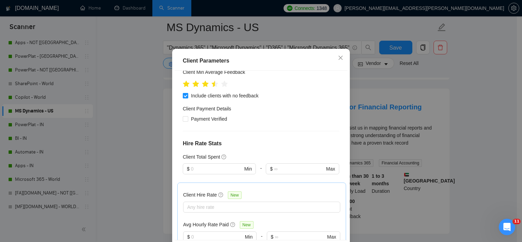
click at [308, 99] on div "Include clients with no feedback" at bounding box center [261, 96] width 156 height 8
click at [388, 97] on div "Client Parameters Client Location Include Client Countries Select Exclude Clien…" at bounding box center [261, 121] width 522 height 242
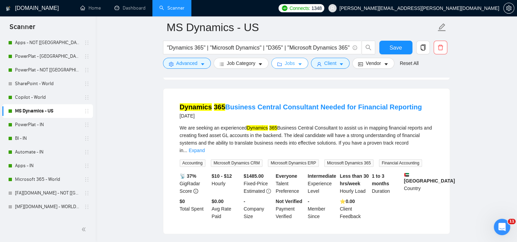
click at [280, 62] on button "Jobs" at bounding box center [289, 63] width 37 height 11
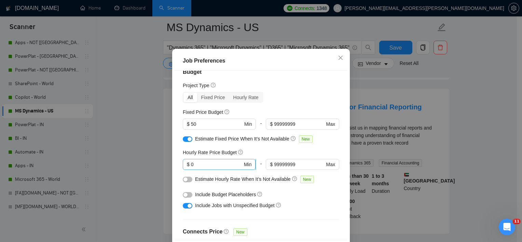
scroll to position [11, 0]
drag, startPoint x: 210, startPoint y: 183, endPoint x: 185, endPoint y: 183, distance: 24.9
click at [185, 170] on span "$ 0 Min" at bounding box center [219, 164] width 73 height 11
type input "30"
click at [313, 156] on div "Hourly Rate Price Budget" at bounding box center [261, 153] width 156 height 8
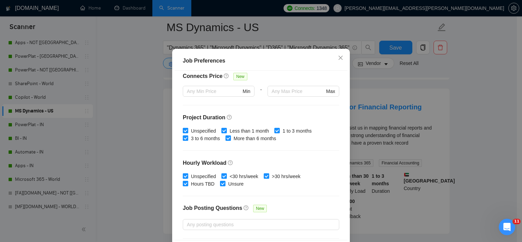
scroll to position [216, 0]
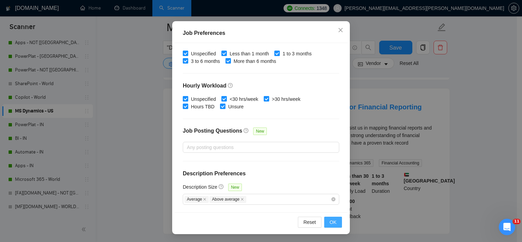
click at [332, 223] on span "OK" at bounding box center [333, 222] width 7 height 8
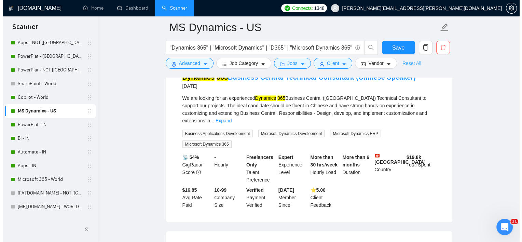
scroll to position [1127, 0]
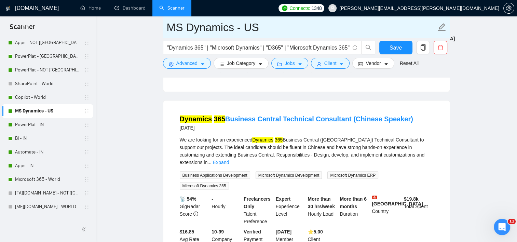
click at [247, 29] on input "MS Dynamics - US" at bounding box center [301, 27] width 269 height 17
click at [257, 27] on input "MS Dynamics - US" at bounding box center [301, 27] width 269 height 17
drag, startPoint x: 257, startPoint y: 27, endPoint x: 246, endPoint y: 29, distance: 10.7
click at [246, 29] on input "MS Dynamics - US" at bounding box center [301, 27] width 269 height 17
click at [256, 26] on input "MS Dynamics - World" at bounding box center [301, 27] width 269 height 17
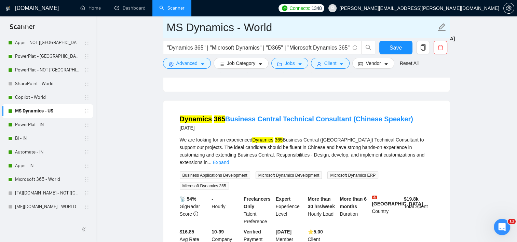
click at [256, 26] on input "MS Dynamics - World" at bounding box center [301, 27] width 269 height 17
type input "MS Dynamics - NOT IN"
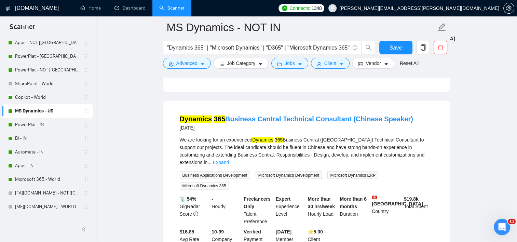
click at [332, 60] on span "Client" at bounding box center [330, 63] width 12 height 8
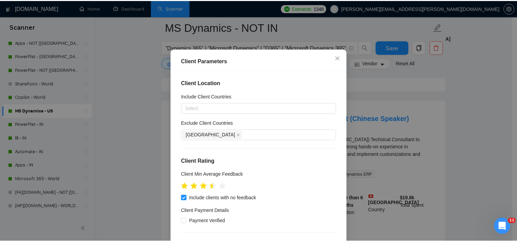
scroll to position [0, 0]
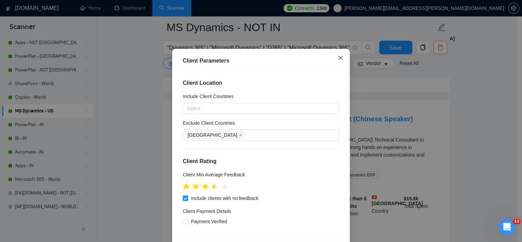
click at [339, 60] on icon "close" at bounding box center [340, 57] width 5 height 5
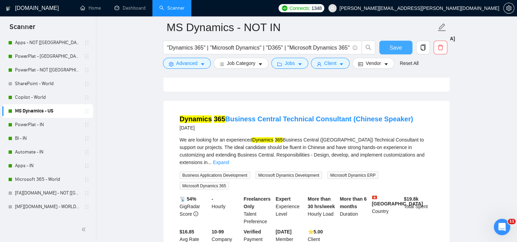
click at [406, 54] on button "Save" at bounding box center [395, 48] width 33 height 14
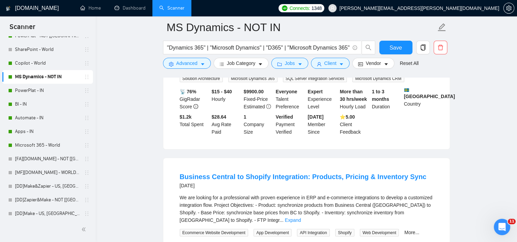
scroll to position [1401, 0]
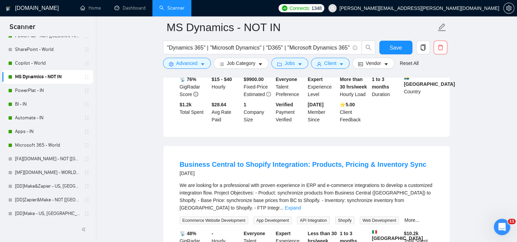
click at [415, 43] on div at bounding box center [423, 49] width 16 height 17
click at [404, 46] on button "Save" at bounding box center [395, 48] width 33 height 14
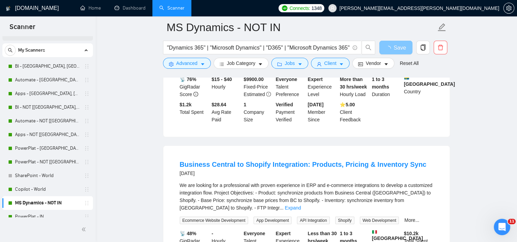
scroll to position [0, 0]
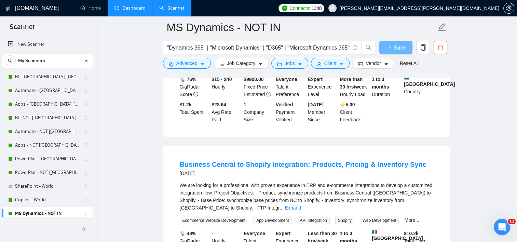
click at [131, 8] on link "Dashboard" at bounding box center [129, 8] width 31 height 6
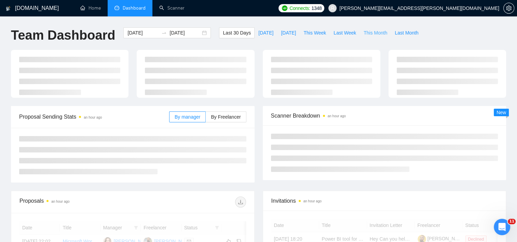
click at [368, 31] on span "This Month" at bounding box center [376, 33] width 24 height 8
type input "[DATE]"
click at [310, 34] on span "This Week" at bounding box center [314, 33] width 23 height 8
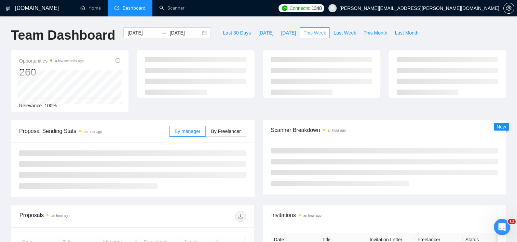
type input "[DATE]"
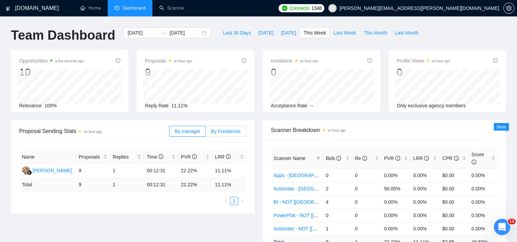
click at [235, 130] on span "By Freelancer" at bounding box center [226, 130] width 30 height 5
click at [206, 133] on input "By Freelancer" at bounding box center [206, 133] width 0 height 0
click at [342, 32] on span "Last Week" at bounding box center [344, 33] width 23 height 8
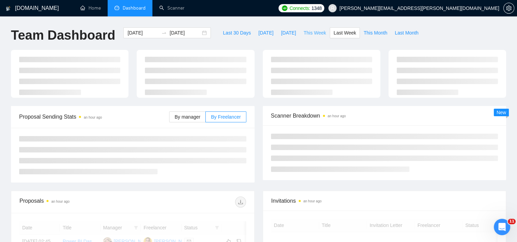
type input "[DATE]"
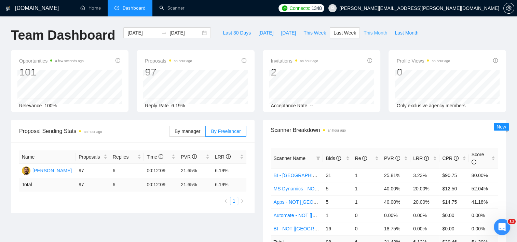
click at [364, 32] on span "This Month" at bounding box center [376, 33] width 24 height 8
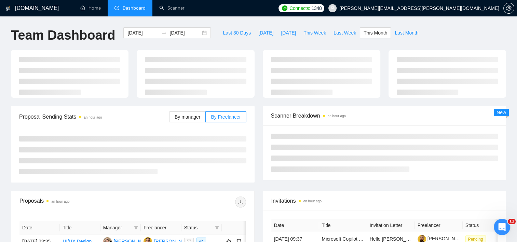
type input "[DATE]"
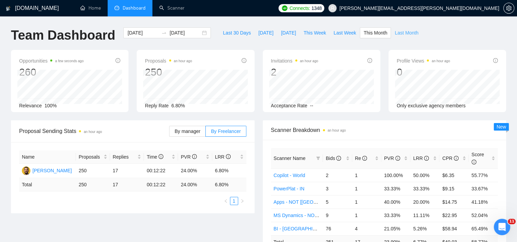
click at [407, 34] on span "Last Month" at bounding box center [407, 33] width 24 height 8
type input "[DATE]"
click at [366, 31] on span "This Month" at bounding box center [376, 33] width 24 height 8
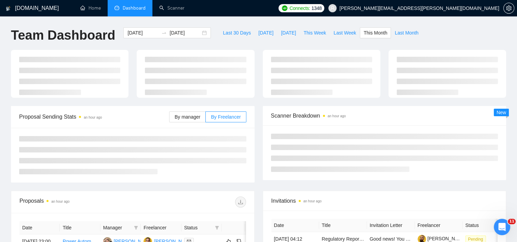
type input "[DATE]"
